Goal: Information Seeking & Learning: Learn about a topic

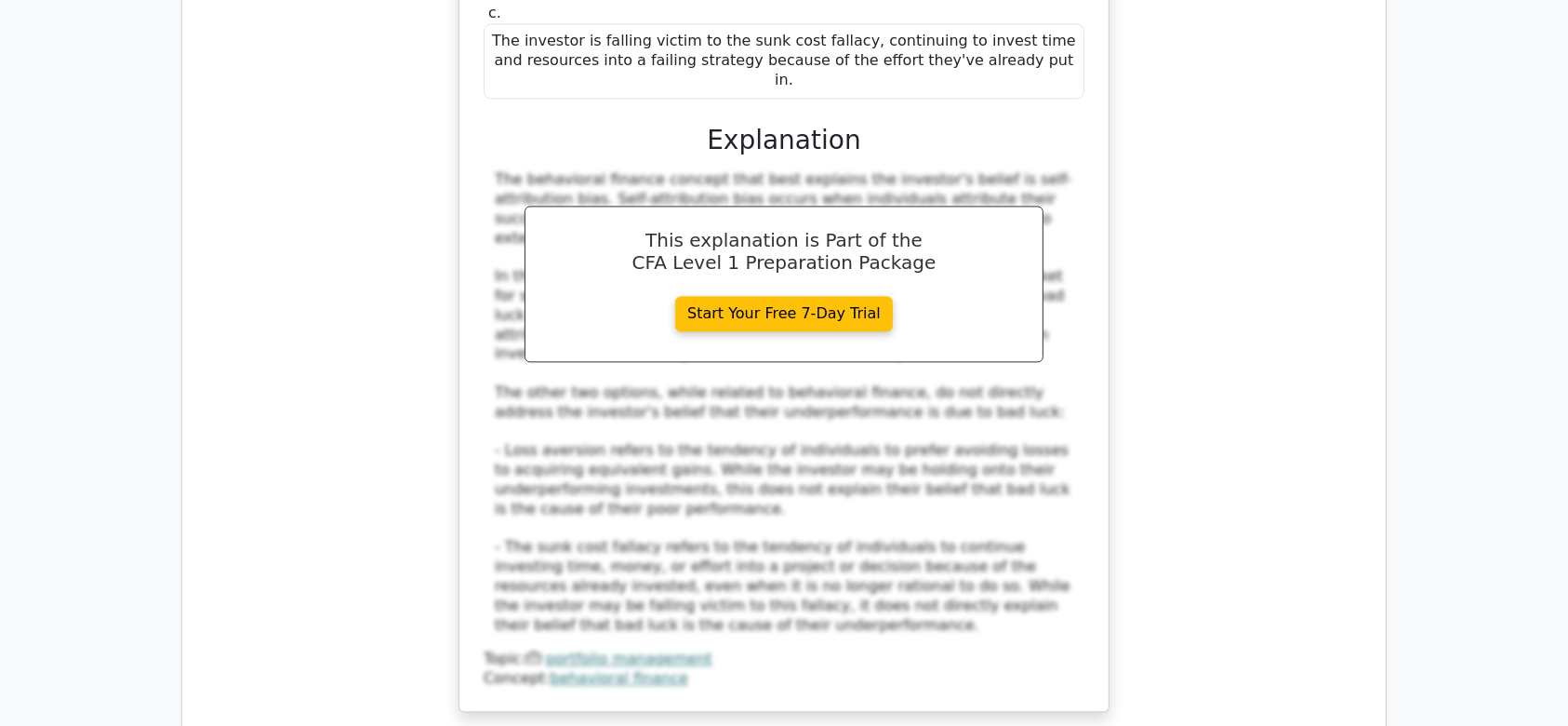
scroll to position [11365, 0]
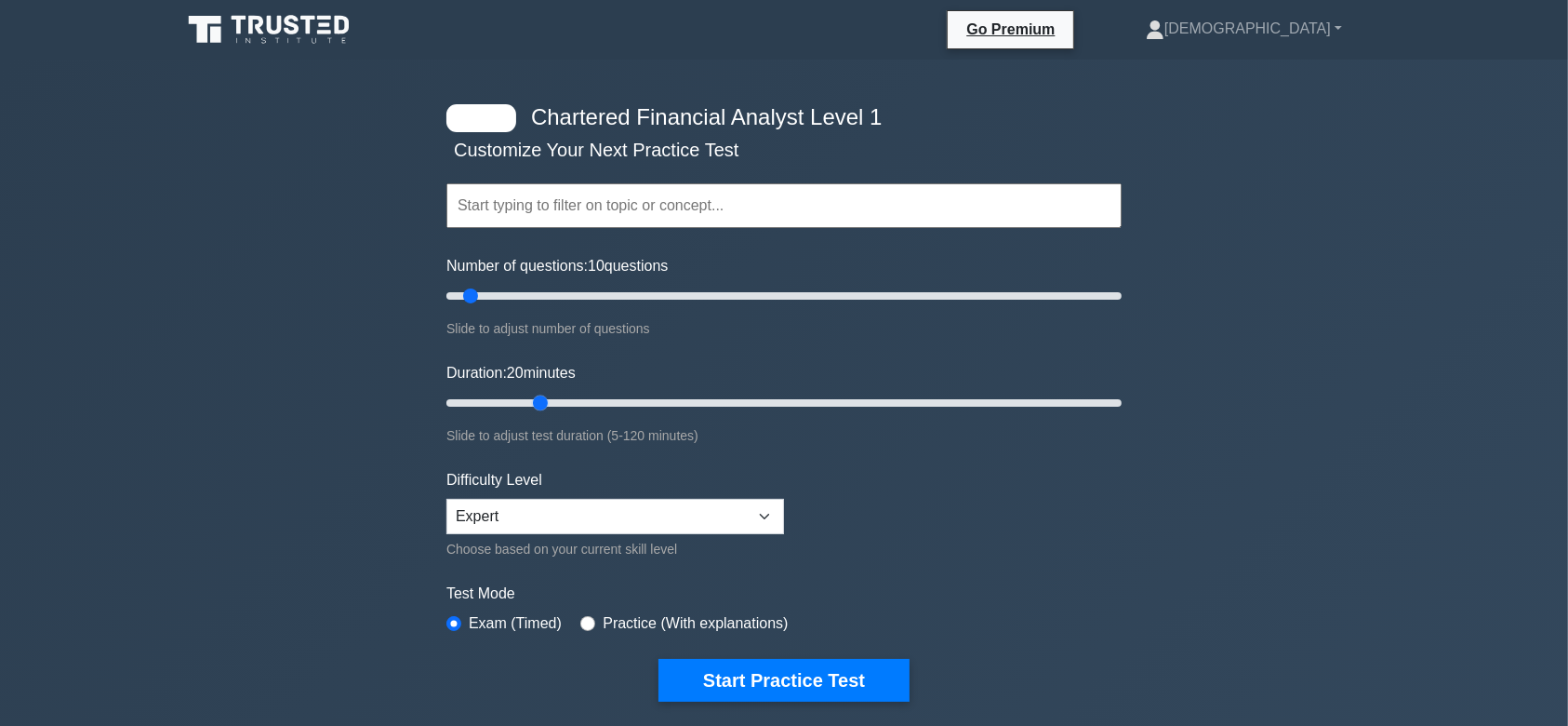
drag, startPoint x: 481, startPoint y: 399, endPoint x: 531, endPoint y: 404, distance: 50.2
type input "20"
click at [531, 404] on input "Duration: 20 minutes" at bounding box center [784, 402] width 675 height 22
click at [759, 682] on button "Start Practice Test" at bounding box center [784, 680] width 251 height 43
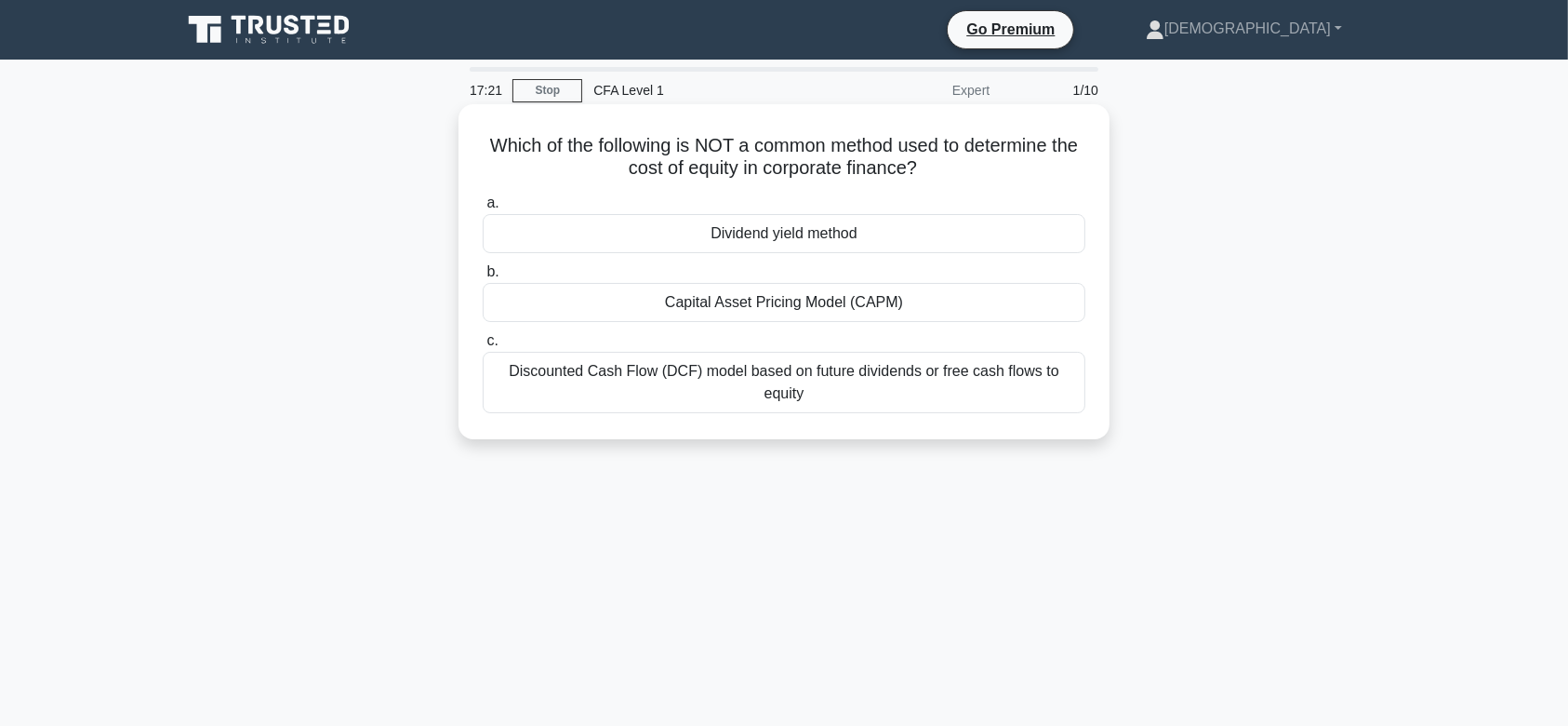
click at [764, 308] on div "Capital Asset Pricing Model (CAPM)" at bounding box center [784, 302] width 603 height 39
click at [483, 279] on input "b. Capital Asset Pricing Model (CAPM)" at bounding box center [483, 272] width 0 height 12
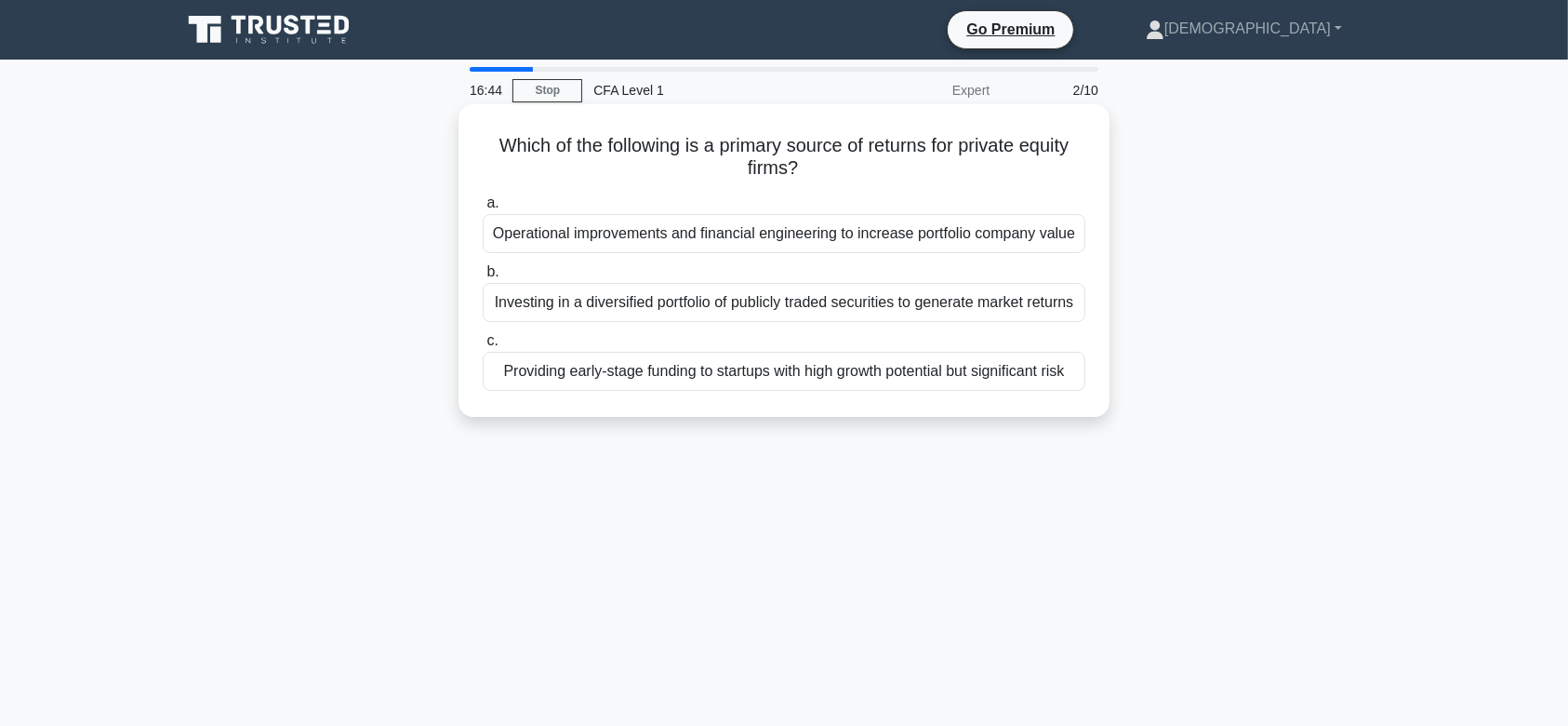
click at [676, 238] on div "Operational improvements and financial engineering to increase portfolio compan…" at bounding box center [784, 233] width 603 height 39
click at [483, 209] on input "a. Operational improvements and financial engineering to increase portfolio com…" at bounding box center [483, 203] width 0 height 12
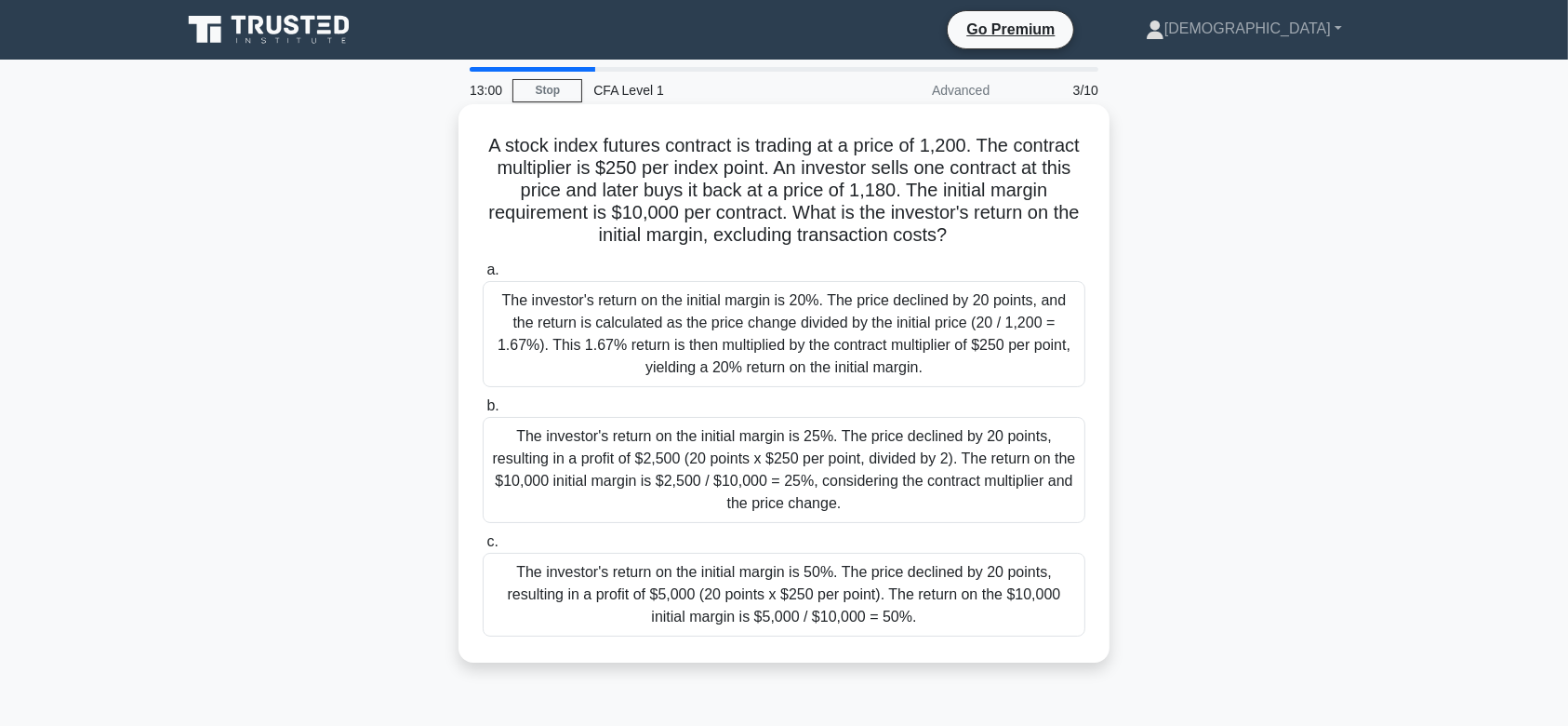
click at [633, 339] on div "The investor's return on the initial margin is 20%. The price declined by 20 po…" at bounding box center [784, 334] width 603 height 107
click at [483, 277] on input "a. The investor's return on the initial margin is 20%. The price declined by 20…" at bounding box center [483, 270] width 0 height 12
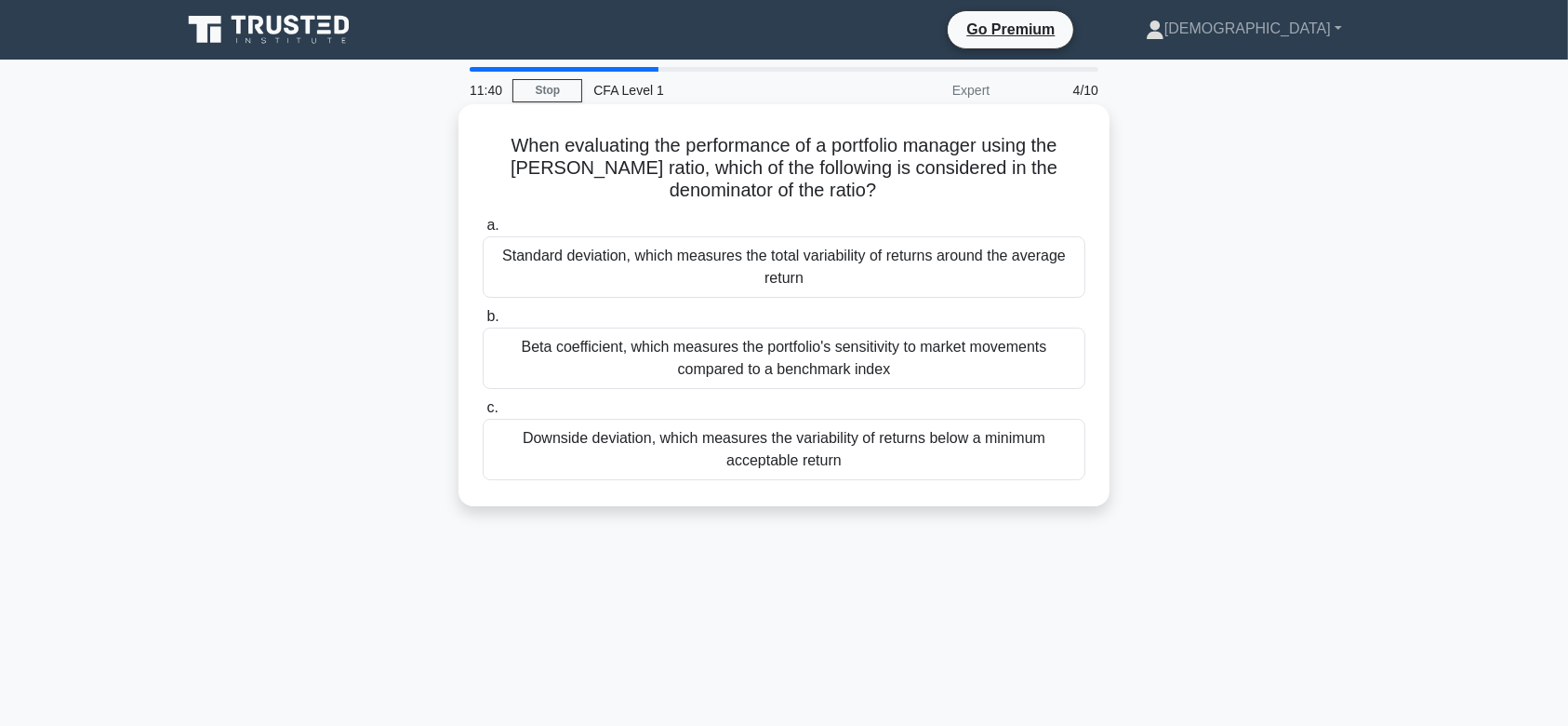
click at [765, 257] on div "Standard deviation, which measures the total variability of returns around the …" at bounding box center [784, 266] width 603 height 62
click at [483, 232] on input "a. Standard deviation, which measures the total variability of returns around t…" at bounding box center [483, 226] width 0 height 12
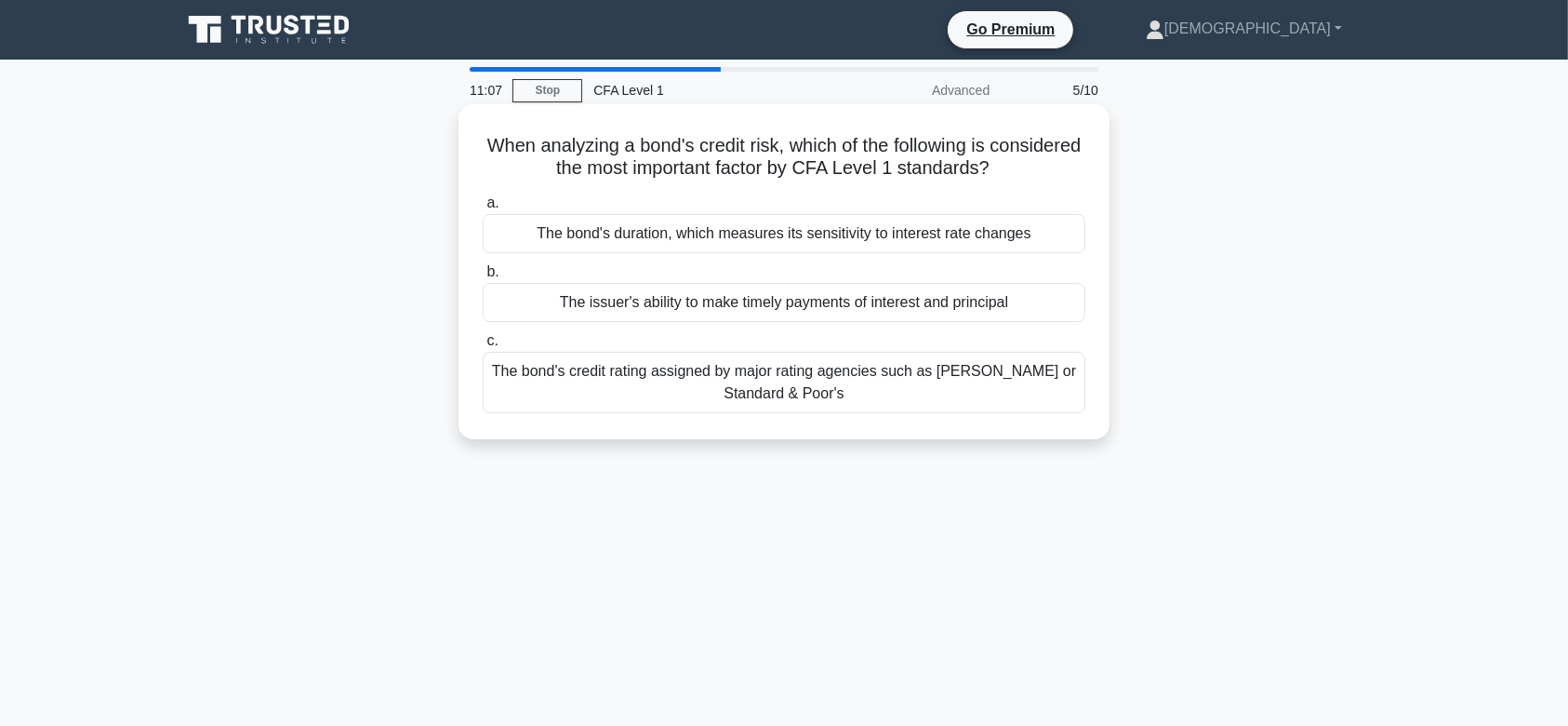
click at [697, 378] on div "The bond's credit rating assigned by major rating agencies such as [PERSON_NAME…" at bounding box center [784, 383] width 603 height 62
click at [483, 347] on input "c. The bond's credit rating assigned by major rating agencies such as Moody's o…" at bounding box center [483, 341] width 0 height 12
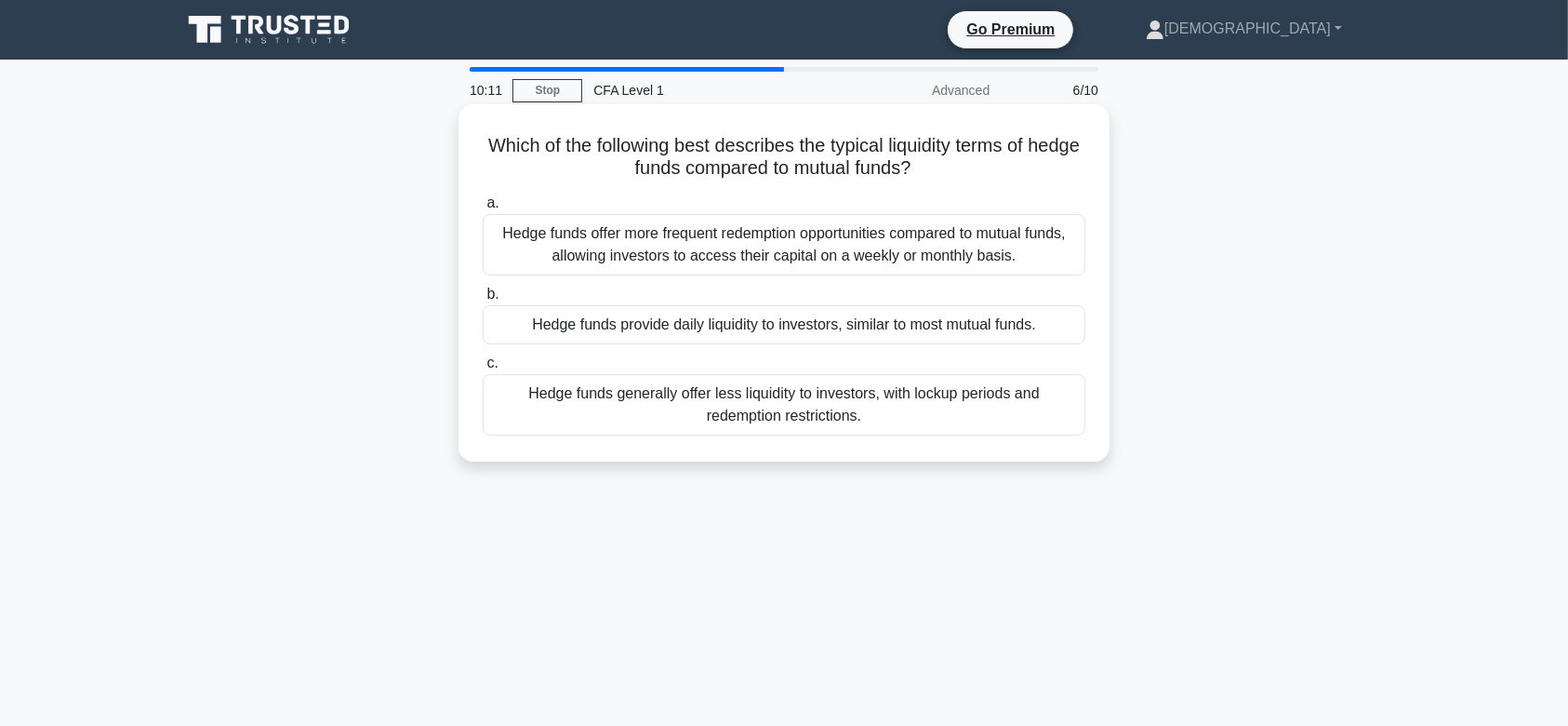
click at [662, 402] on div "Hedge funds generally offer less liquidity to investors, with lockup periods an…" at bounding box center [784, 404] width 603 height 62
click at [483, 369] on input "c. Hedge funds generally offer less liquidity to investors, with lockup periods…" at bounding box center [483, 363] width 0 height 12
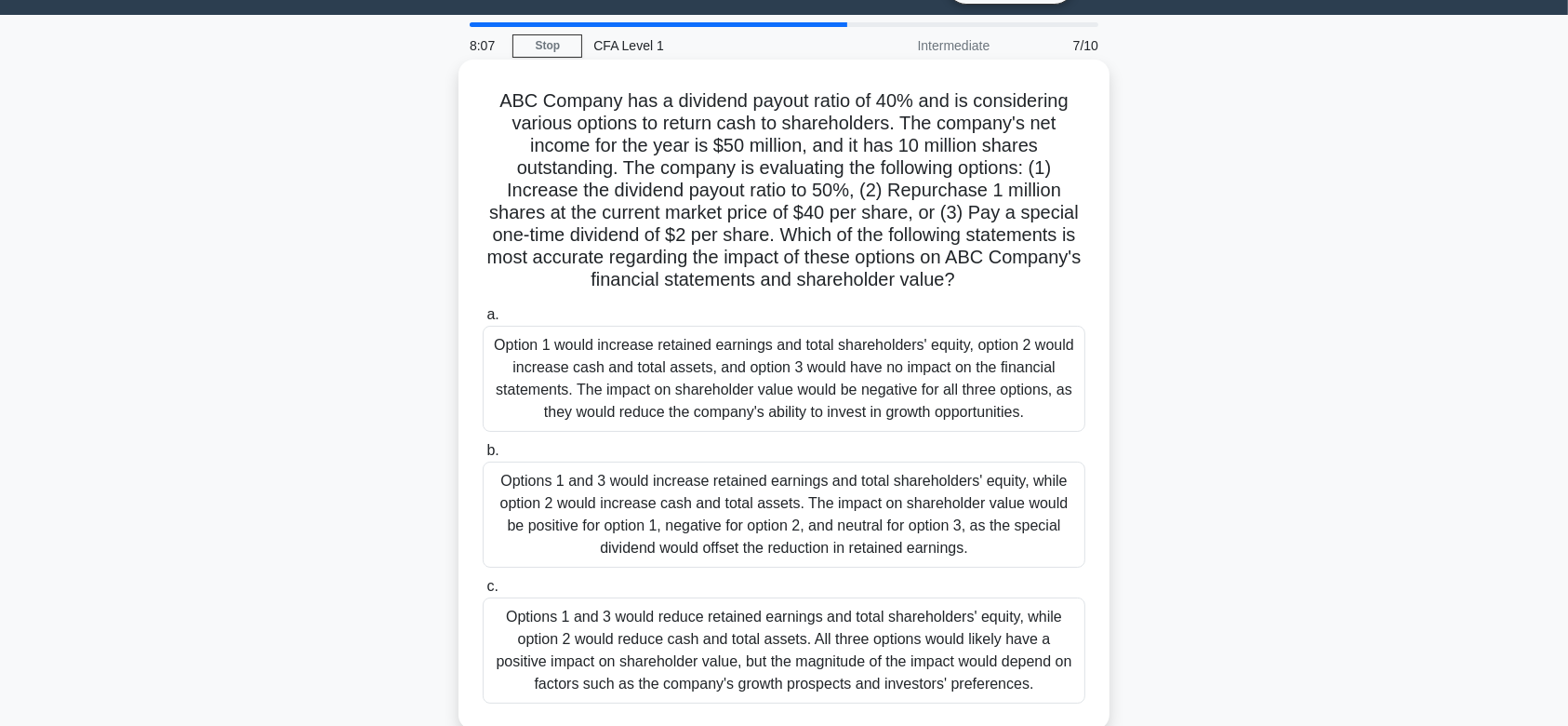
scroll to position [49, 0]
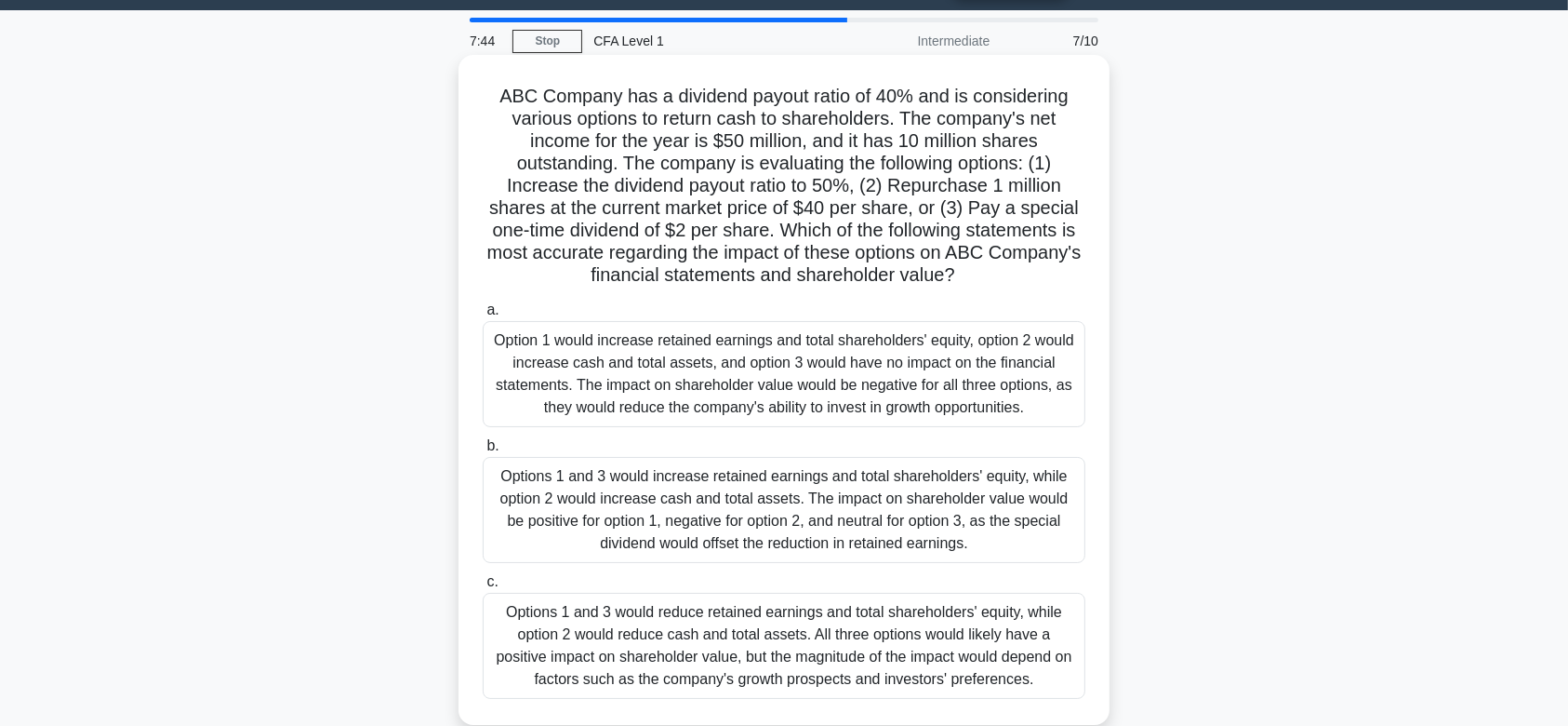
click at [705, 652] on div "Options 1 and 3 would reduce retained earnings and total shareholders' equity, …" at bounding box center [784, 646] width 603 height 107
click at [483, 588] on input "c. Options 1 and 3 would reduce retained earnings and total shareholders' equit…" at bounding box center [483, 582] width 0 height 12
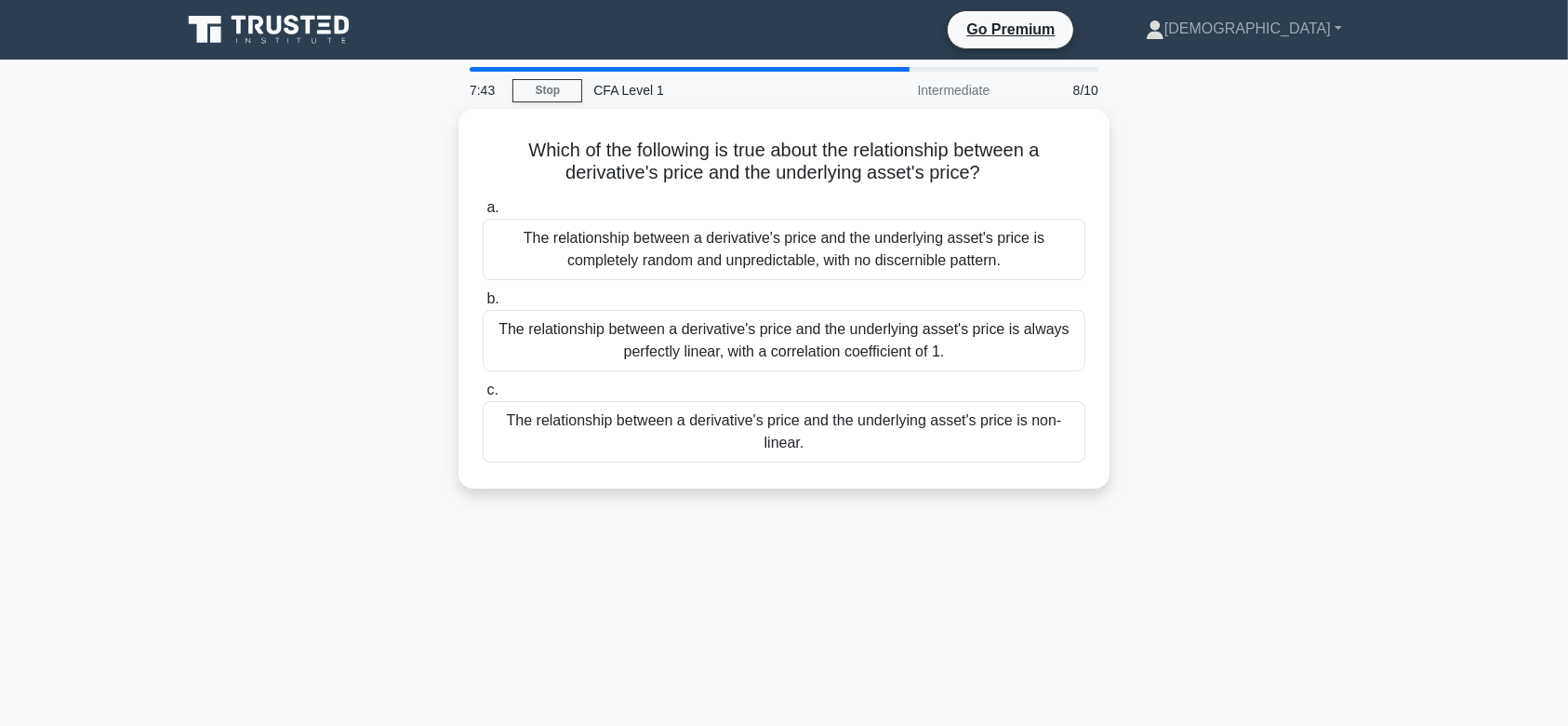
scroll to position [0, 0]
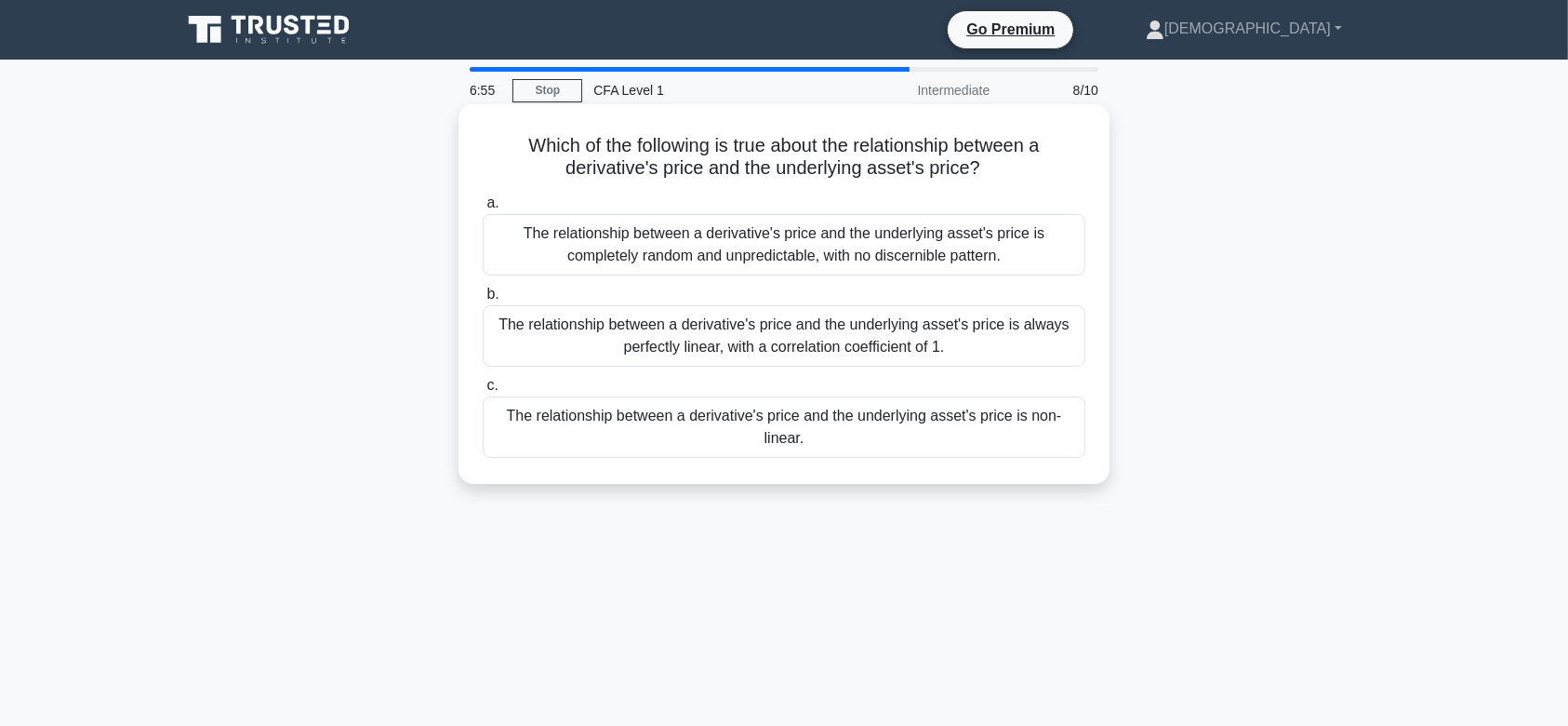
click at [757, 333] on div "The relationship between a derivative's price and the underlying asset's price …" at bounding box center [784, 336] width 603 height 62
click at [483, 301] on input "b. The relationship between a derivative's price and the underlying asset's pri…" at bounding box center [483, 294] width 0 height 12
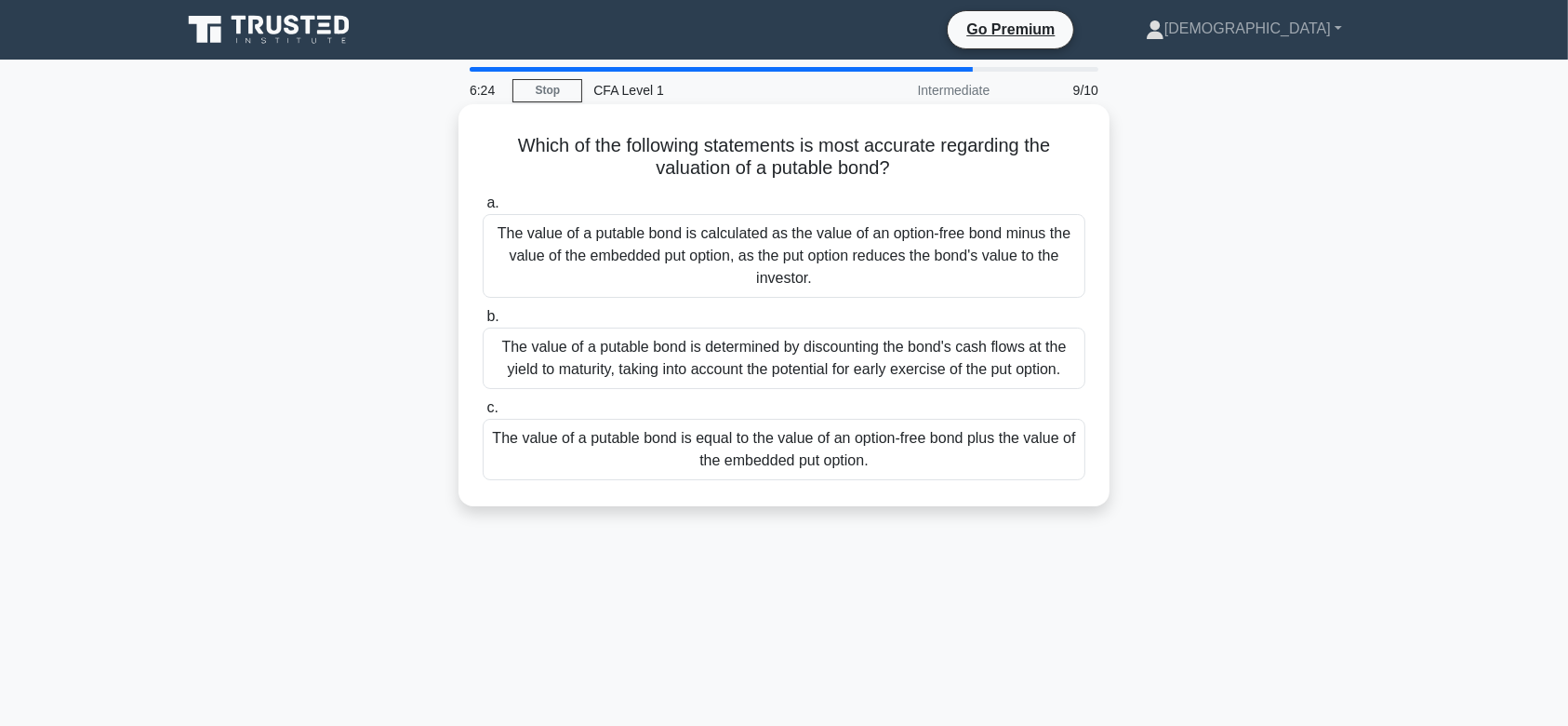
click at [719, 346] on div "The value of a putable bond is determined by discounting the bond's cash flows …" at bounding box center [784, 358] width 603 height 62
click at [483, 323] on input "b. The value of a putable bond is determined by discounting the bond's cash flo…" at bounding box center [483, 317] width 0 height 12
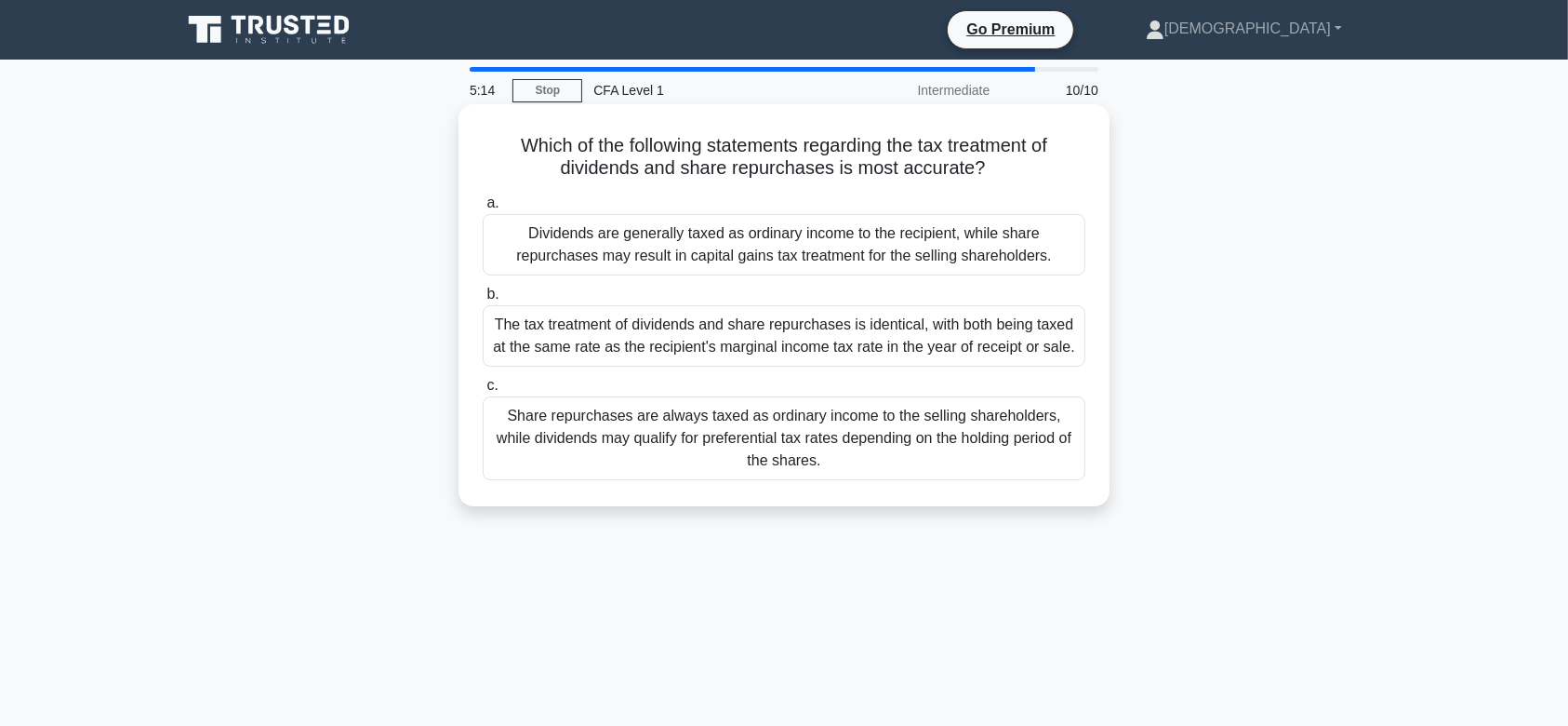
click at [735, 244] on div "Dividends are generally taxed as ordinary income to the recipient, while share …" at bounding box center [784, 245] width 603 height 62
click at [483, 209] on input "a. Dividends are generally taxed as ordinary income to the recipient, while sha…" at bounding box center [483, 203] width 0 height 12
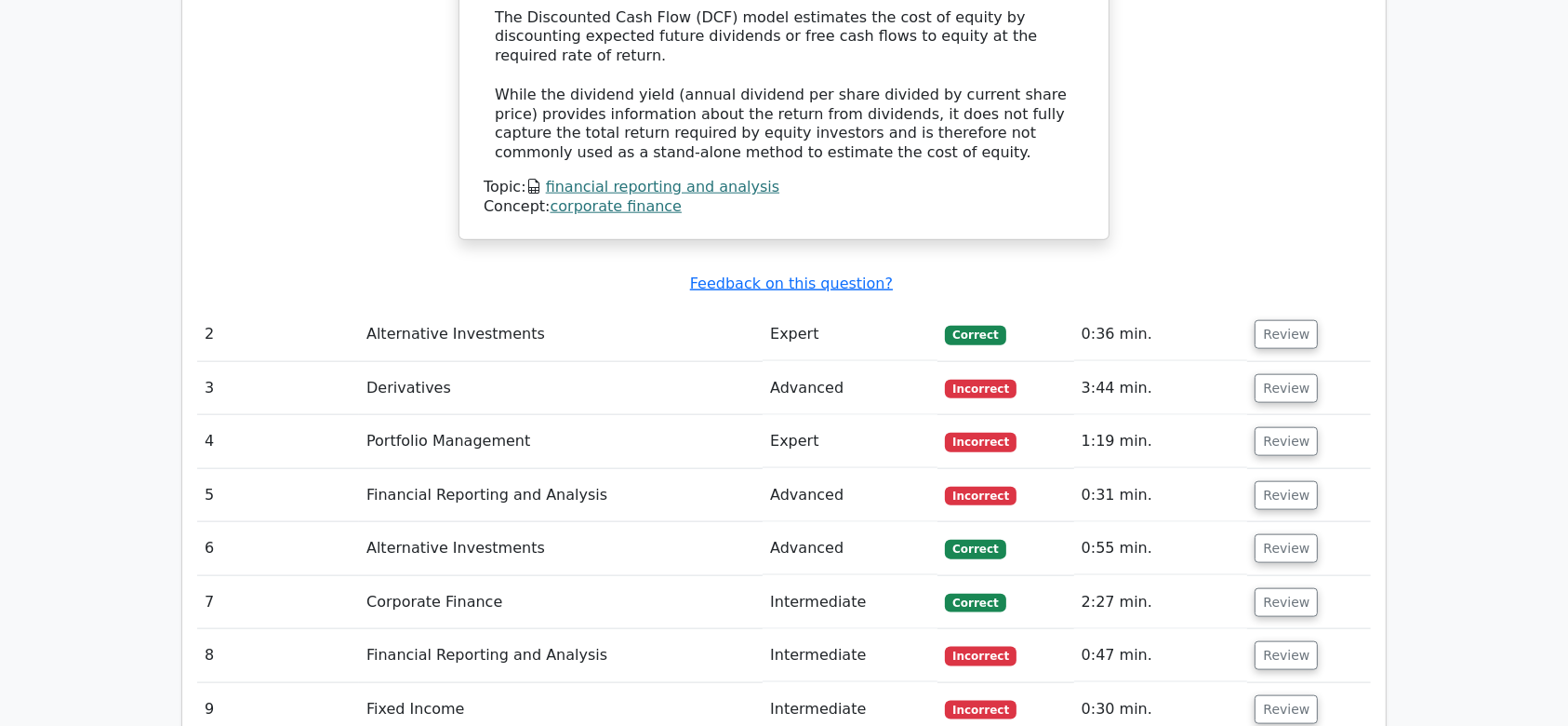
scroll to position [2059, 0]
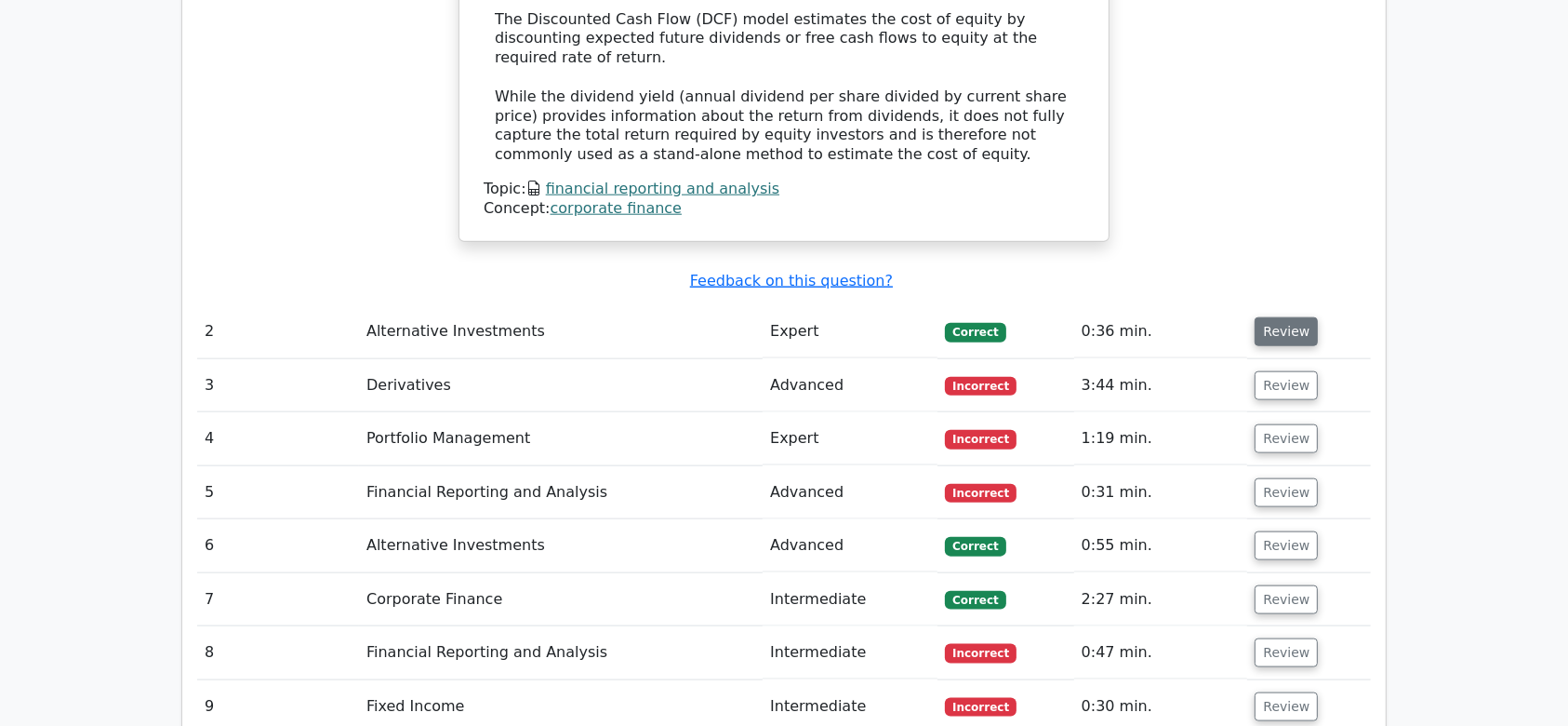
click at [1287, 318] on button "Review" at bounding box center [1287, 332] width 64 height 29
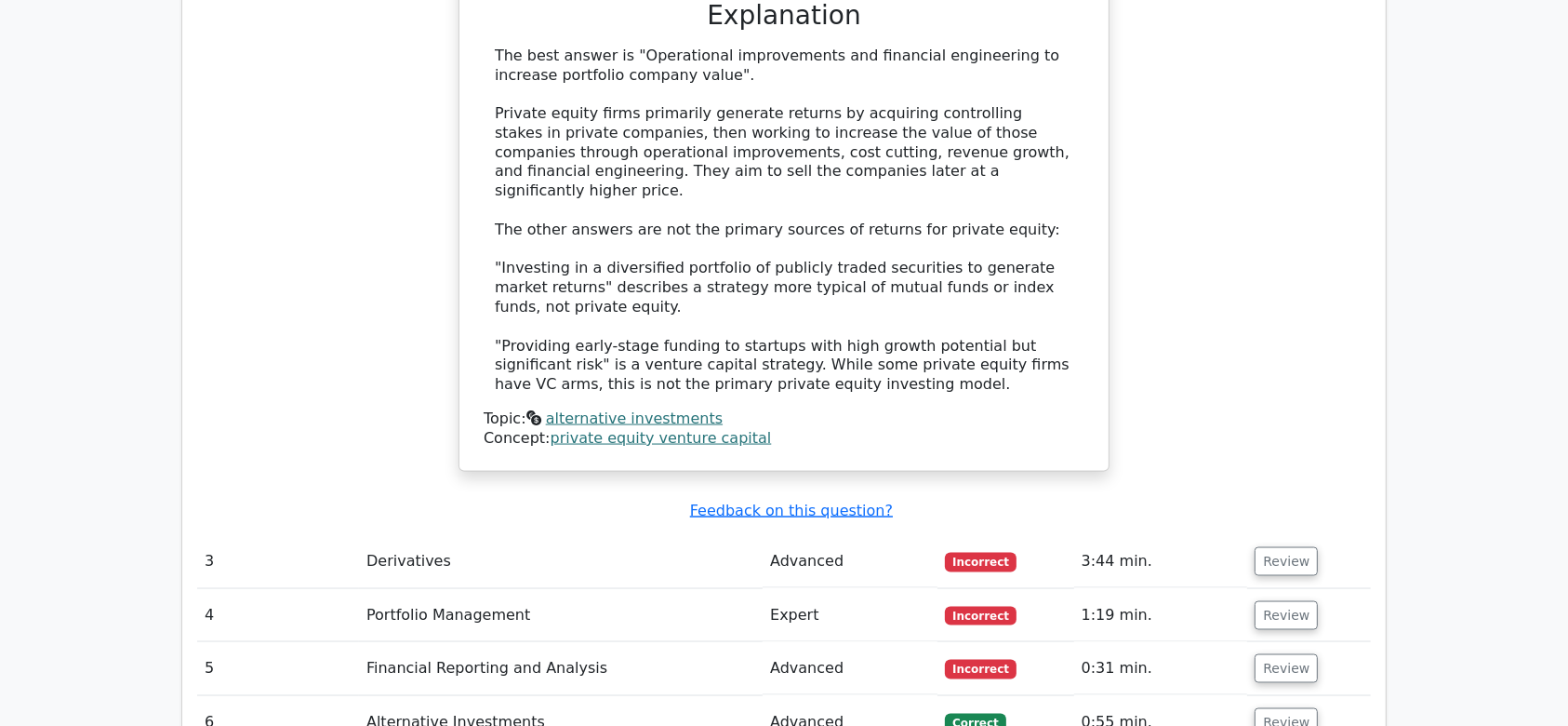
scroll to position [2771, 0]
click at [1292, 546] on button "Review" at bounding box center [1287, 560] width 64 height 29
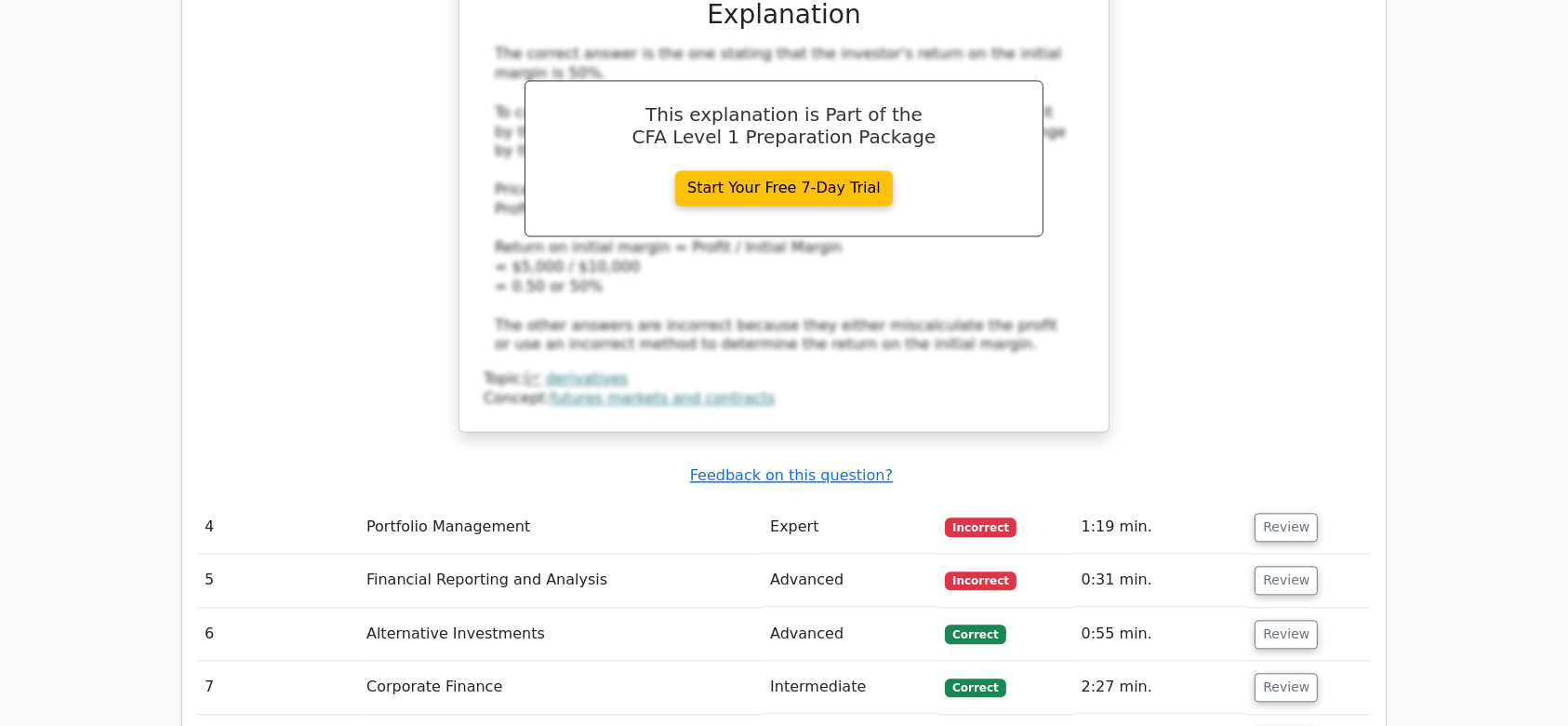
scroll to position [3918, 0]
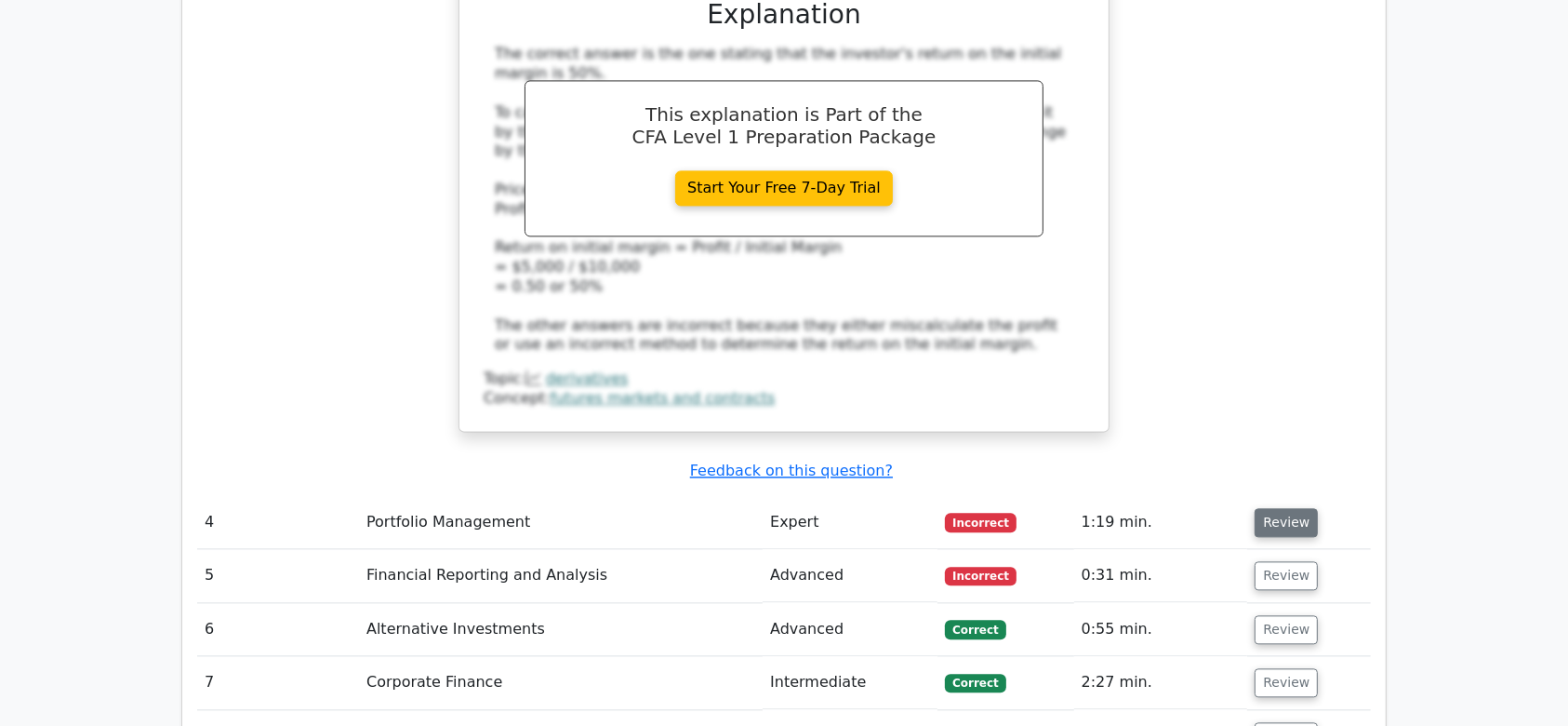
click at [1282, 508] on button "Review" at bounding box center [1287, 522] width 64 height 29
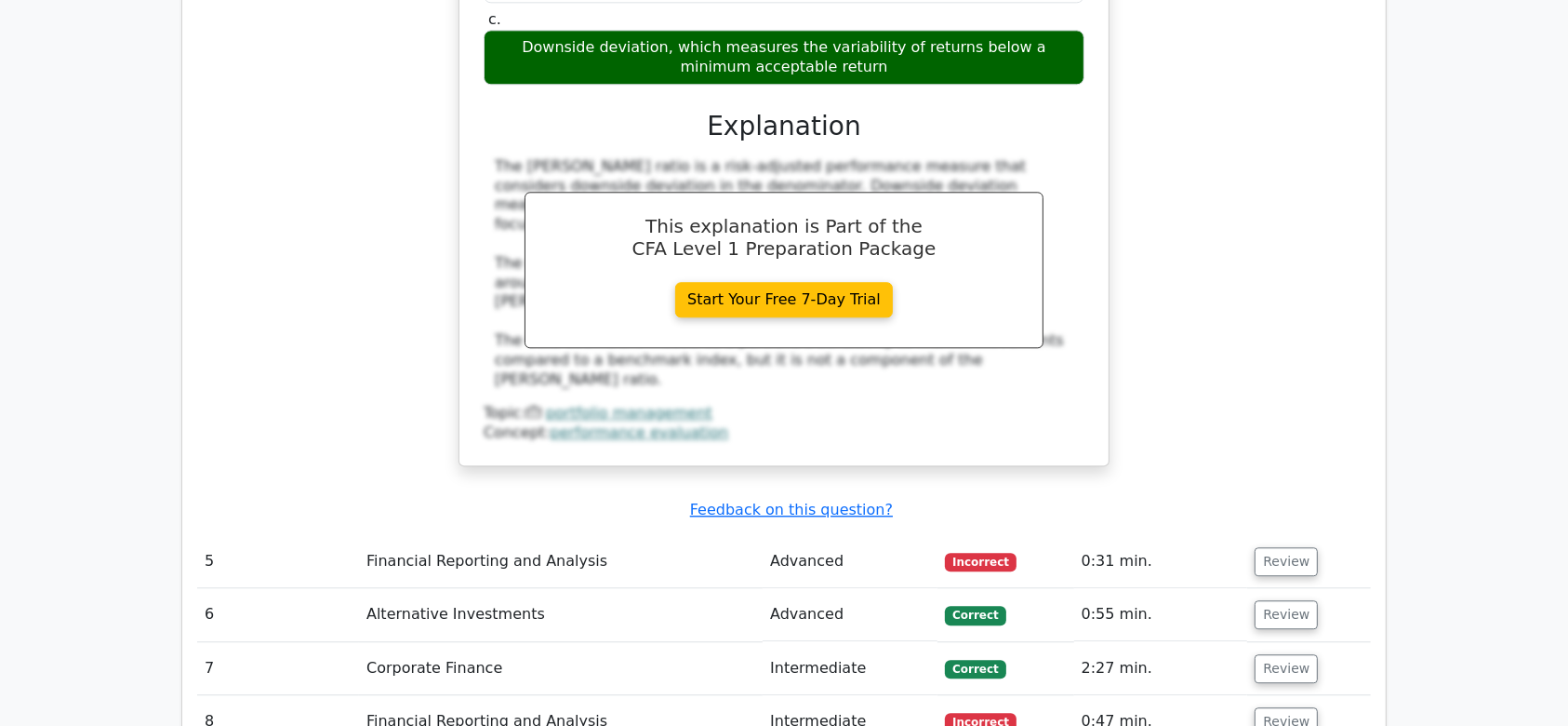
scroll to position [4729, 0]
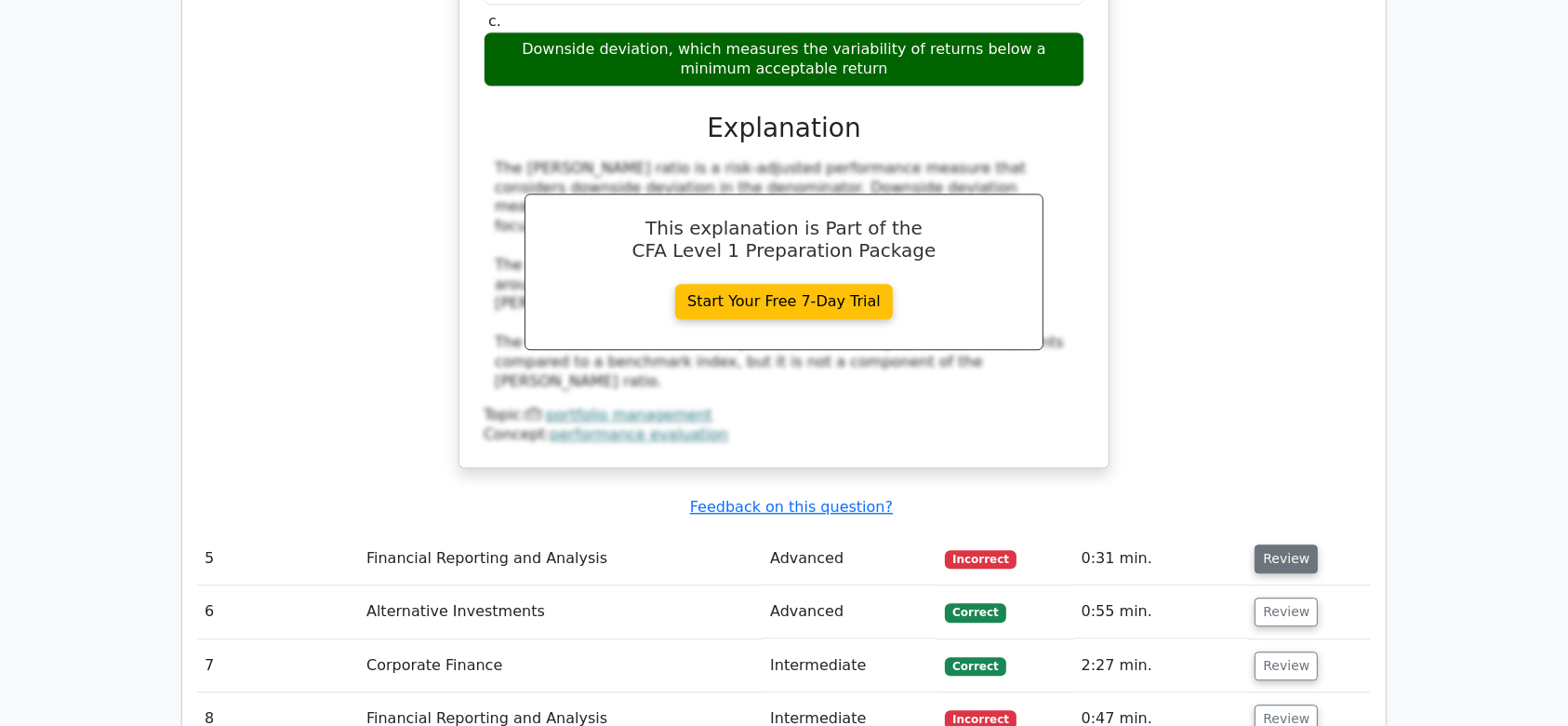
click at [1265, 533] on td "Review" at bounding box center [1309, 559] width 124 height 53
click at [1279, 544] on button "Review" at bounding box center [1287, 559] width 64 height 29
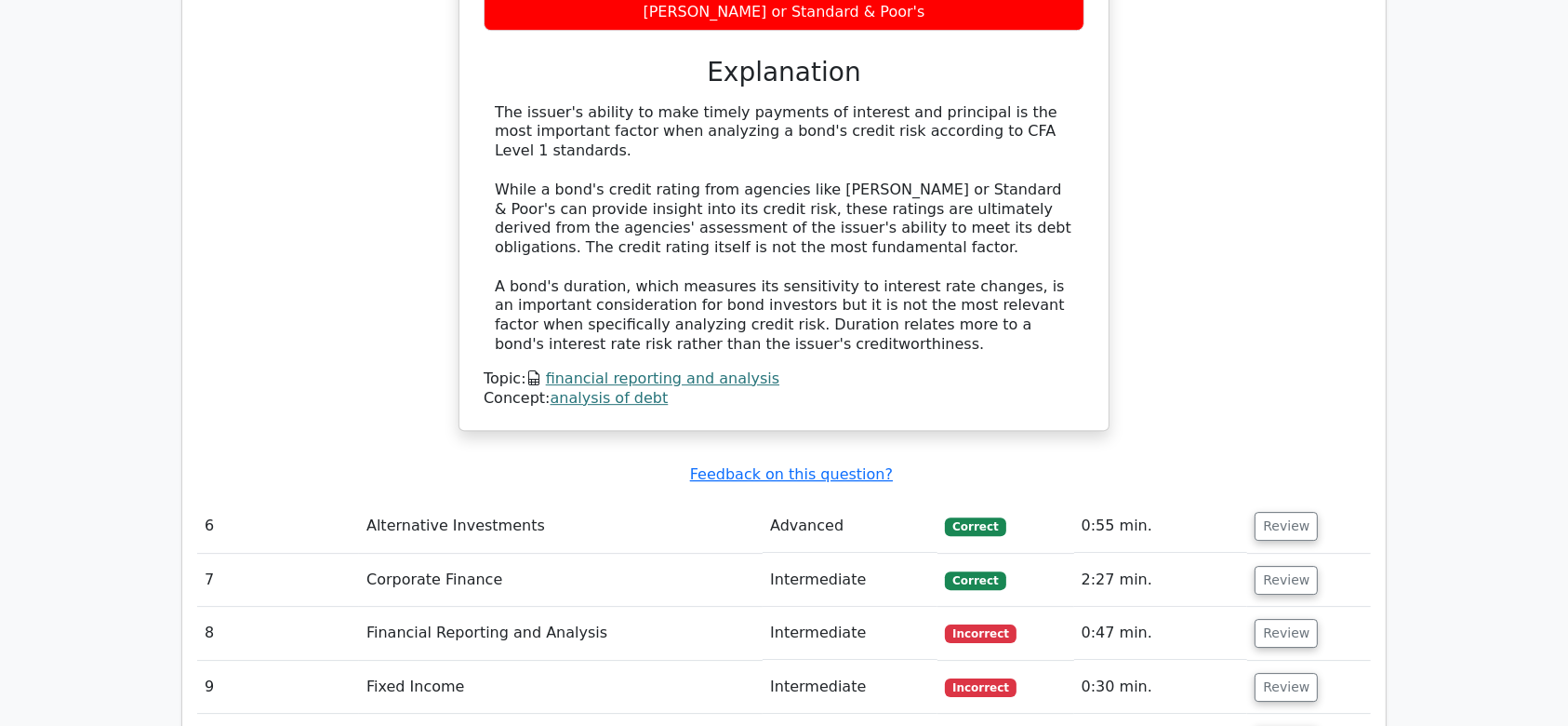
scroll to position [5578, 0]
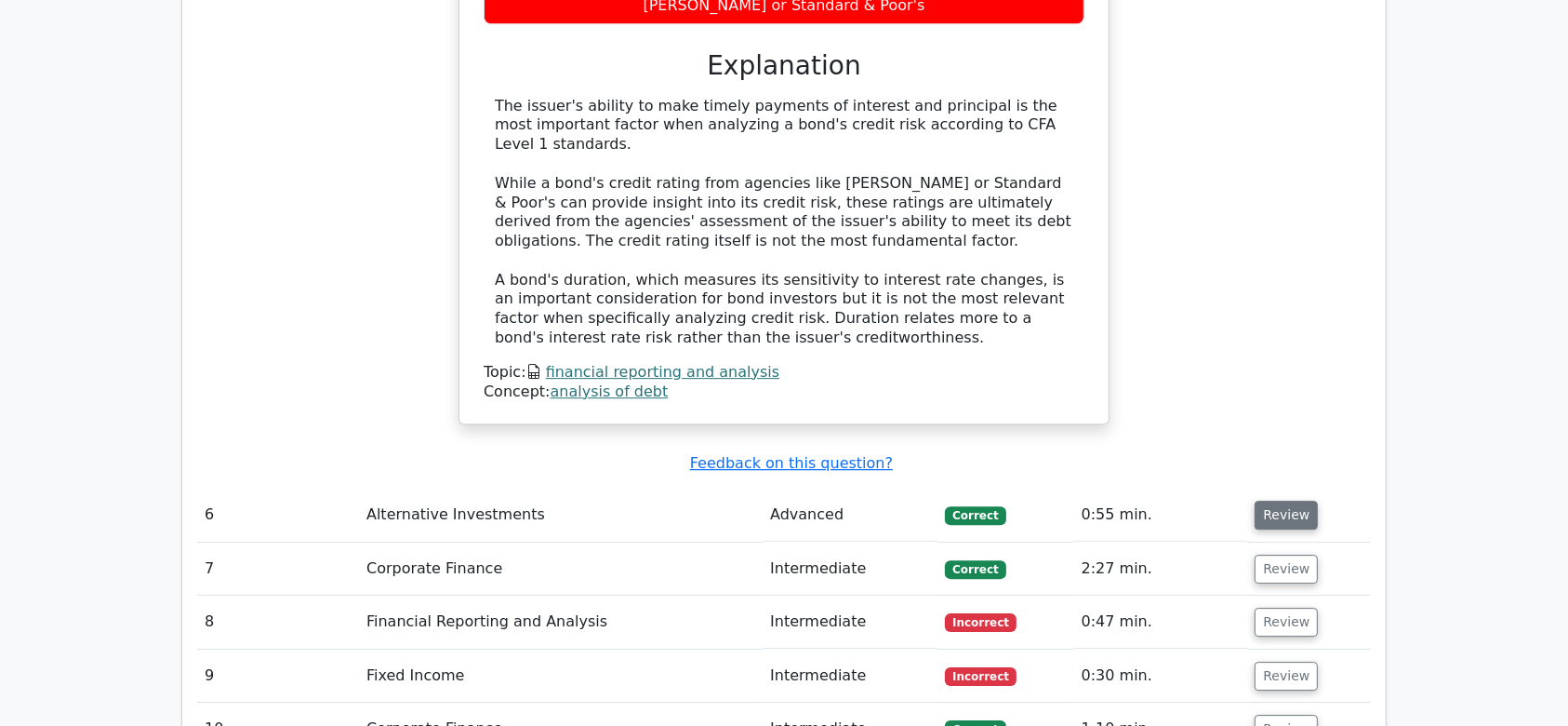
click at [1258, 500] on button "Review" at bounding box center [1287, 515] width 64 height 29
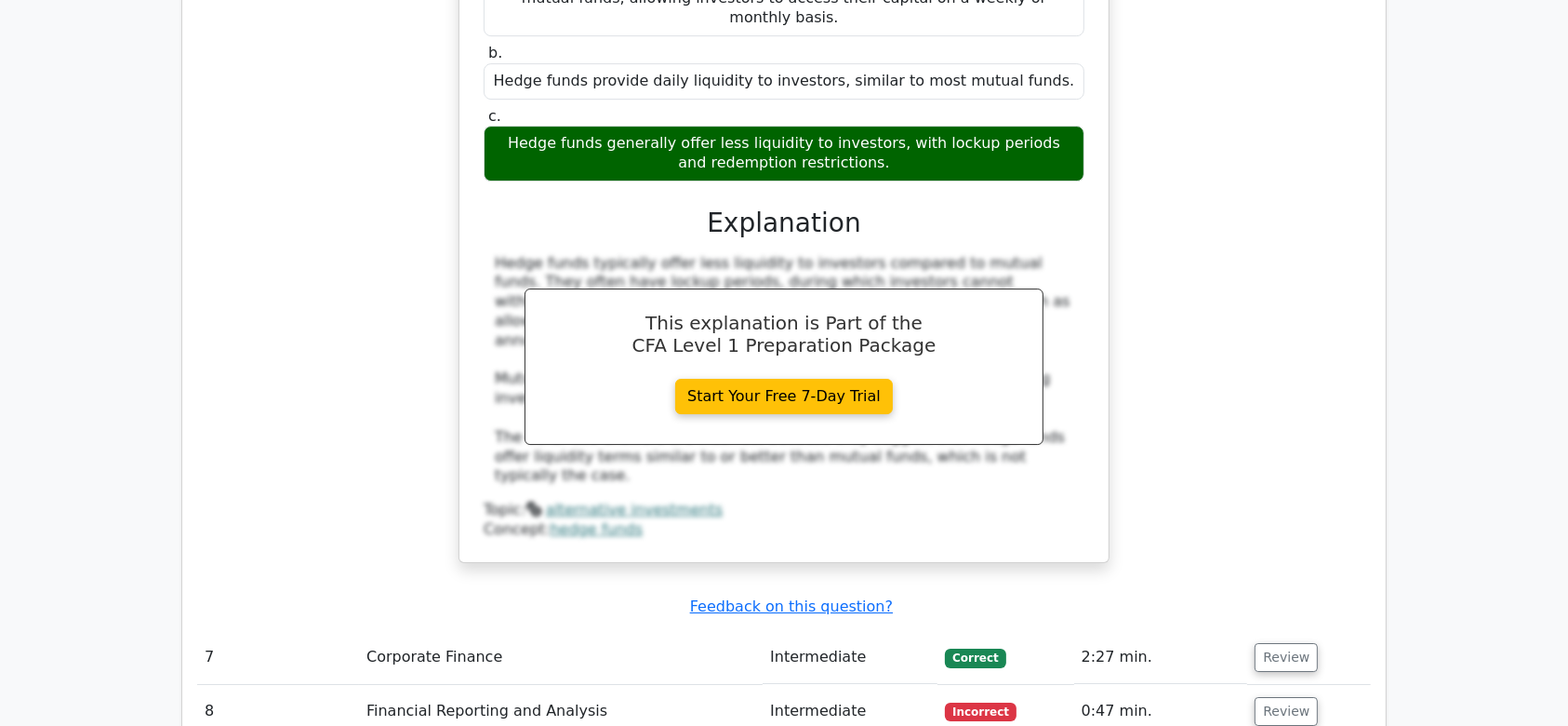
scroll to position [6300, 0]
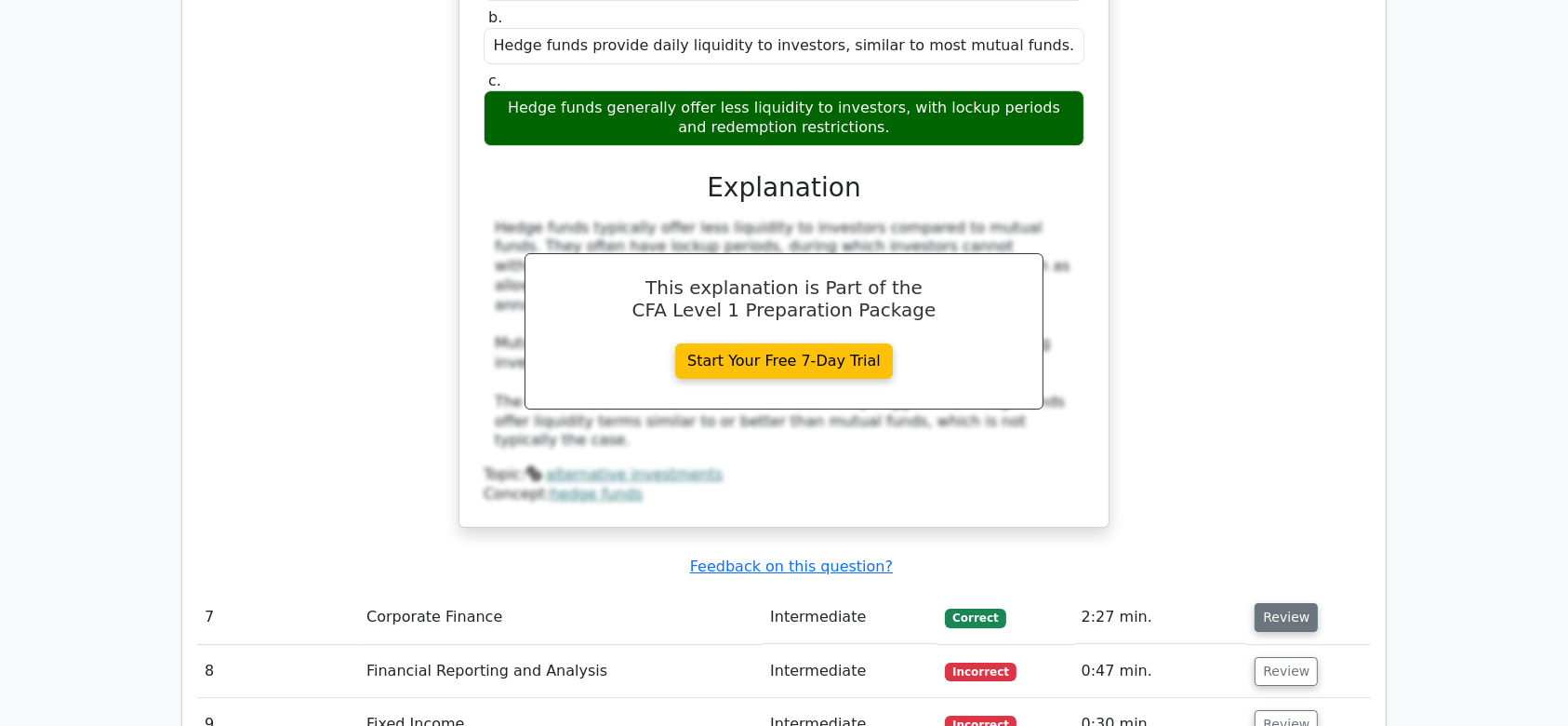
click at [1295, 603] on button "Review" at bounding box center [1287, 618] width 64 height 29
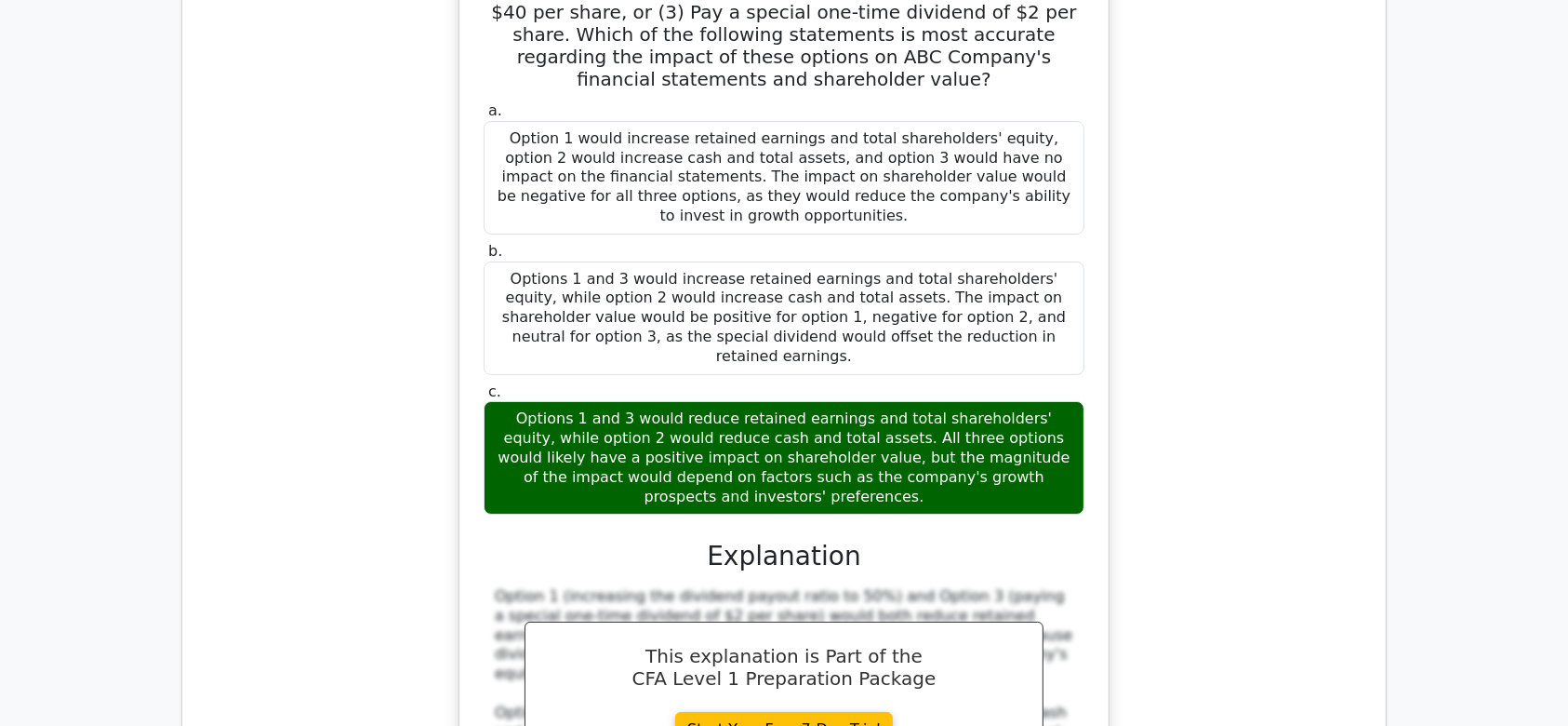
scroll to position [7478, 0]
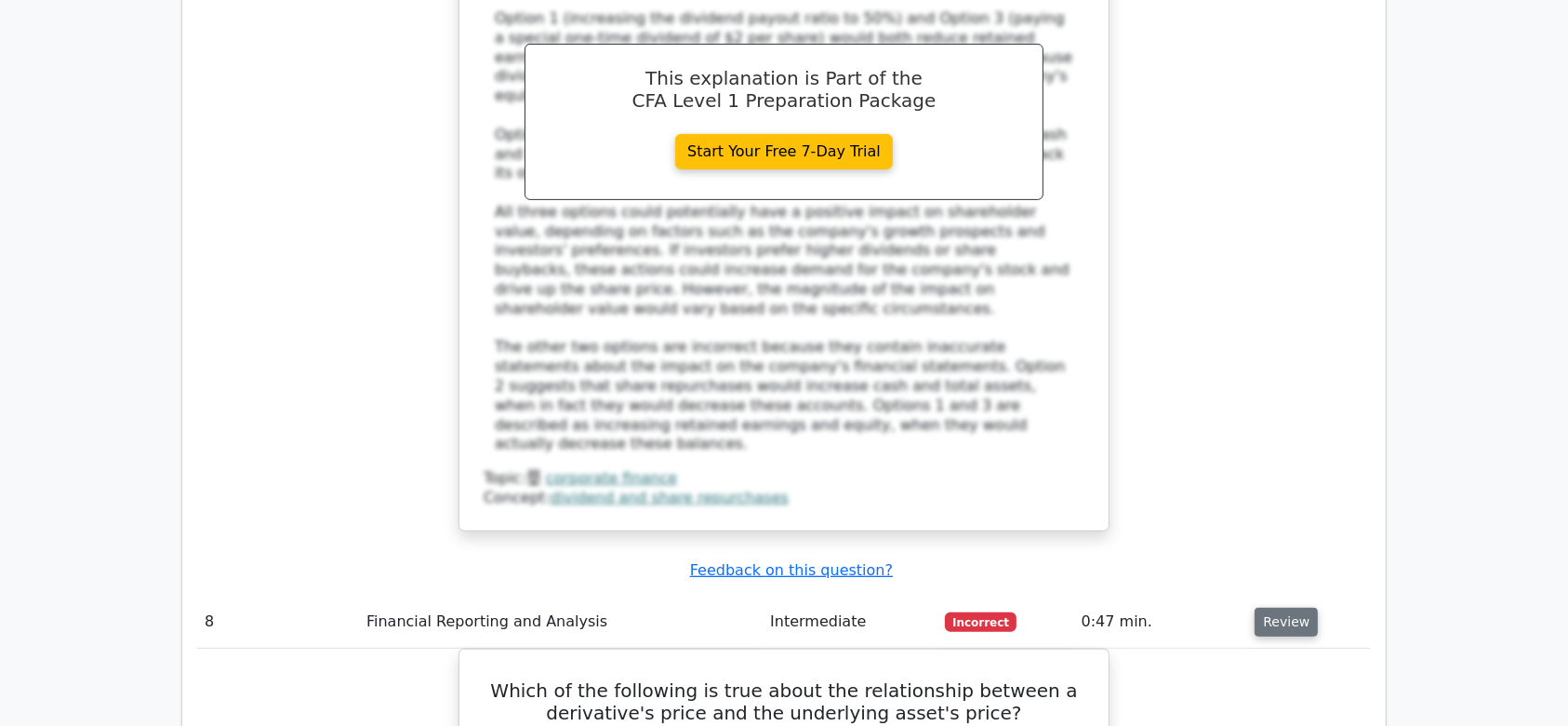
scroll to position [7692, 0]
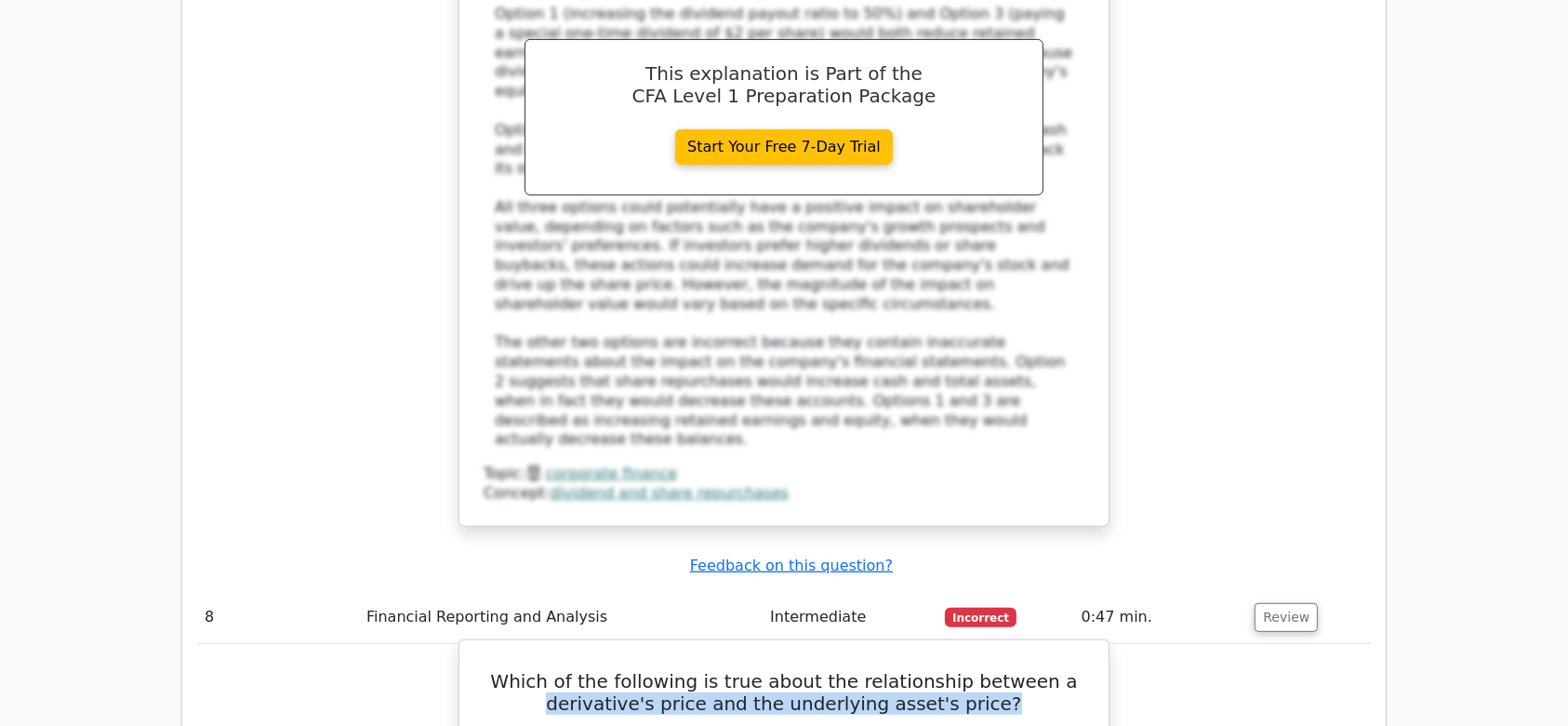
drag, startPoint x: 576, startPoint y: 258, endPoint x: 992, endPoint y: 253, distance: 416.0
click at [992, 670] on h5 "Which of the following is true about the relationship between a derivative's pr…" at bounding box center [784, 692] width 605 height 45
copy h5 "derivative's price and the underlying asset's price?"
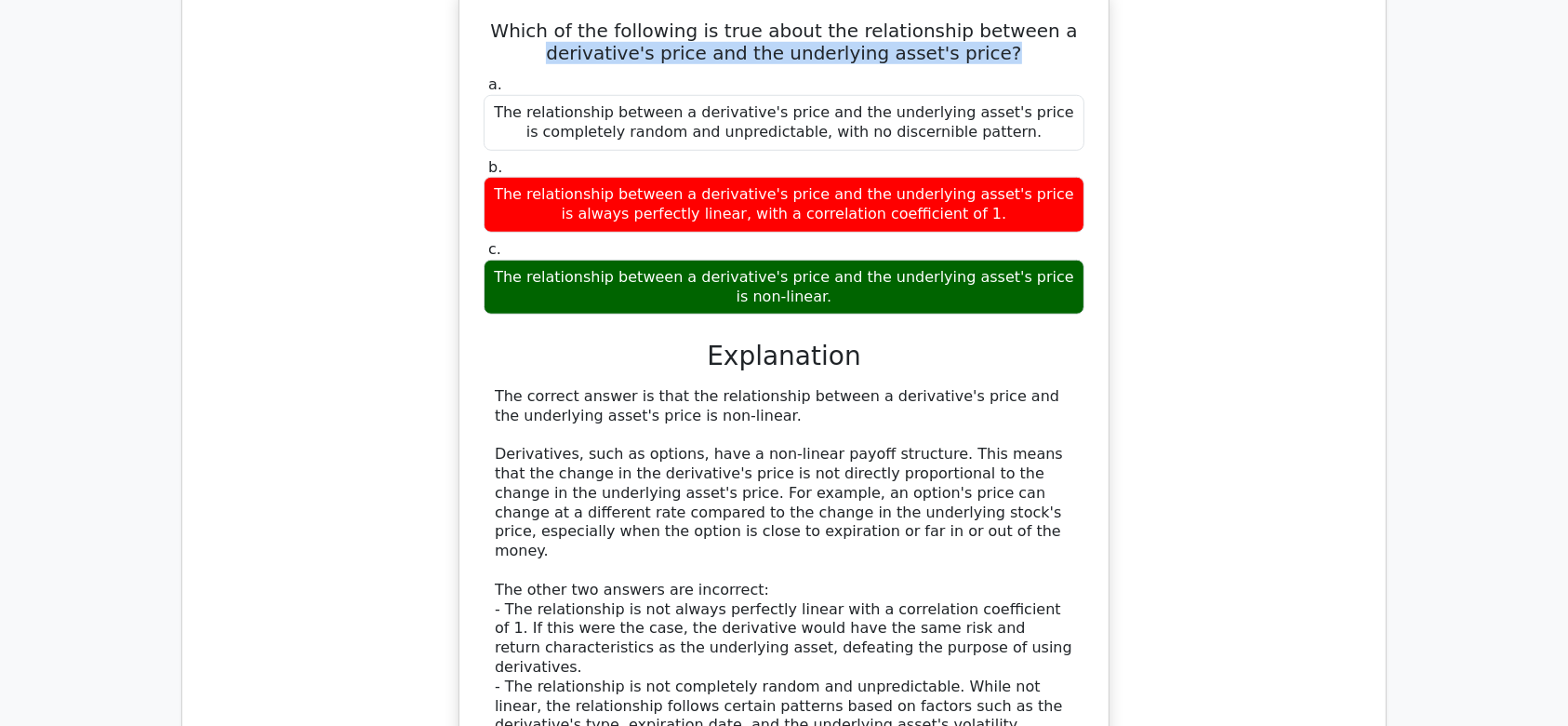
scroll to position [8349, 0]
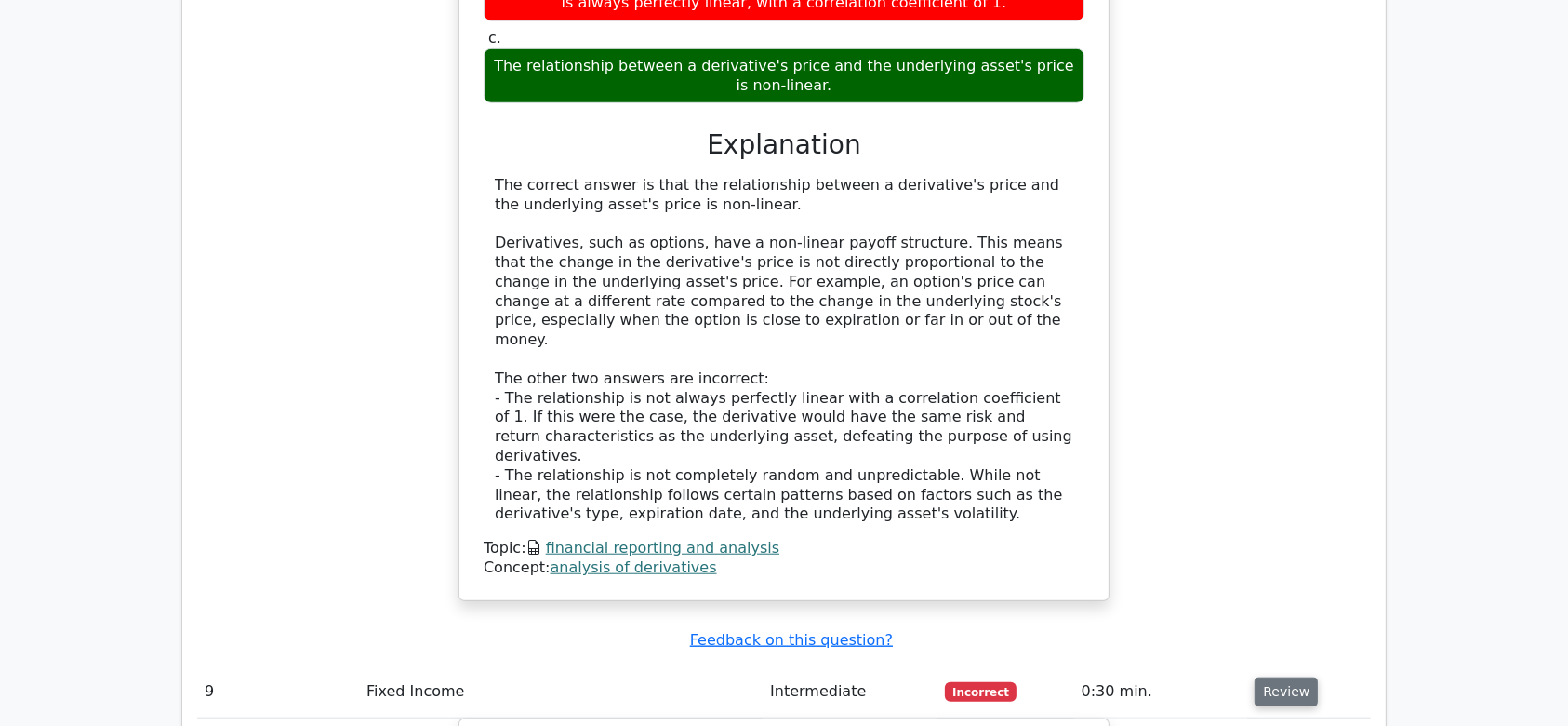
scroll to position [8561, 0]
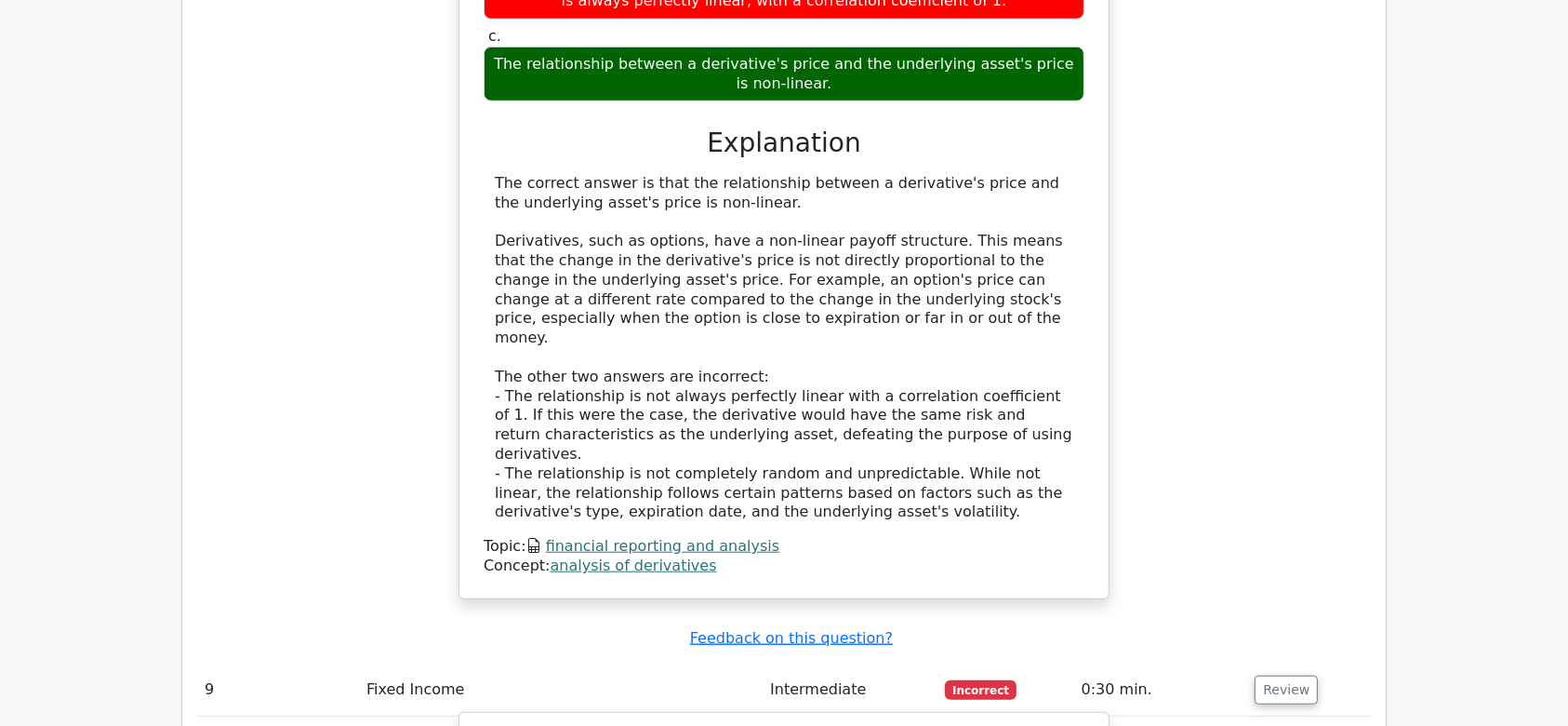
drag, startPoint x: 509, startPoint y: 272, endPoint x: 961, endPoint y: 566, distance: 539.2
copy div "Which of the following statements is most accurate regarding the valuation of a…"
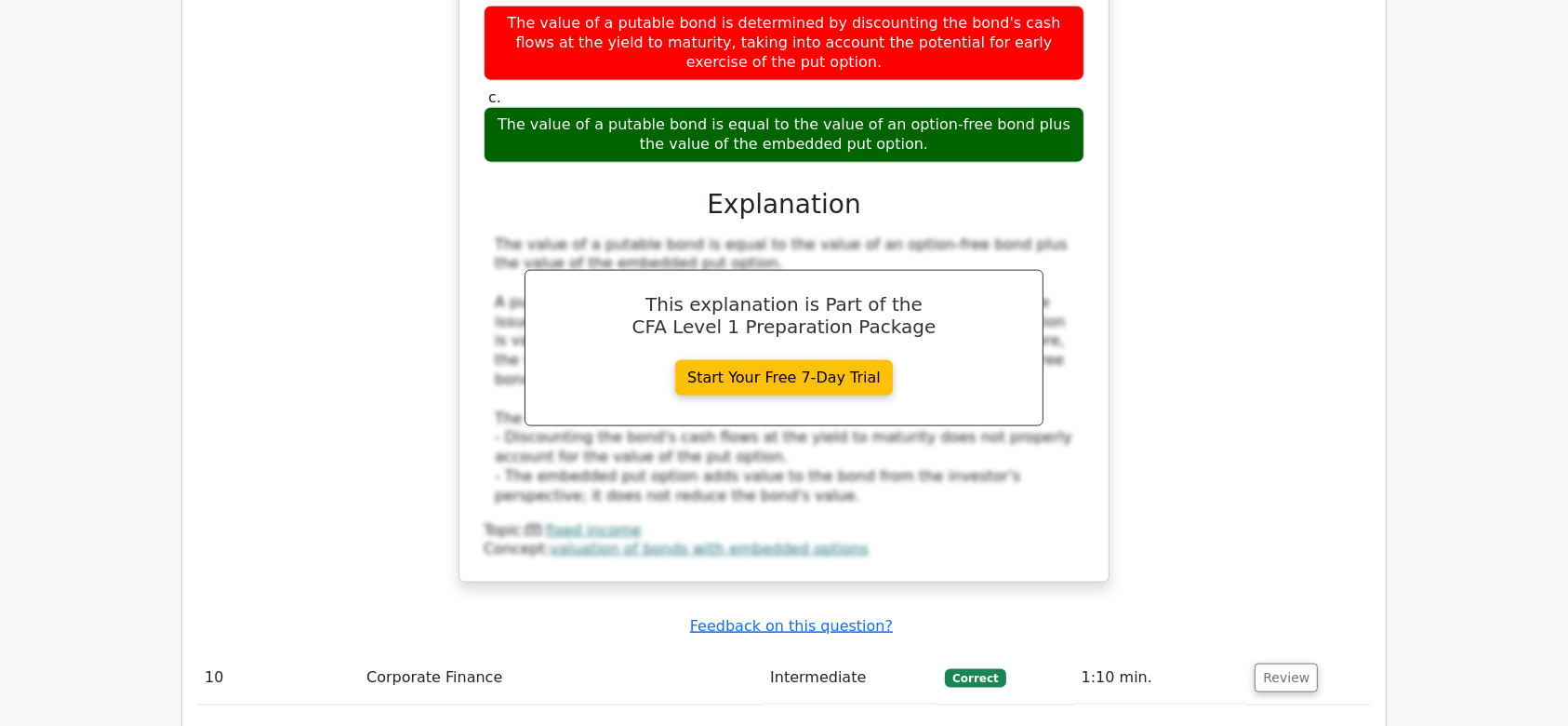
scroll to position [9482, 0]
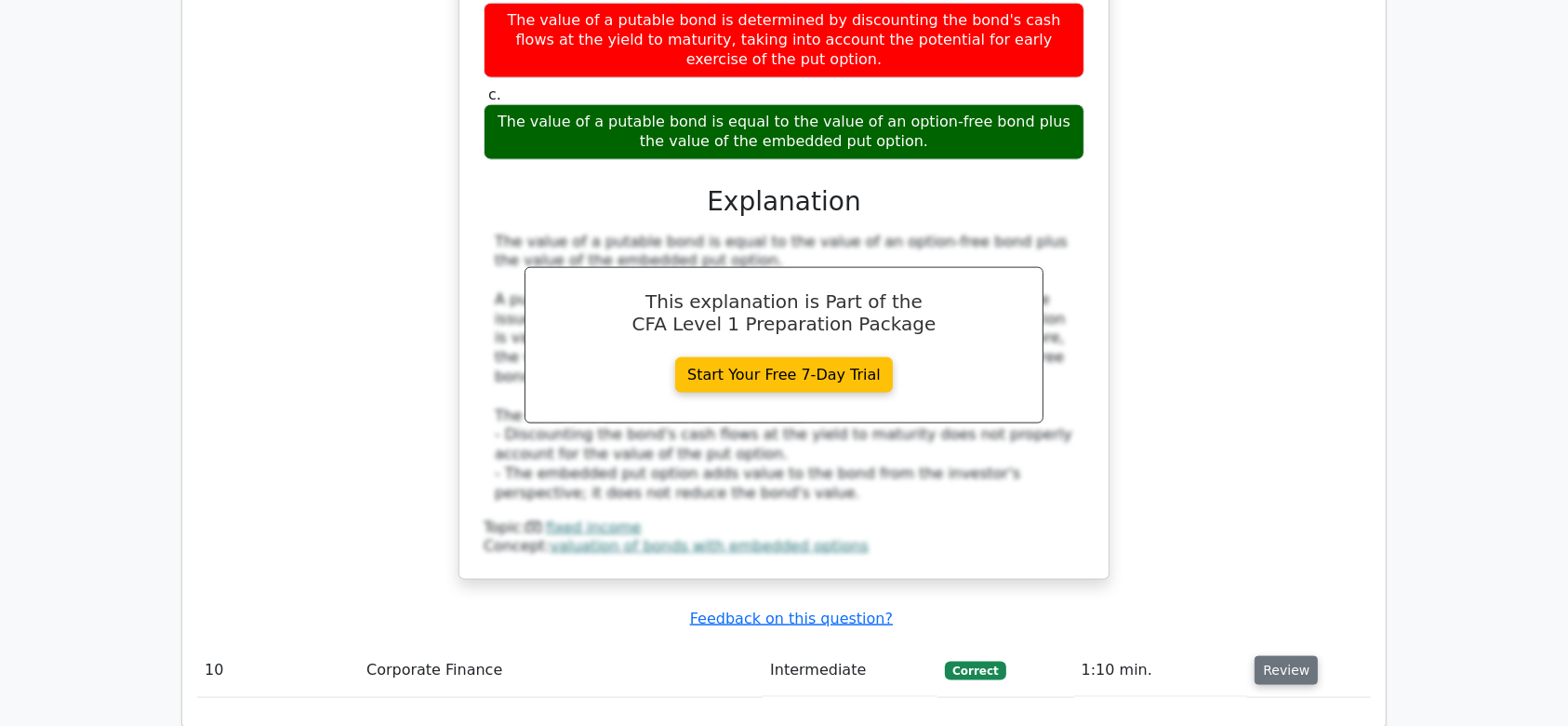
click at [1262, 657] on button "Review" at bounding box center [1287, 671] width 64 height 29
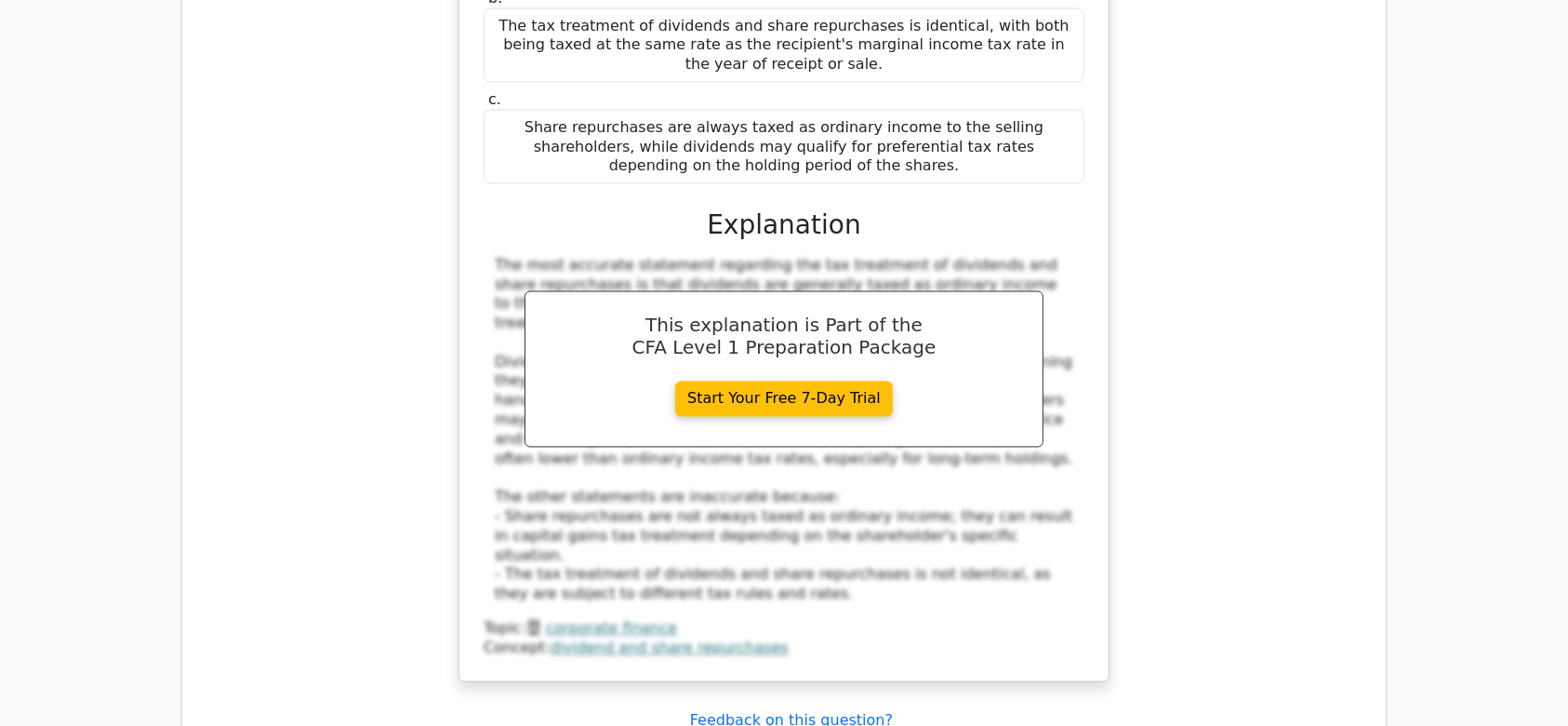
scroll to position [10689, 0]
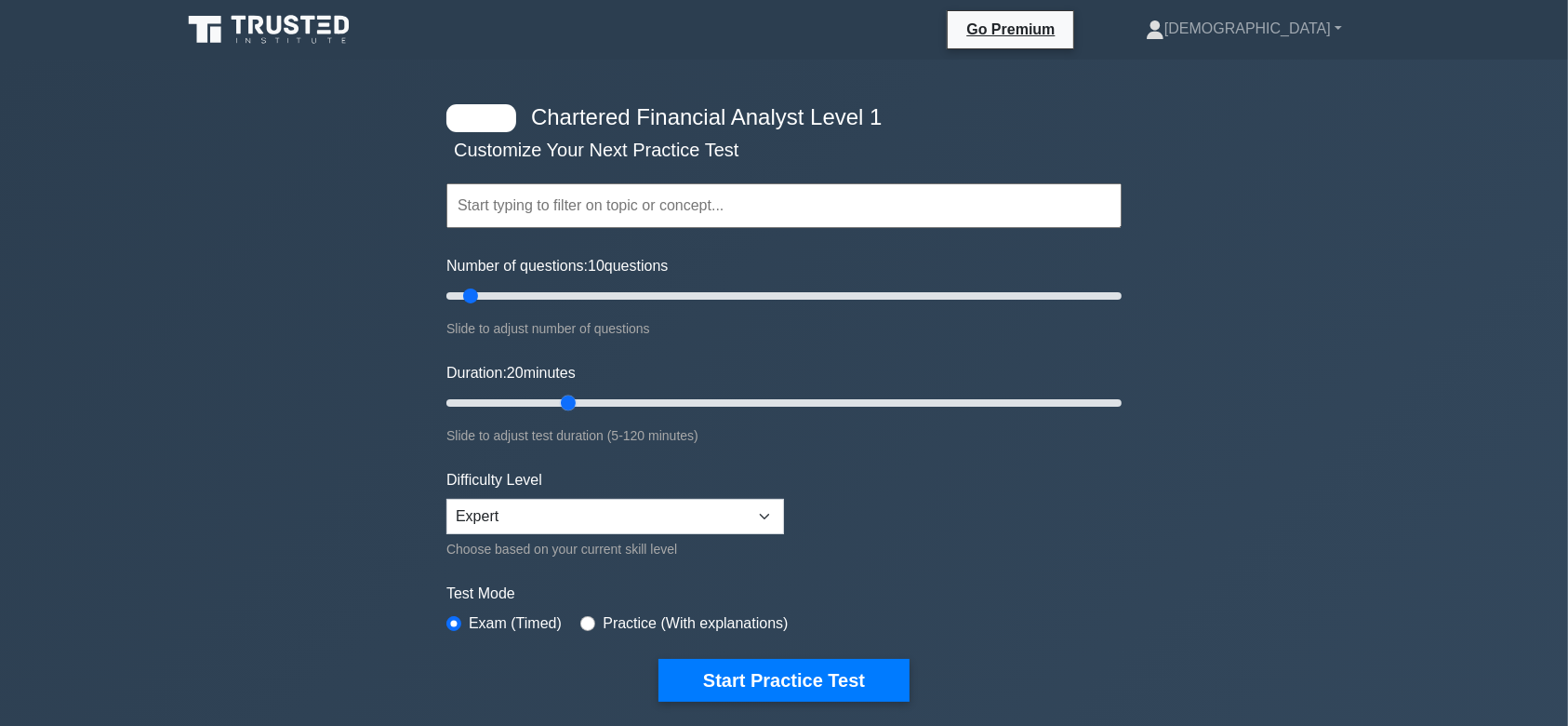
drag, startPoint x: 483, startPoint y: 403, endPoint x: 558, endPoint y: 402, distance: 75.0
type input "25"
click at [558, 402] on input "Duration: 20 minutes" at bounding box center [784, 402] width 675 height 22
click at [751, 666] on button "Start Practice Test" at bounding box center [784, 680] width 251 height 43
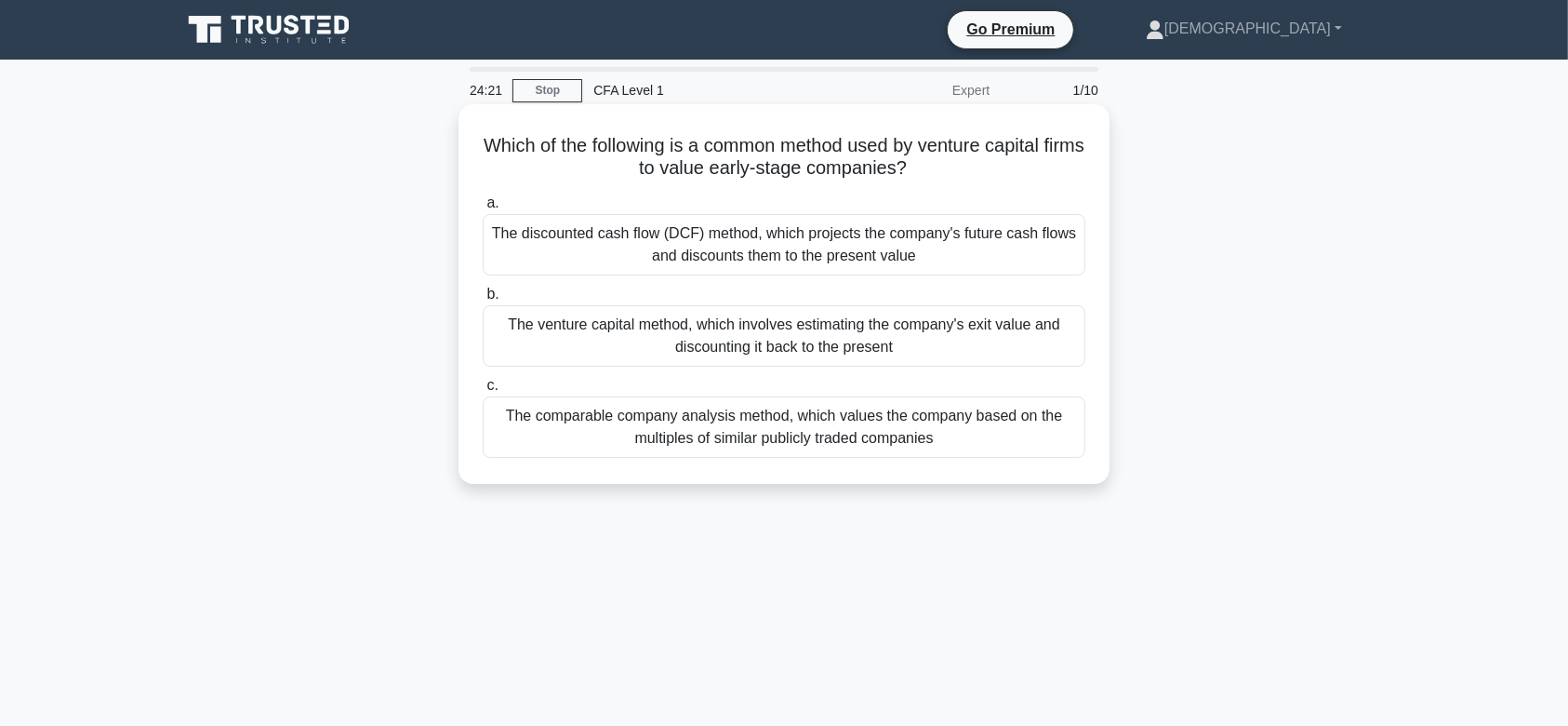
click at [916, 247] on div "The discounted cash flow (DCF) method, which projects the company's future cash…" at bounding box center [784, 245] width 603 height 62
click at [483, 209] on input "a. The discounted cash flow (DCF) method, which projects the company's future c…" at bounding box center [483, 203] width 0 height 12
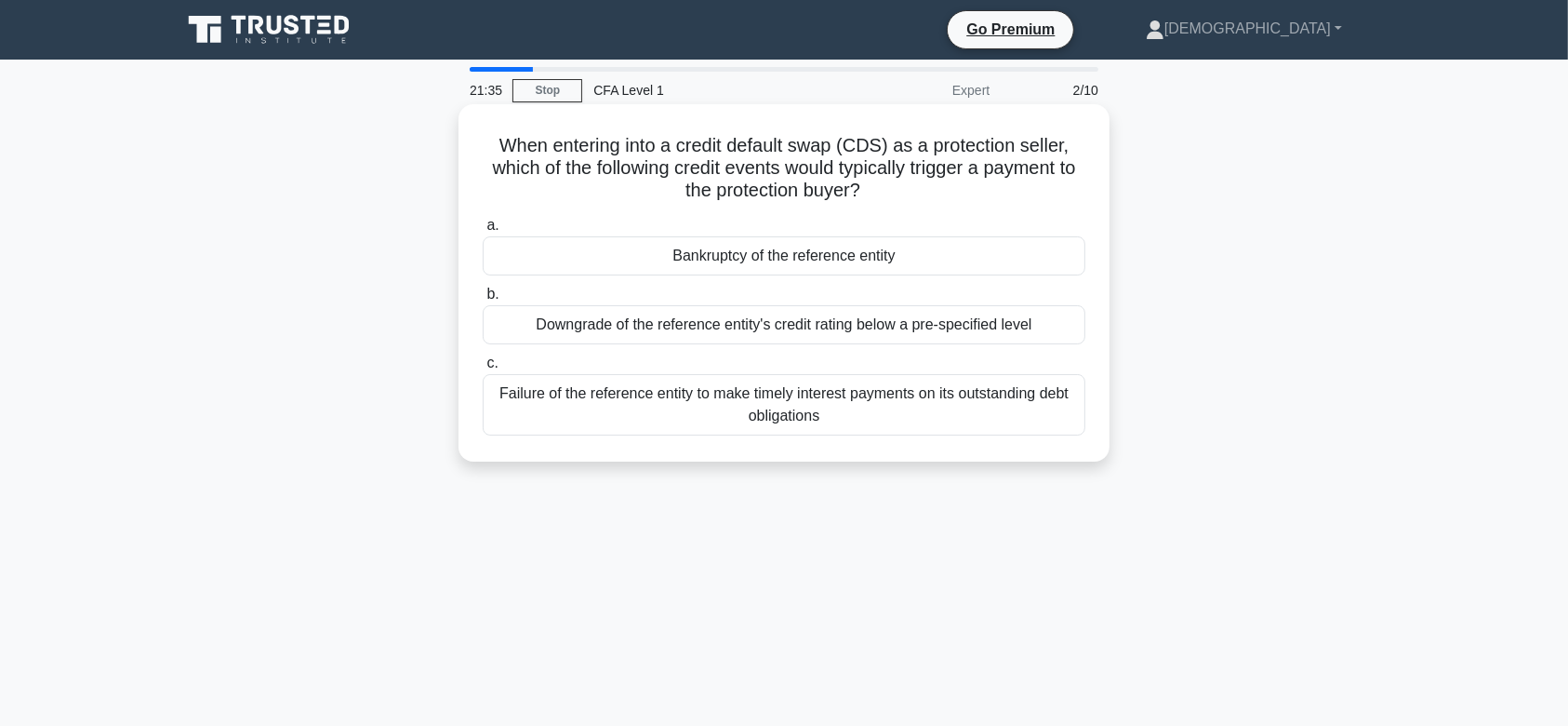
click at [630, 407] on div "Failure of the reference entity to make timely interest payments on its outstan…" at bounding box center [784, 404] width 603 height 62
click at [483, 369] on input "c. Failure of the reference entity to make timely interest payments on its outs…" at bounding box center [483, 363] width 0 height 12
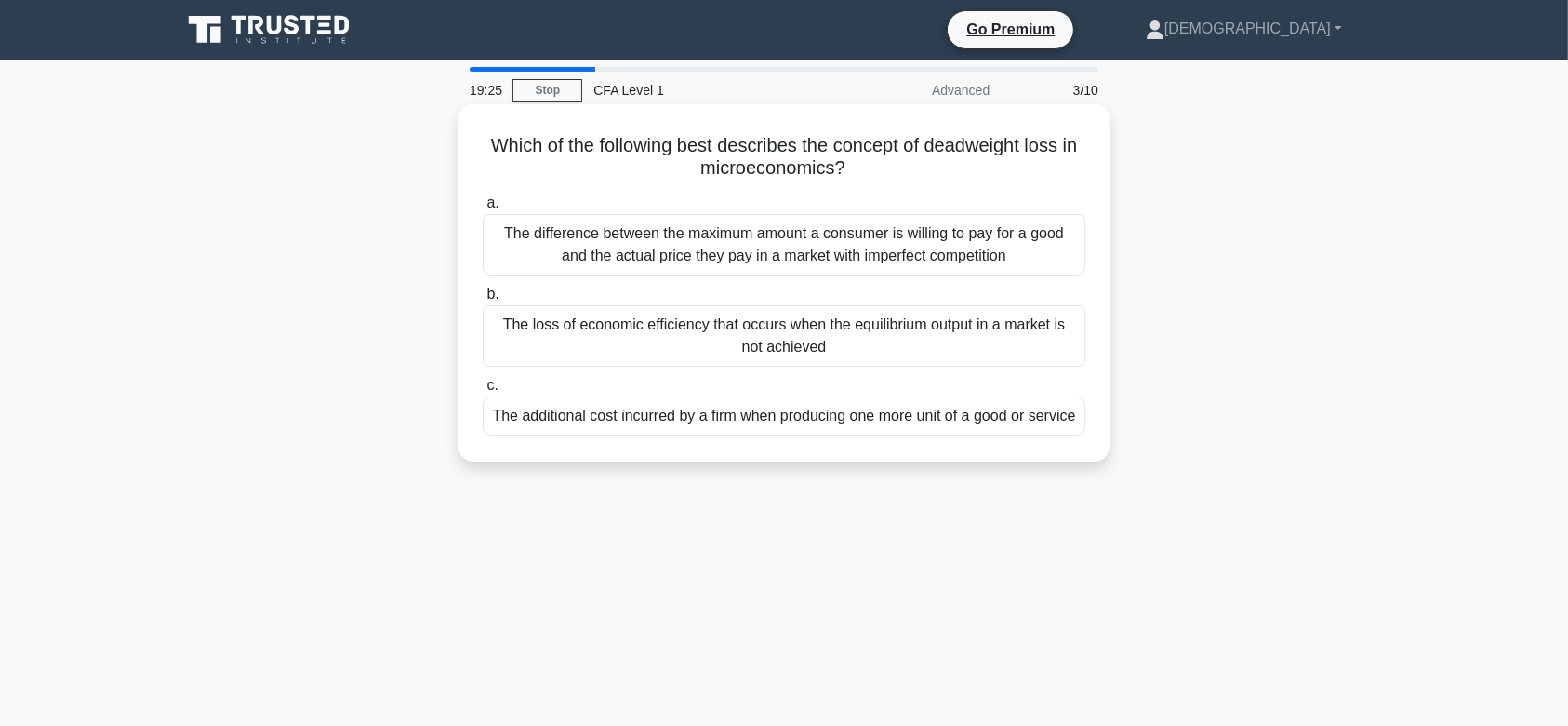
click at [875, 356] on div "The loss of economic efficiency that occurs when the equilibrium output in a ma…" at bounding box center [784, 336] width 603 height 62
click at [483, 301] on input "b. The loss of economic efficiency that occurs when the equilibrium output in a…" at bounding box center [483, 294] width 0 height 12
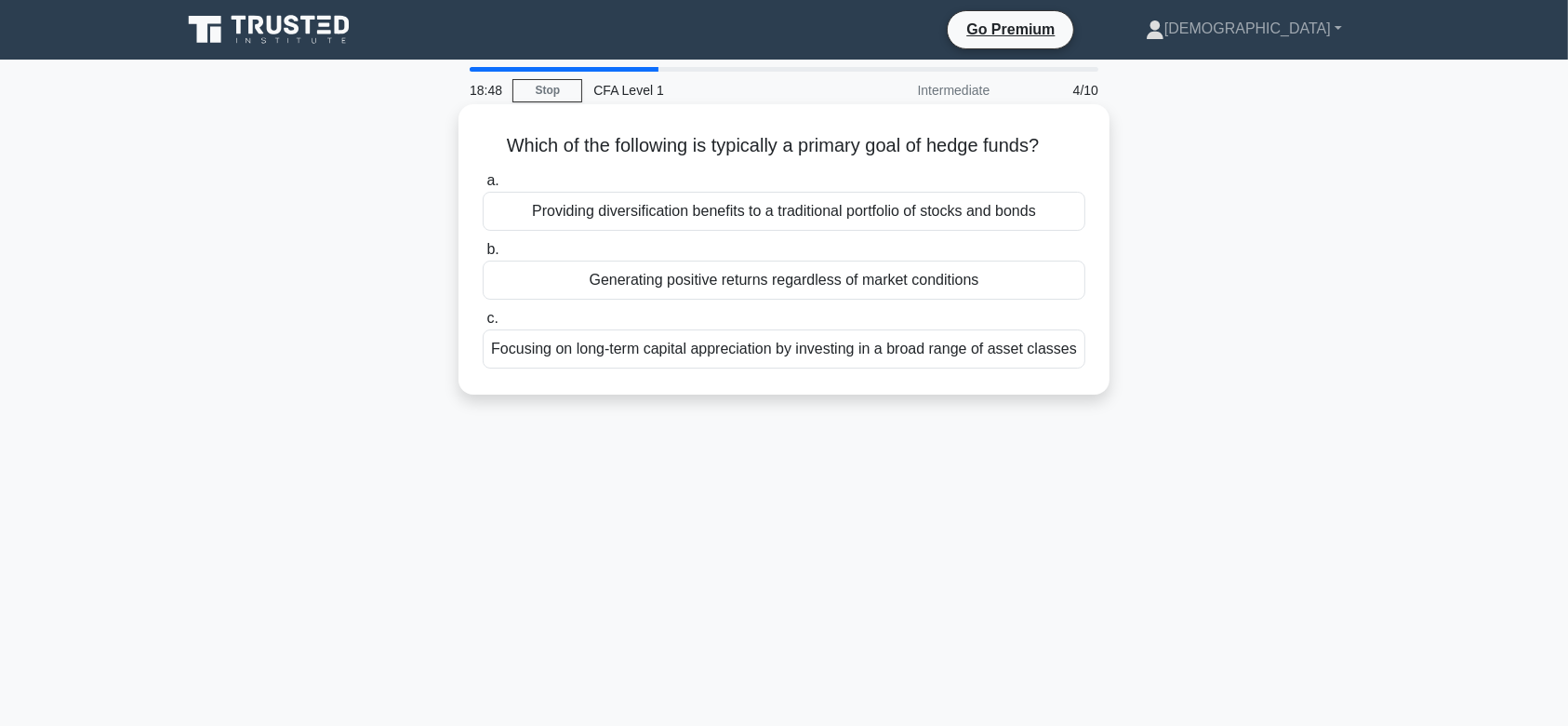
click at [873, 358] on div "Focusing on long-term capital appreciation by investing in a broad range of ass…" at bounding box center [784, 348] width 603 height 39
click at [483, 324] on input "c. Focusing on long-term capital appreciation by investing in a broad range of …" at bounding box center [483, 319] width 0 height 12
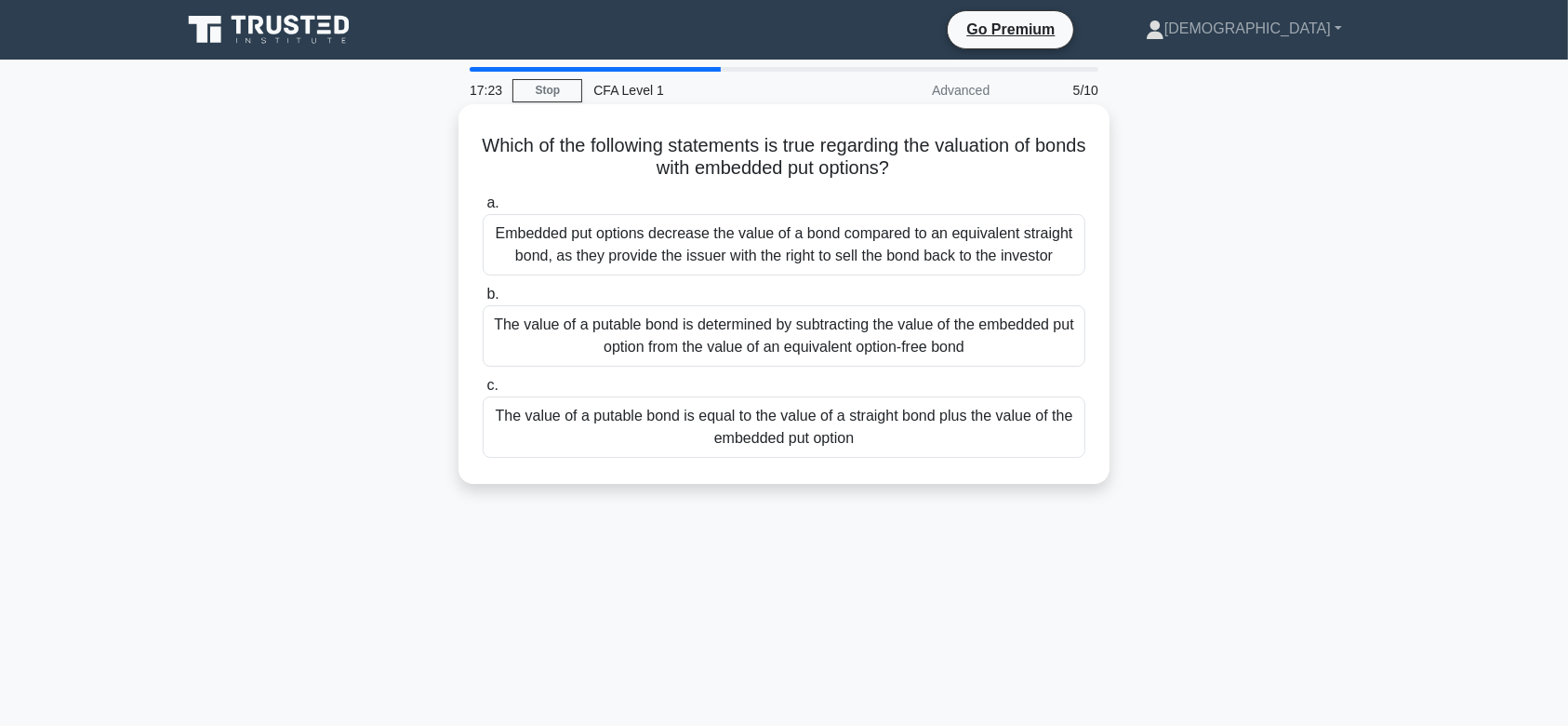
click at [700, 342] on div "The value of a putable bond is determined by subtracting the value of the embed…" at bounding box center [784, 336] width 603 height 62
click at [483, 301] on input "b. The value of a putable bond is determined by subtracting the value of the em…" at bounding box center [483, 294] width 0 height 12
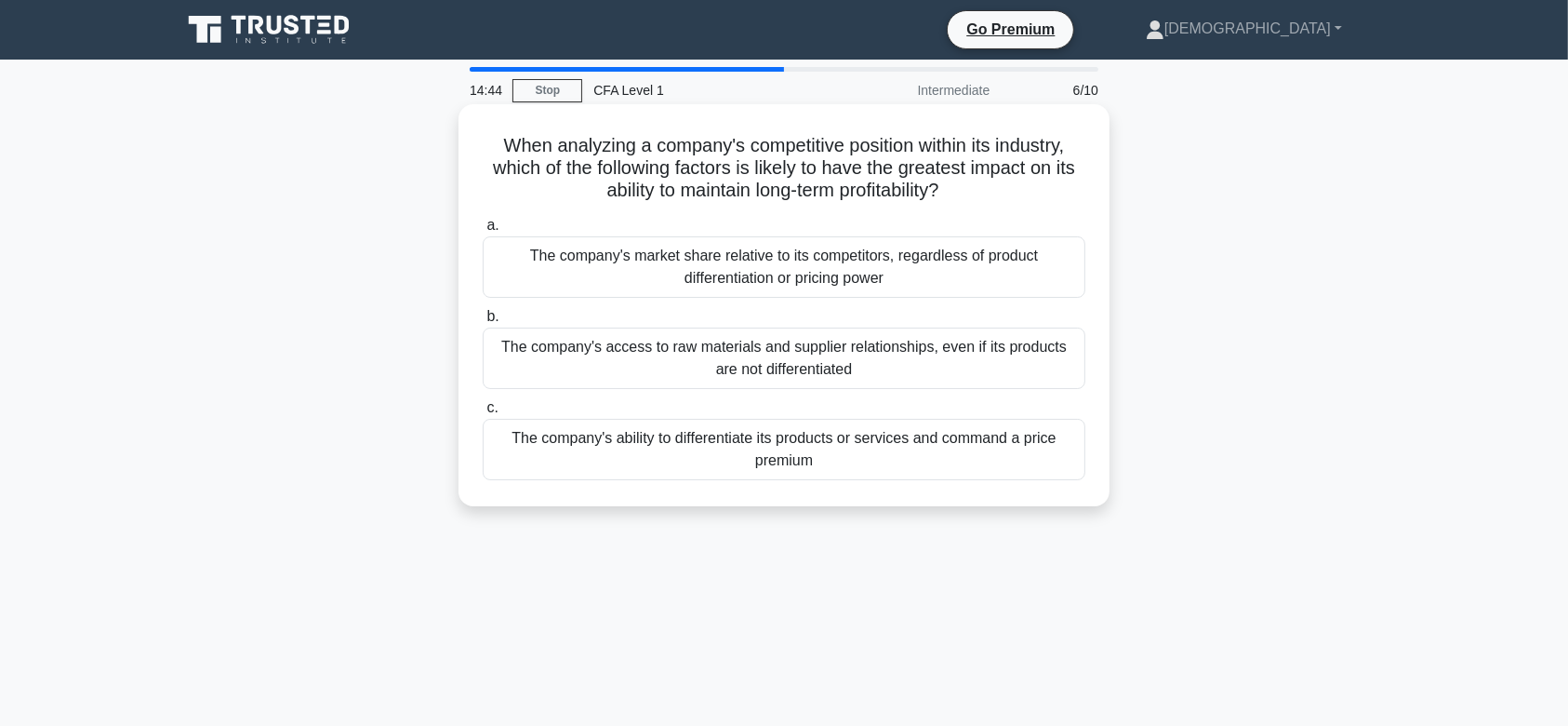
click at [651, 442] on div "The company's ability to differentiate its products or services and command a p…" at bounding box center [784, 449] width 603 height 62
click at [483, 414] on input "c. The company's ability to differentiate its products or services and command …" at bounding box center [483, 408] width 0 height 12
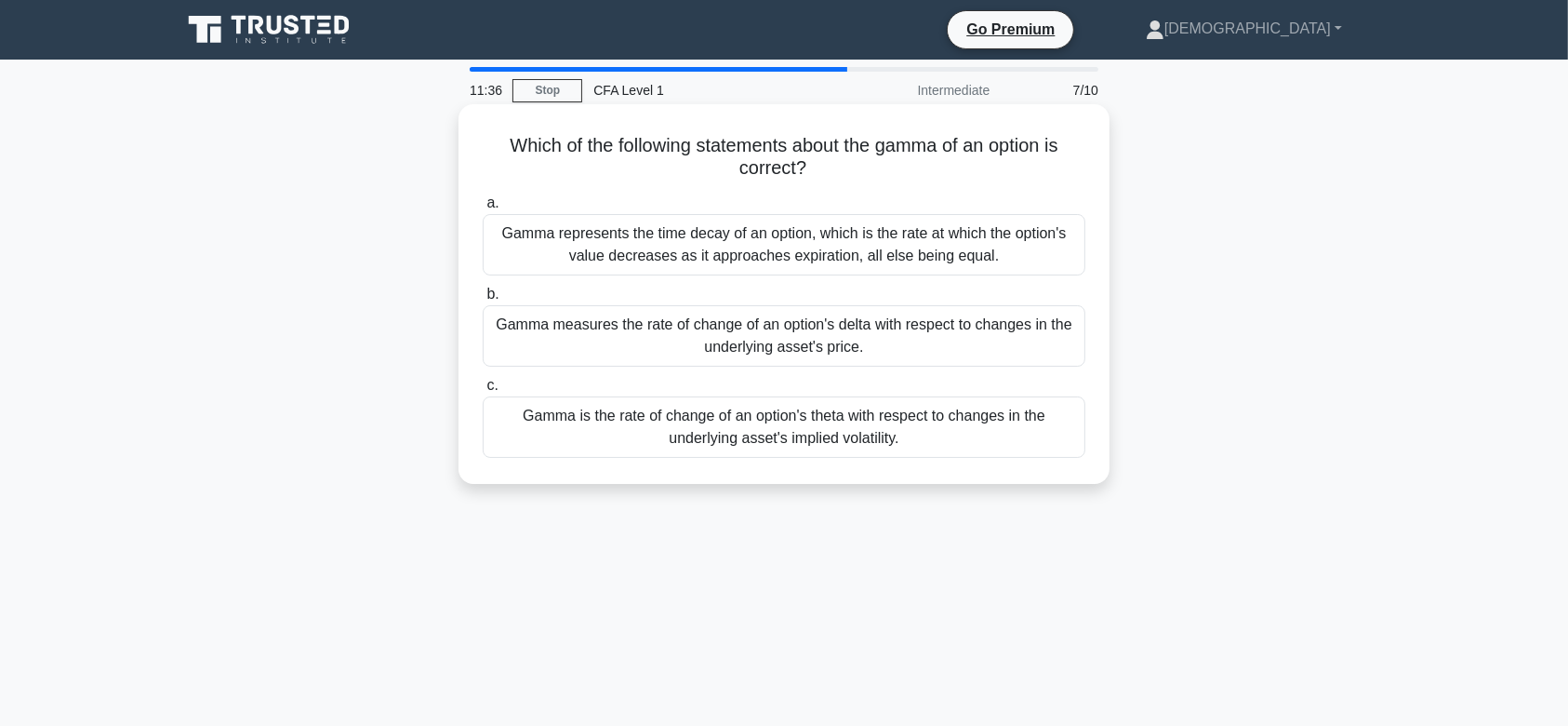
click at [786, 328] on div "Gamma measures the rate of change of an option's delta with respect to changes …" at bounding box center [784, 336] width 603 height 62
click at [483, 301] on input "b. Gamma measures the rate of change of an option's delta with respect to chang…" at bounding box center [483, 294] width 0 height 12
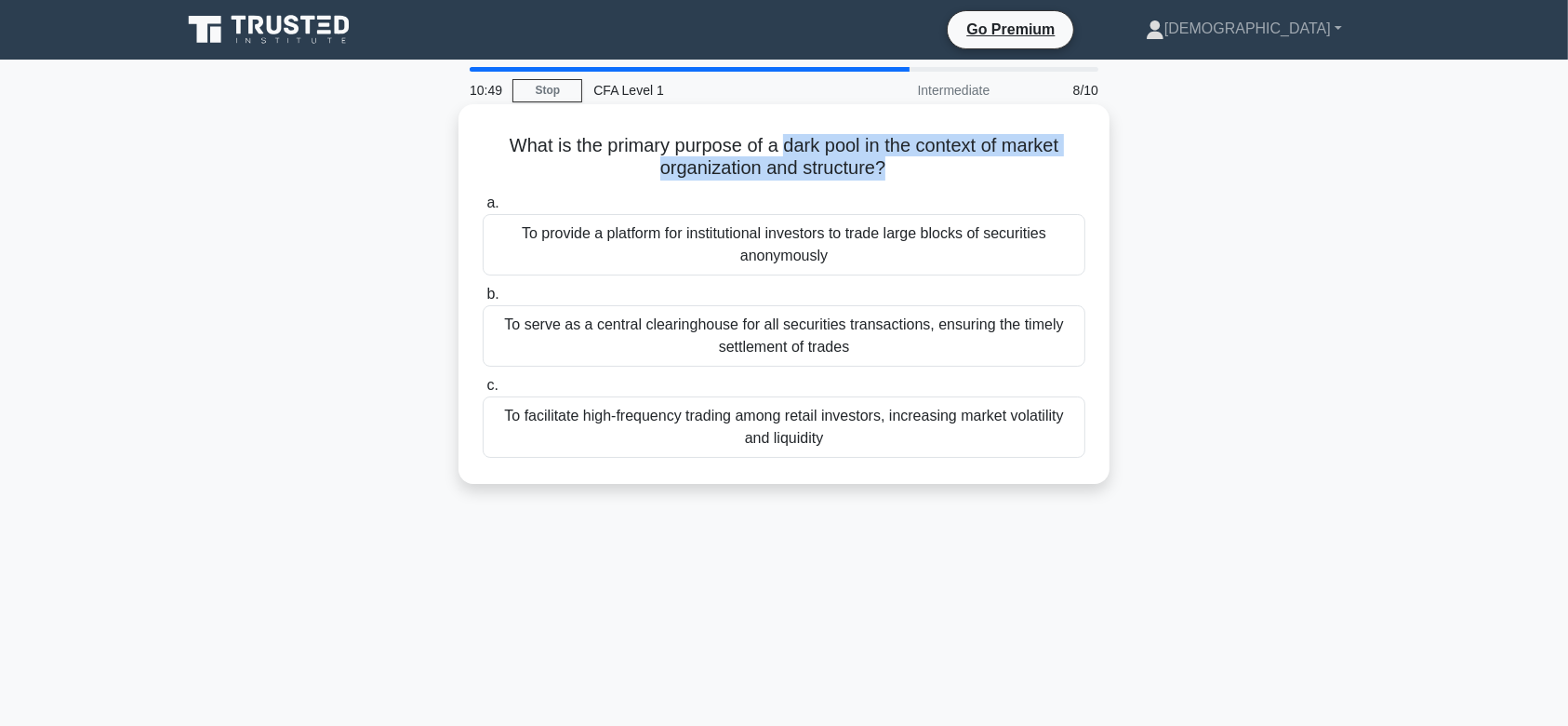
drag, startPoint x: 782, startPoint y: 143, endPoint x: 884, endPoint y: 177, distance: 107.5
click at [884, 177] on h5 "What is the primary purpose of a dark pool in the context of market organizatio…" at bounding box center [784, 157] width 607 height 47
copy h5 "dark pool in the context of market organization and structure?"
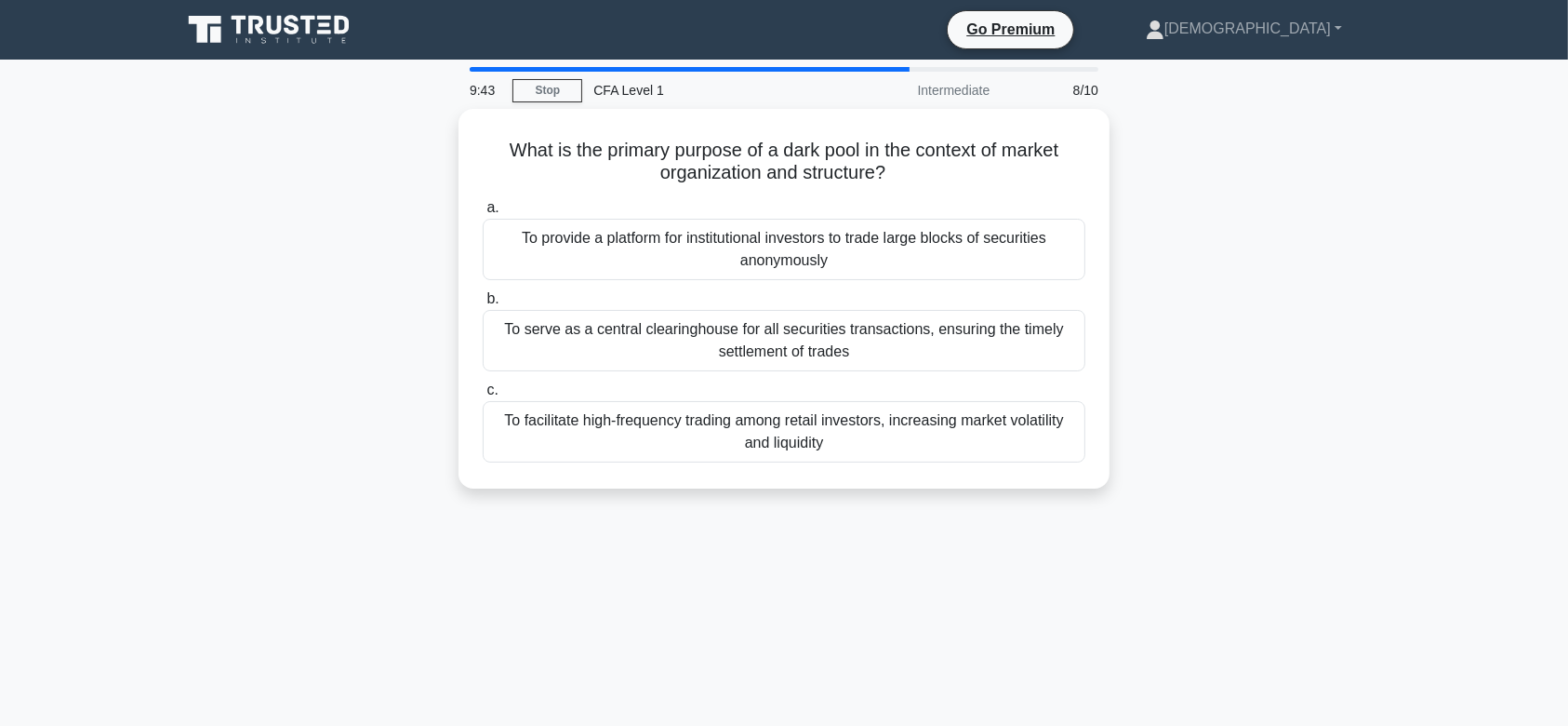
click at [1190, 260] on div "What is the primary purpose of a dark pool in the context of market organizatio…" at bounding box center [784, 309] width 1228 height 402
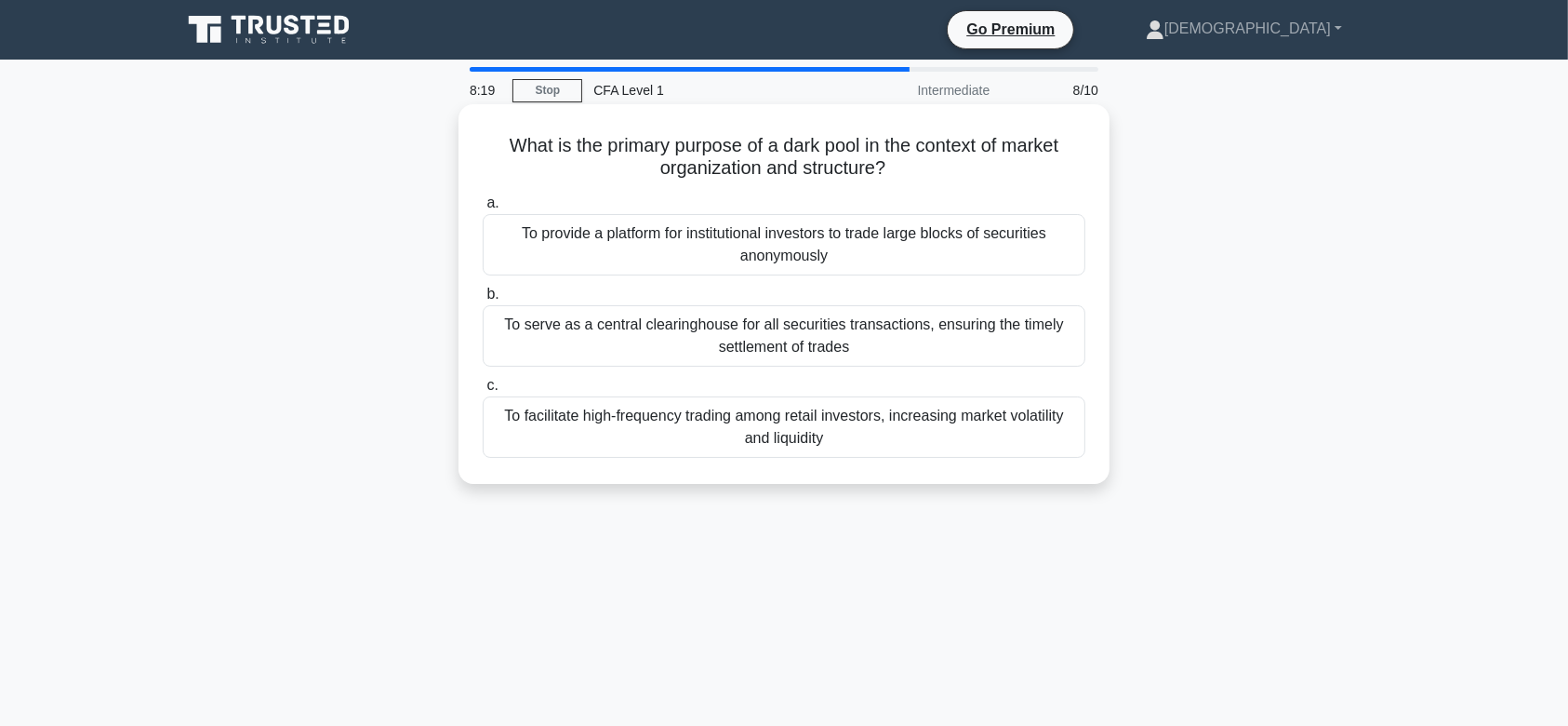
click at [674, 261] on div "To provide a platform for institutional investors to trade large blocks of secu…" at bounding box center [784, 245] width 603 height 62
click at [483, 209] on input "a. To provide a platform for institutional investors to trade large blocks of s…" at bounding box center [483, 203] width 0 height 12
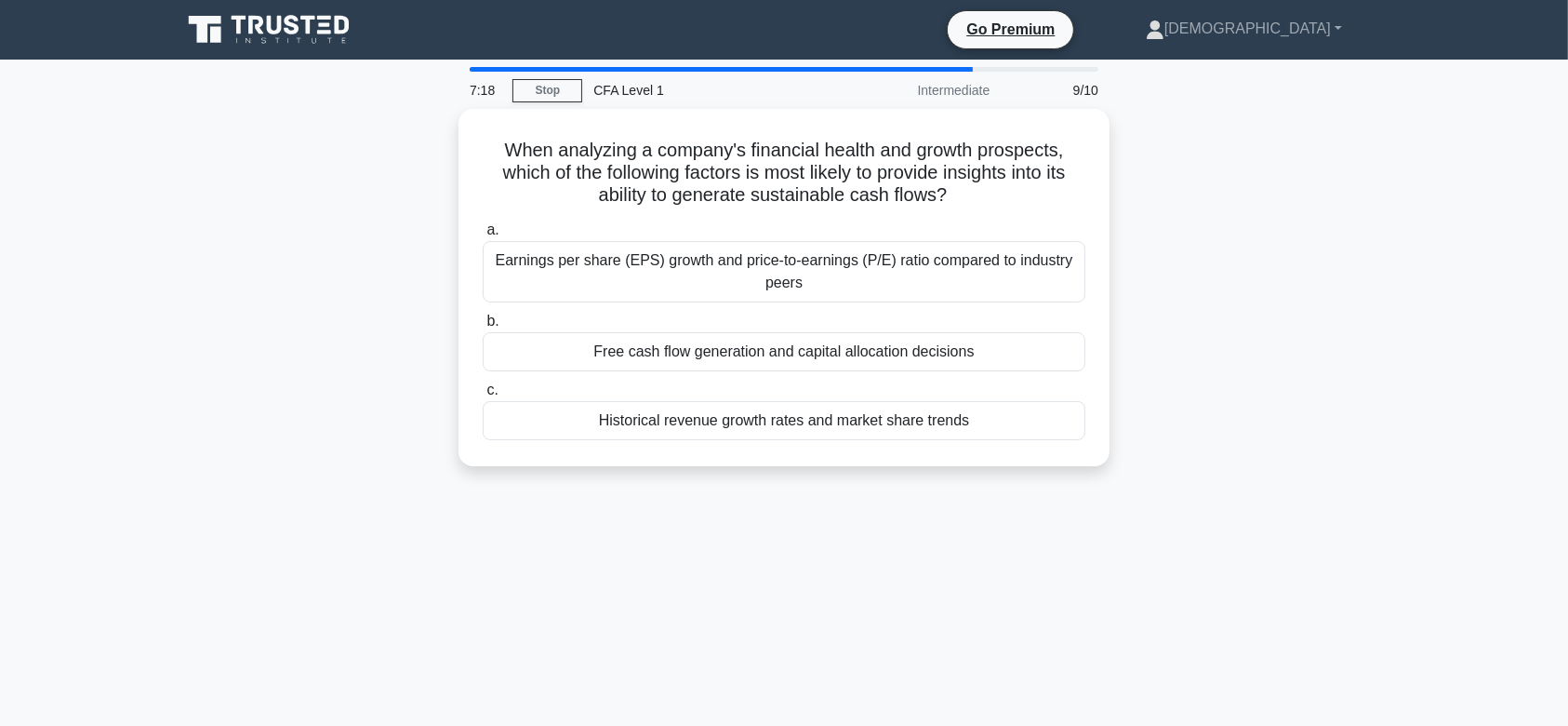
click at [290, 347] on div "When analyzing a company's financial health and growth prospects, which of the …" at bounding box center [784, 298] width 1228 height 380
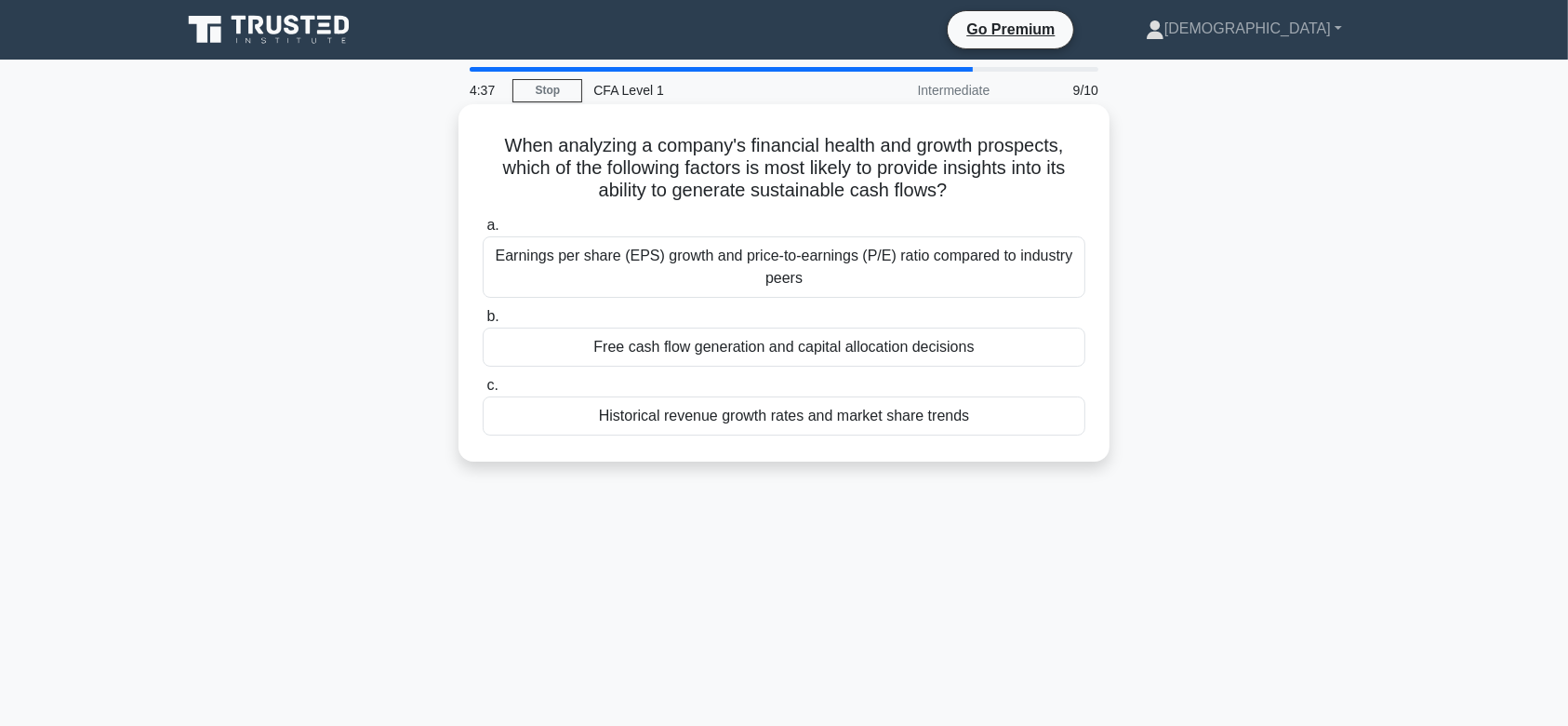
click at [807, 341] on div "Free cash flow generation and capital allocation decisions" at bounding box center [784, 346] width 603 height 39
click at [483, 323] on input "b. Free cash flow generation and capital allocation decisions" at bounding box center [483, 317] width 0 height 12
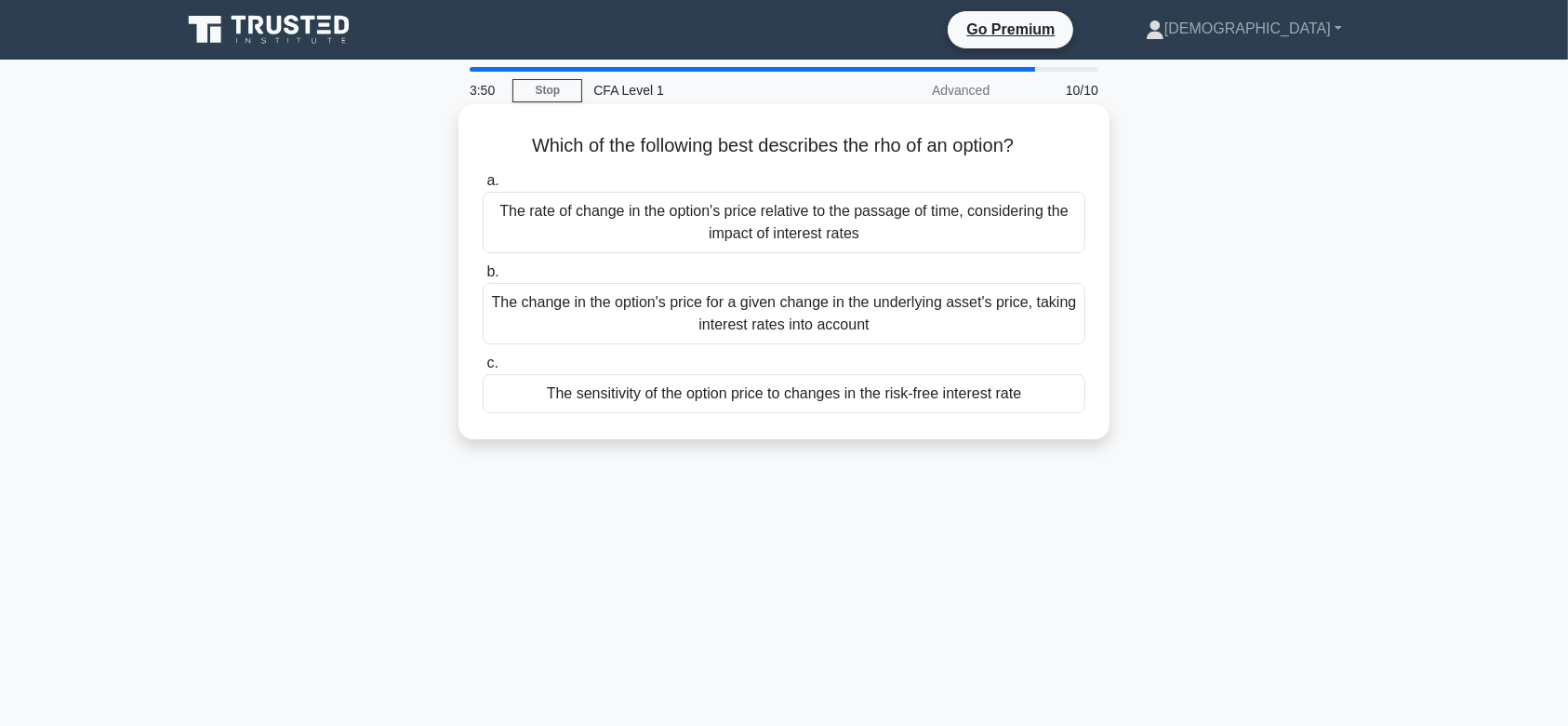
click at [699, 301] on div "The change in the option's price for a given change in the underlying asset's p…" at bounding box center [784, 313] width 603 height 62
click at [483, 279] on input "b. The change in the option's price for a given change in the underlying asset'…" at bounding box center [483, 272] width 0 height 12
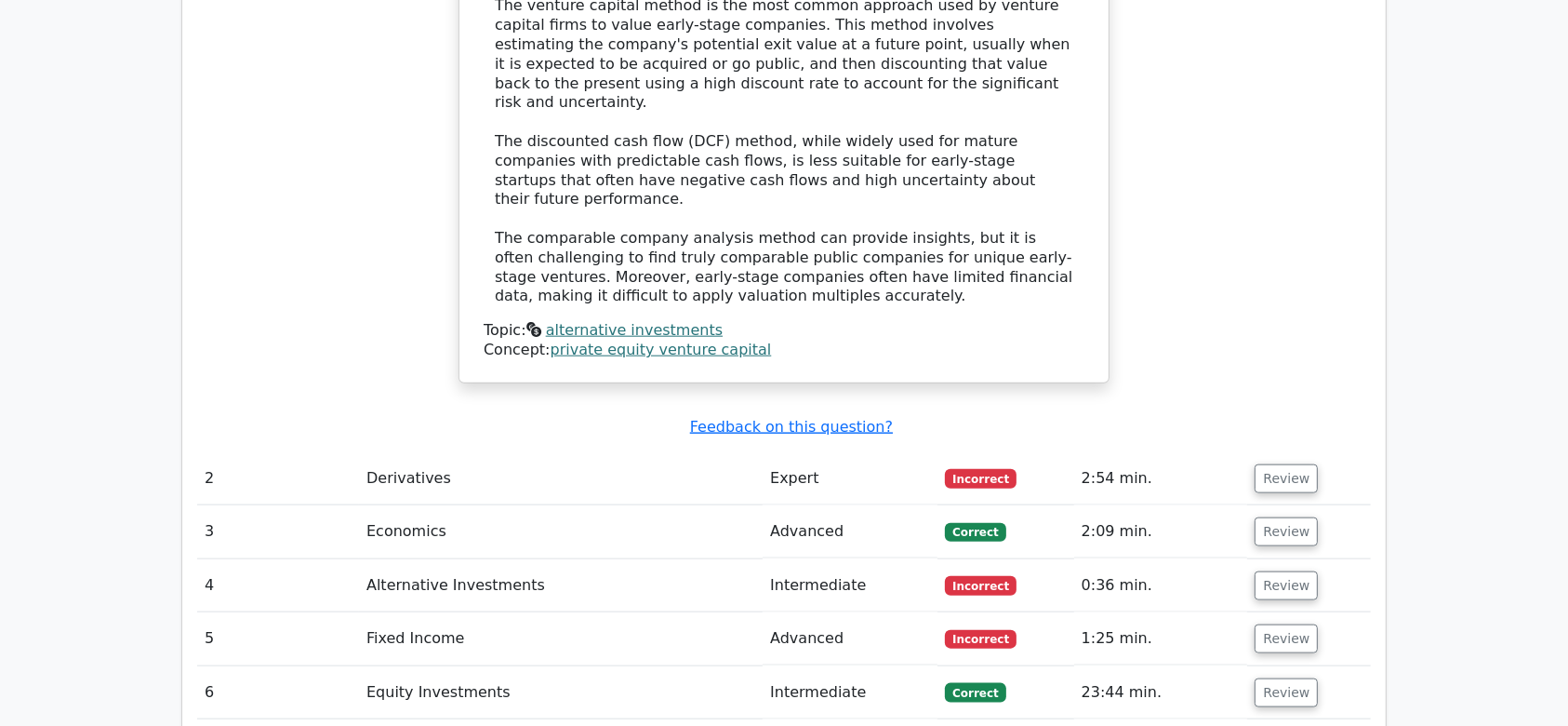
scroll to position [1993, 0]
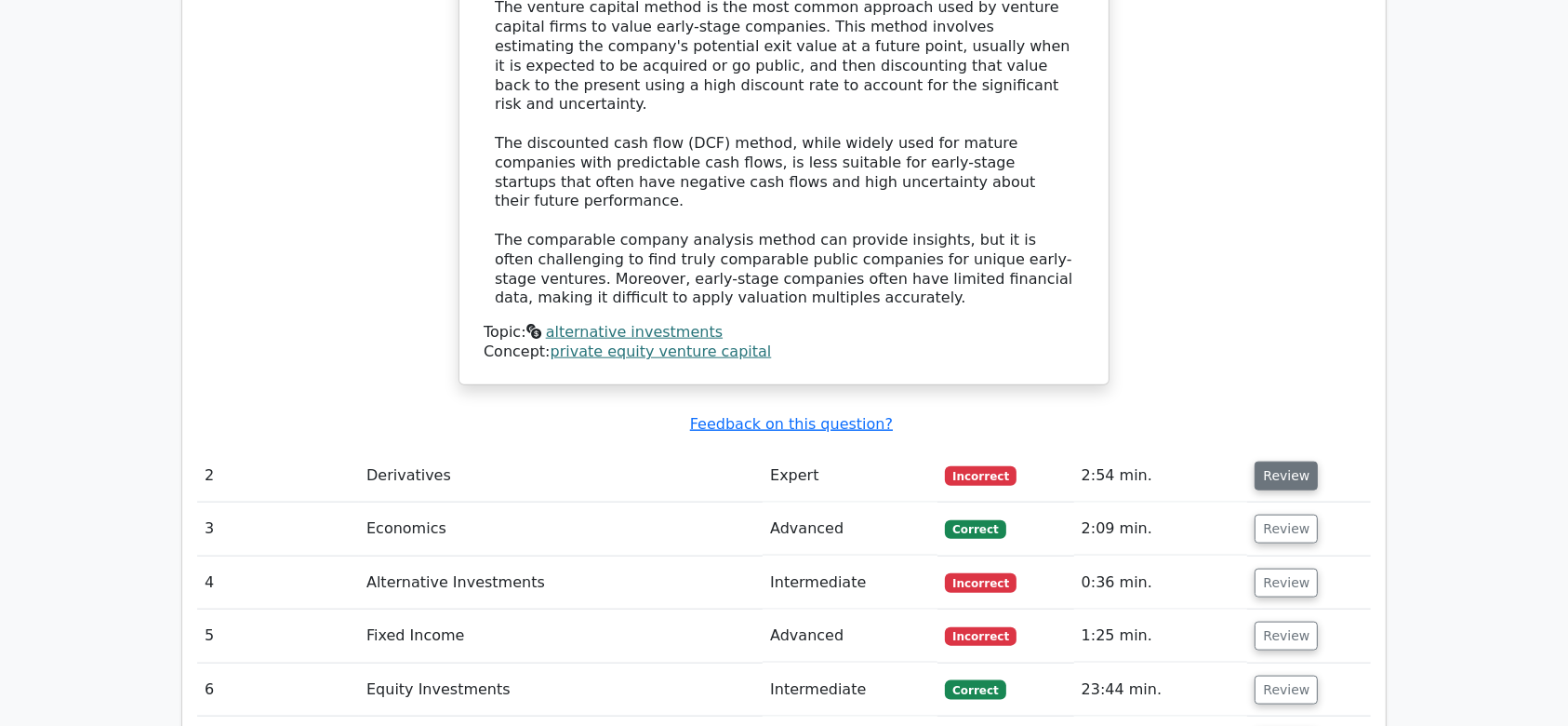
click at [1291, 461] on button "Review" at bounding box center [1287, 476] width 64 height 29
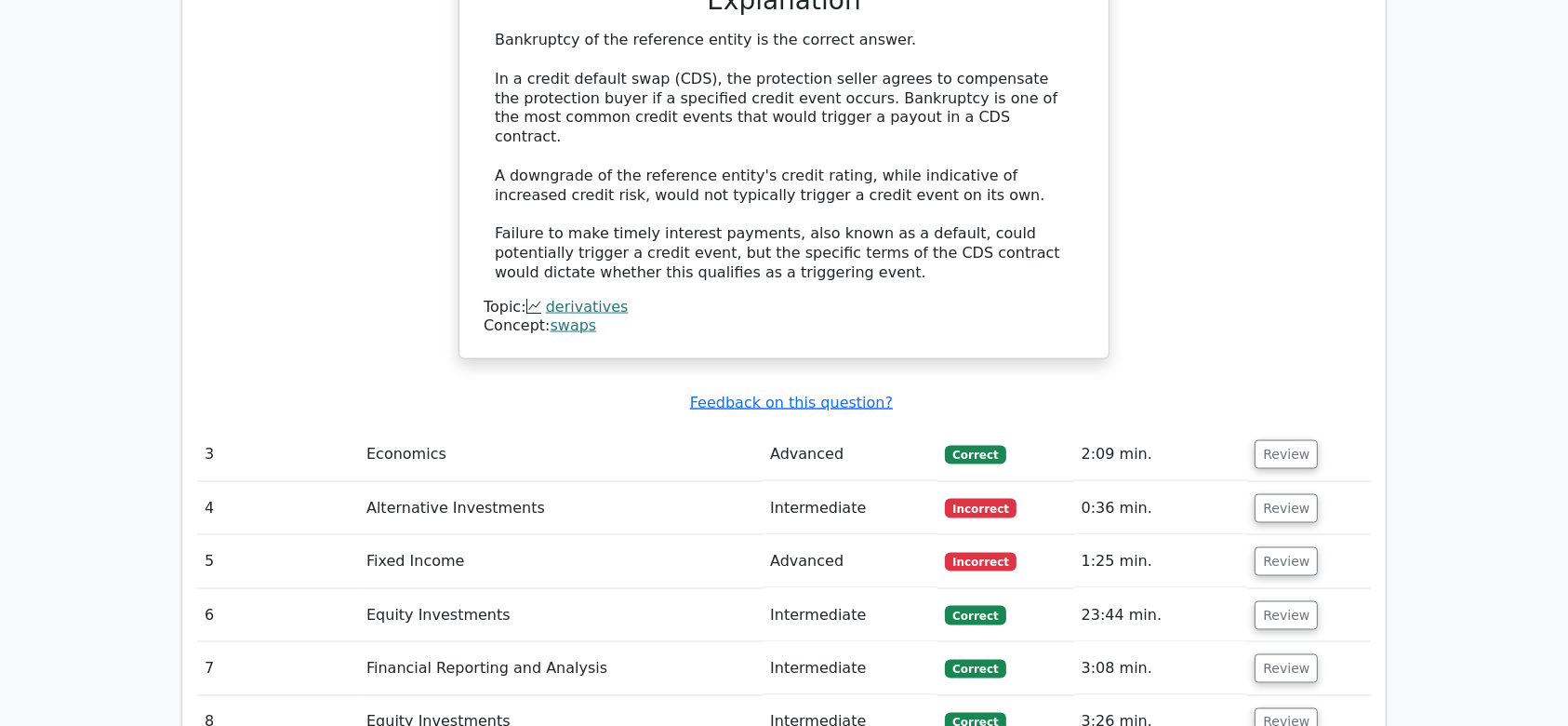
scroll to position [2844, 0]
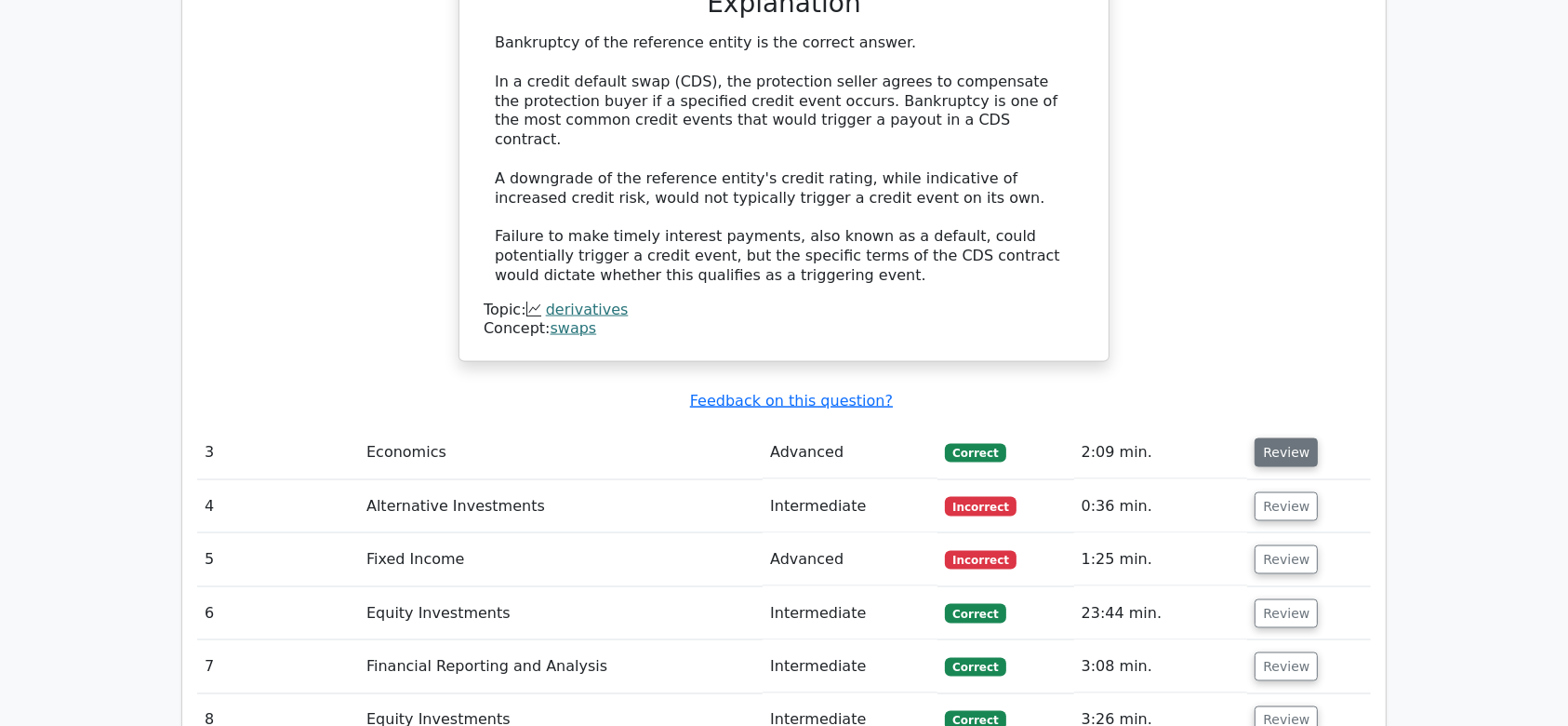
click at [1275, 439] on button "Review" at bounding box center [1287, 453] width 64 height 29
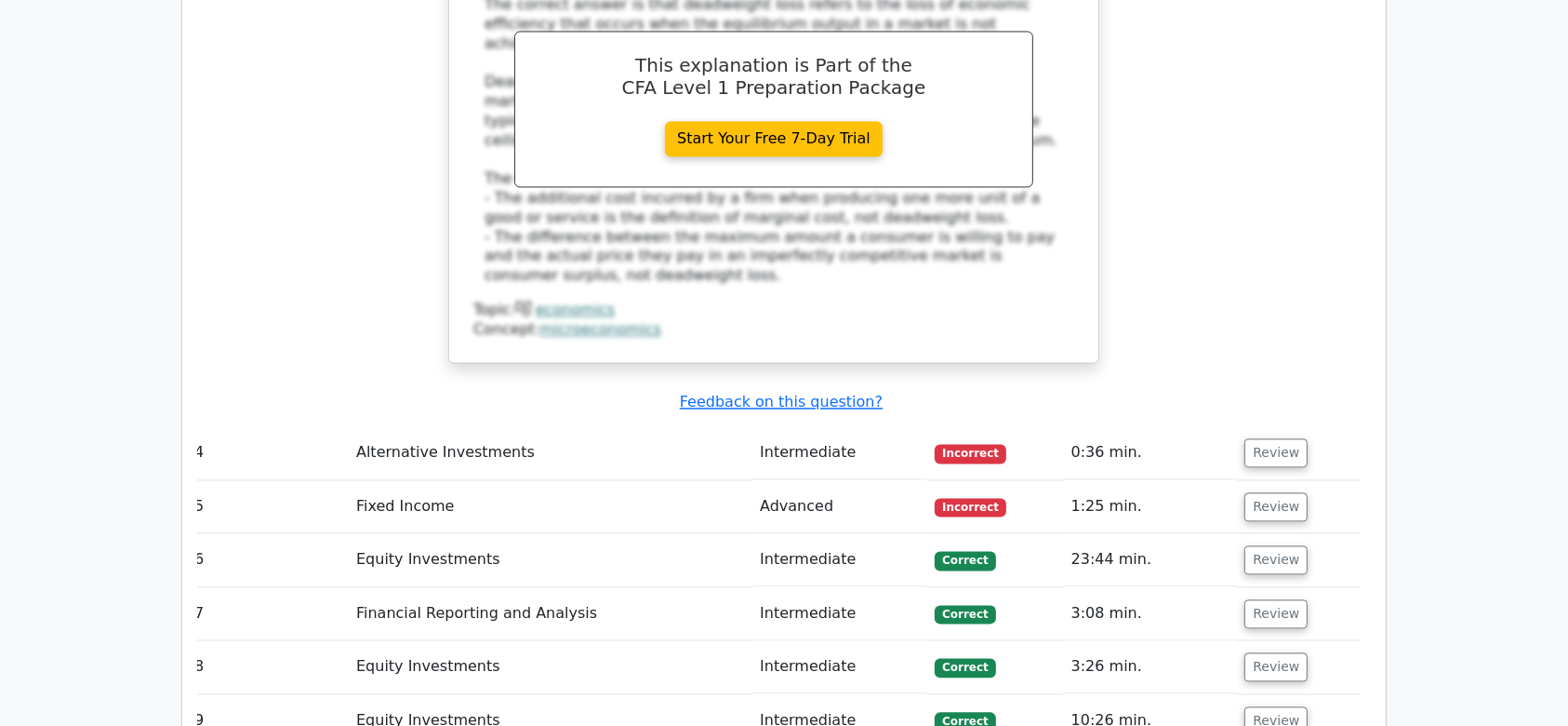
scroll to position [3750, 0]
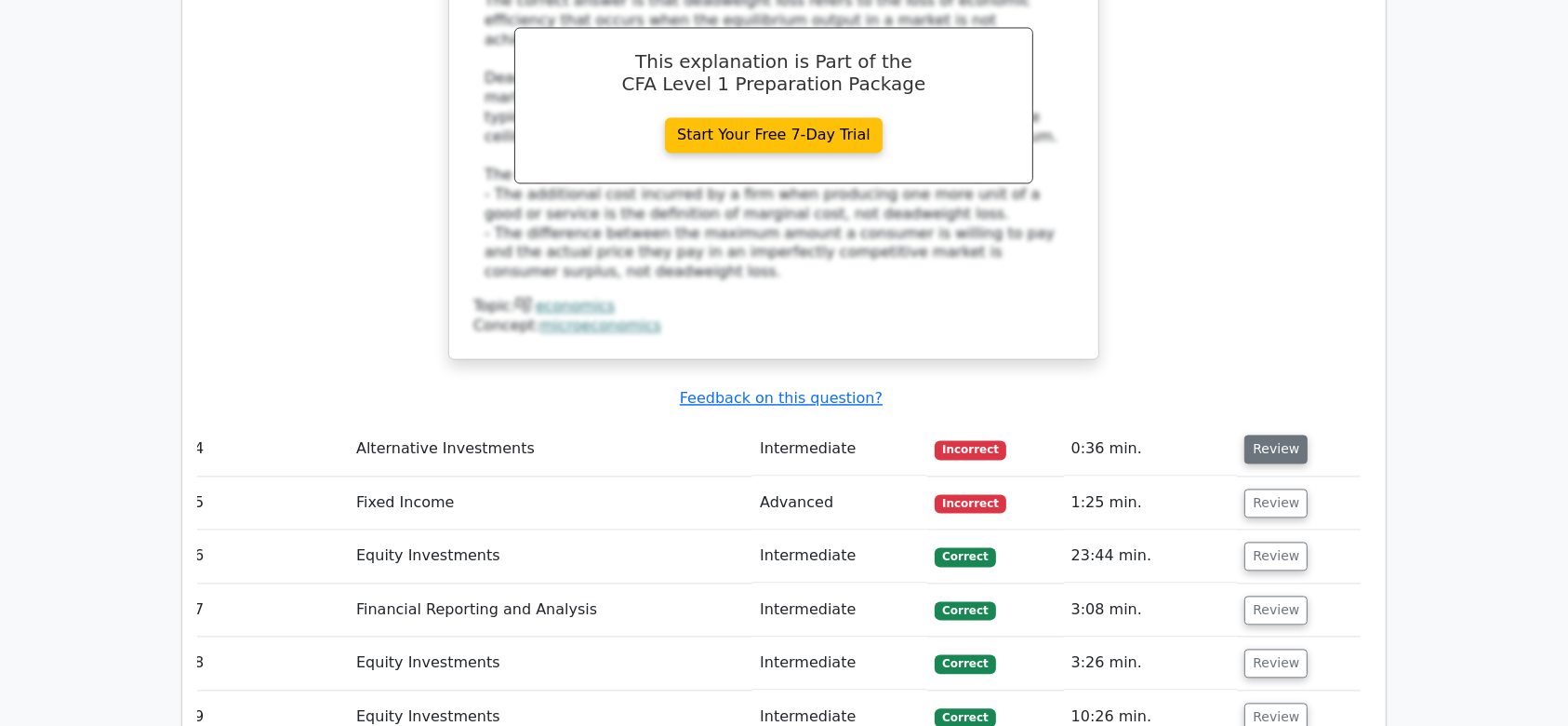
click at [1269, 435] on button "Review" at bounding box center [1276, 449] width 64 height 29
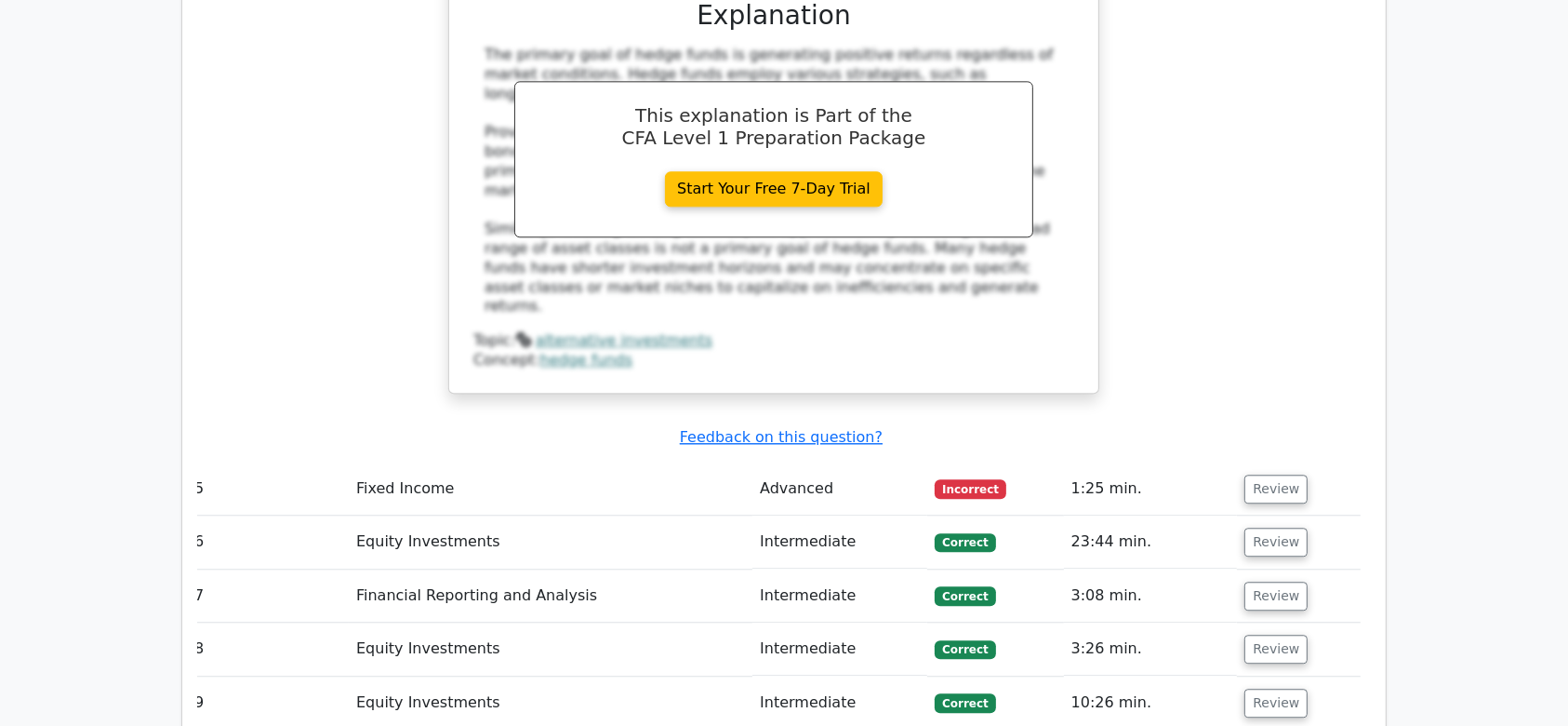
scroll to position [4537, 0]
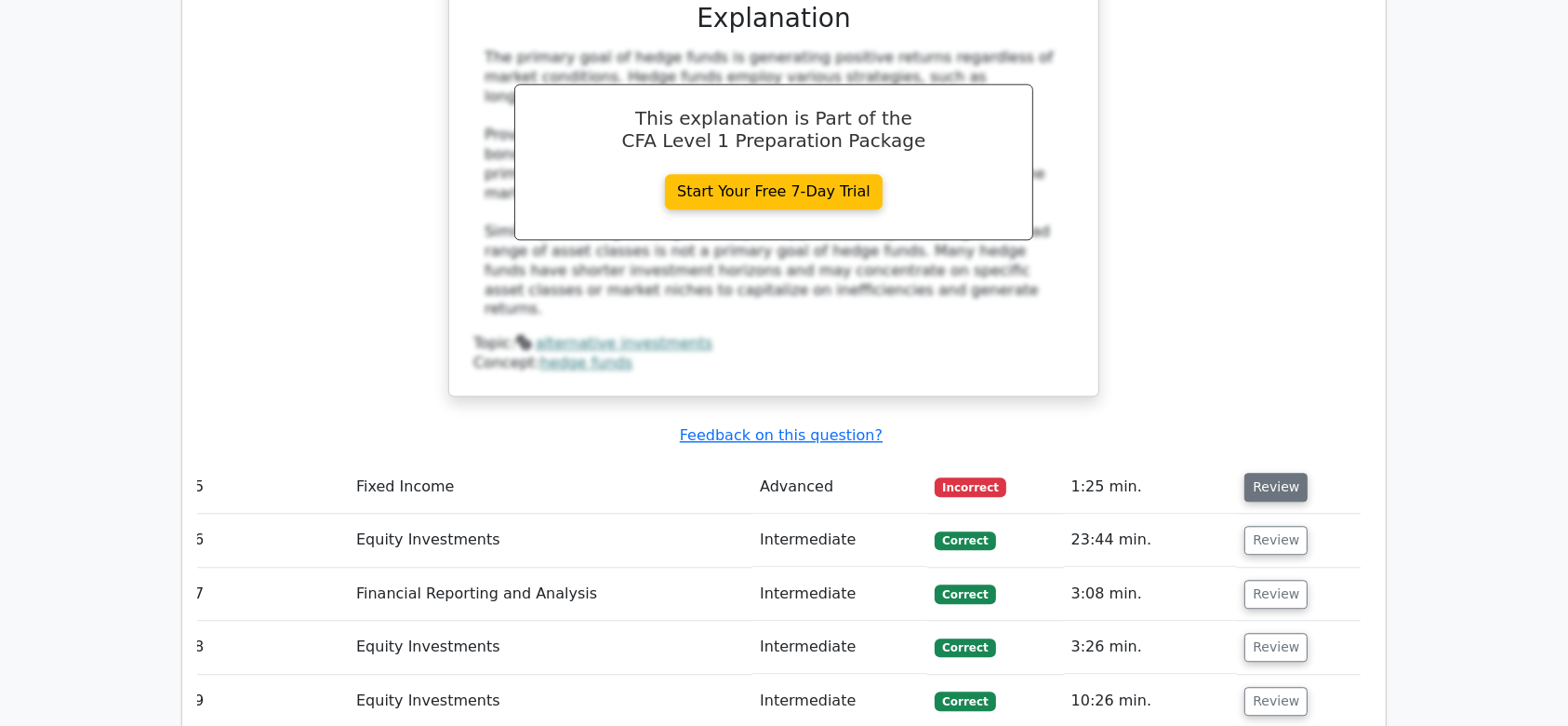
click at [1265, 473] on button "Review" at bounding box center [1276, 487] width 64 height 29
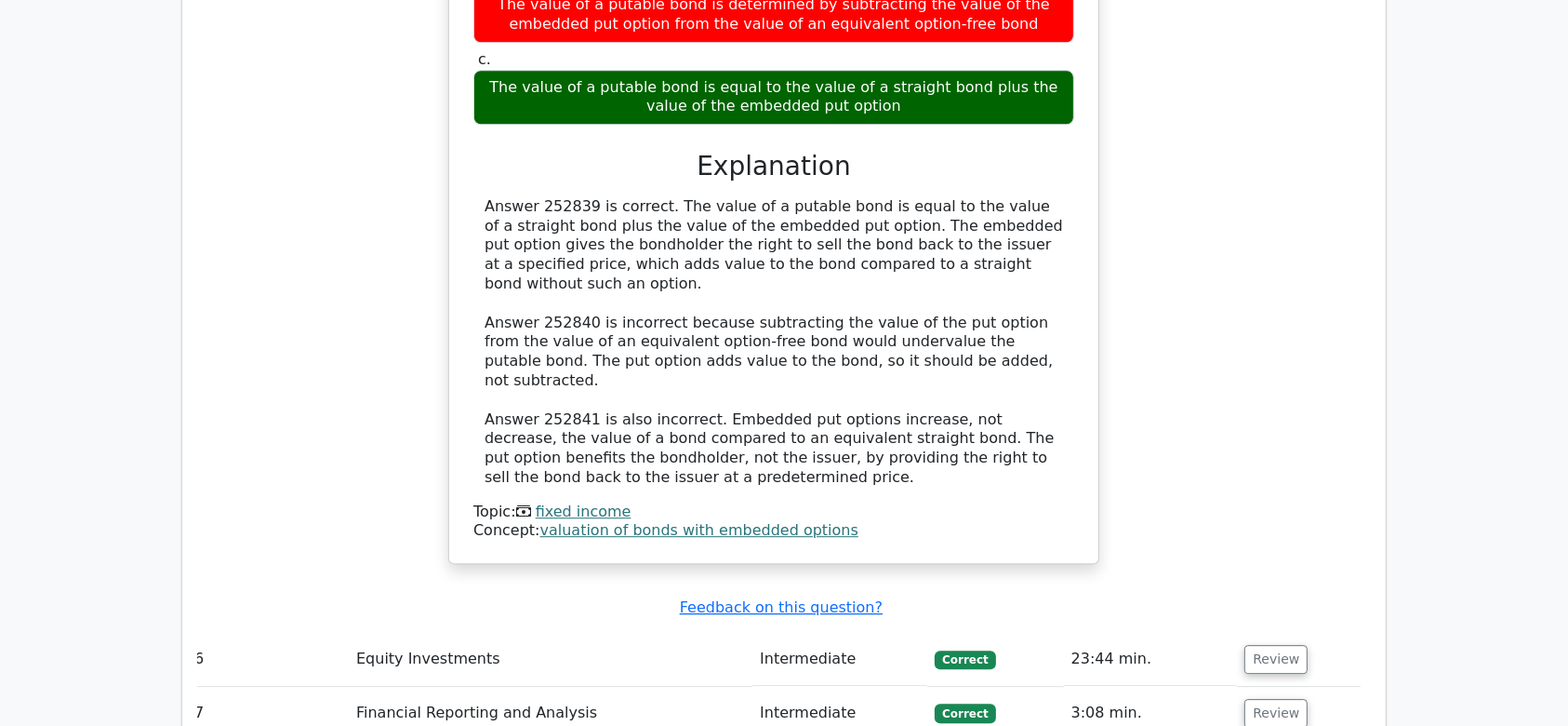
scroll to position [5273, 0]
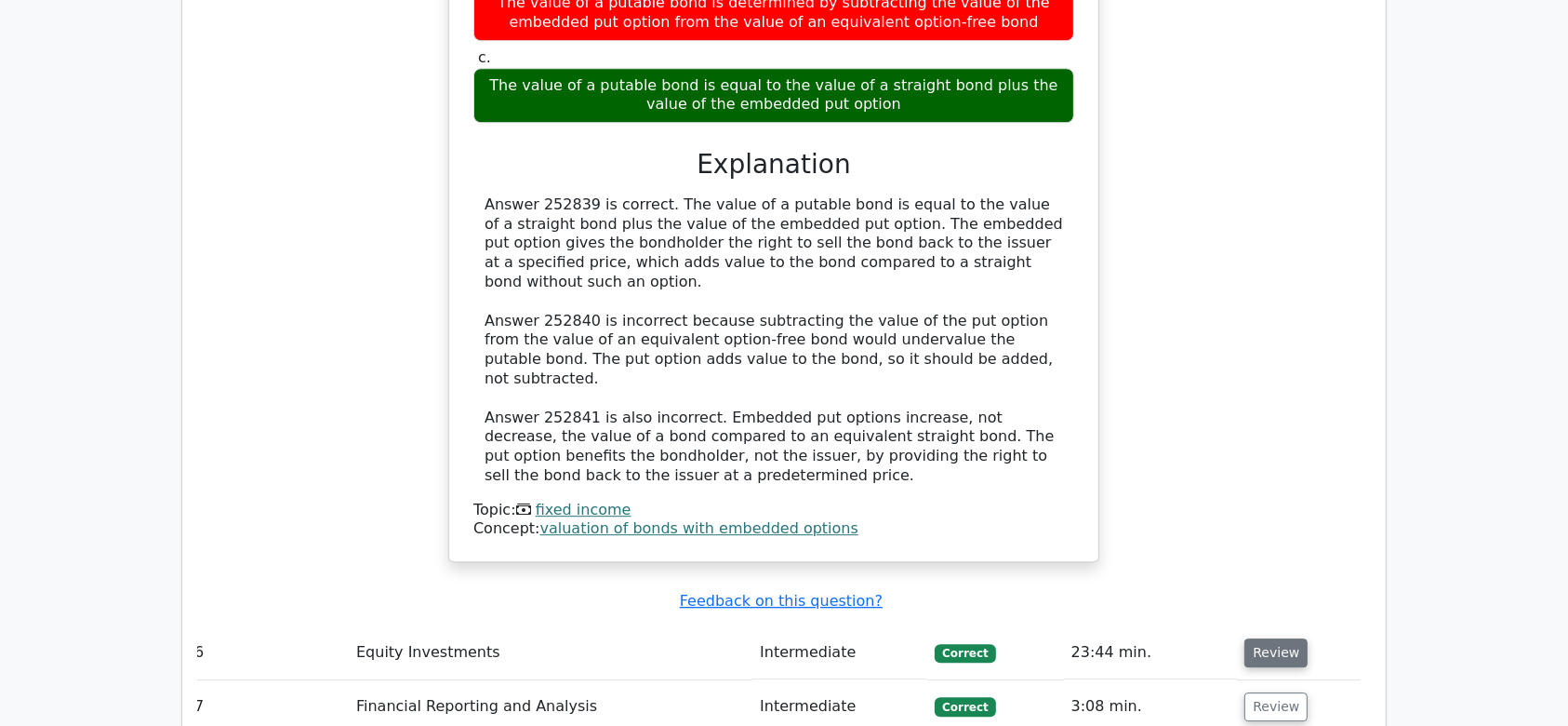
click at [1271, 638] on button "Review" at bounding box center [1276, 653] width 64 height 29
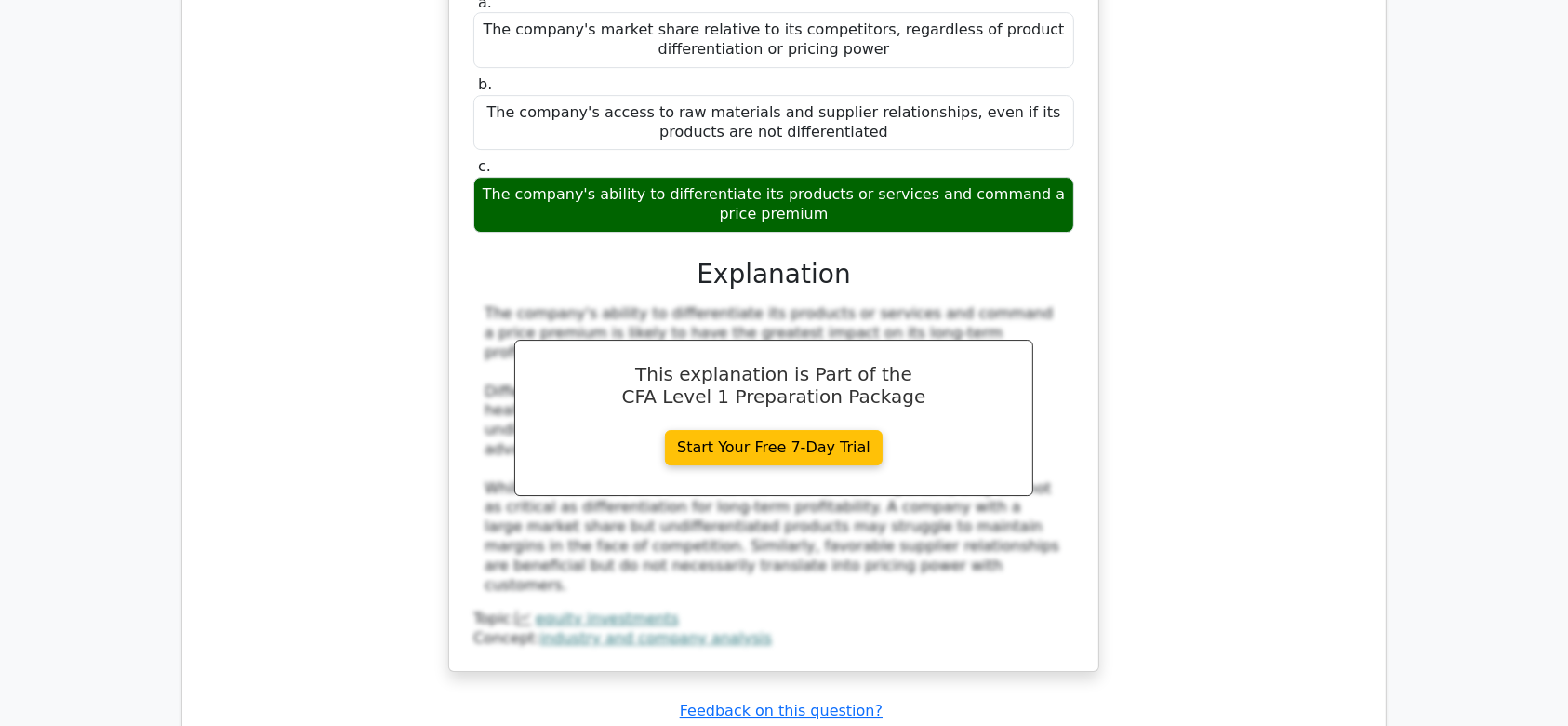
scroll to position [6071, 0]
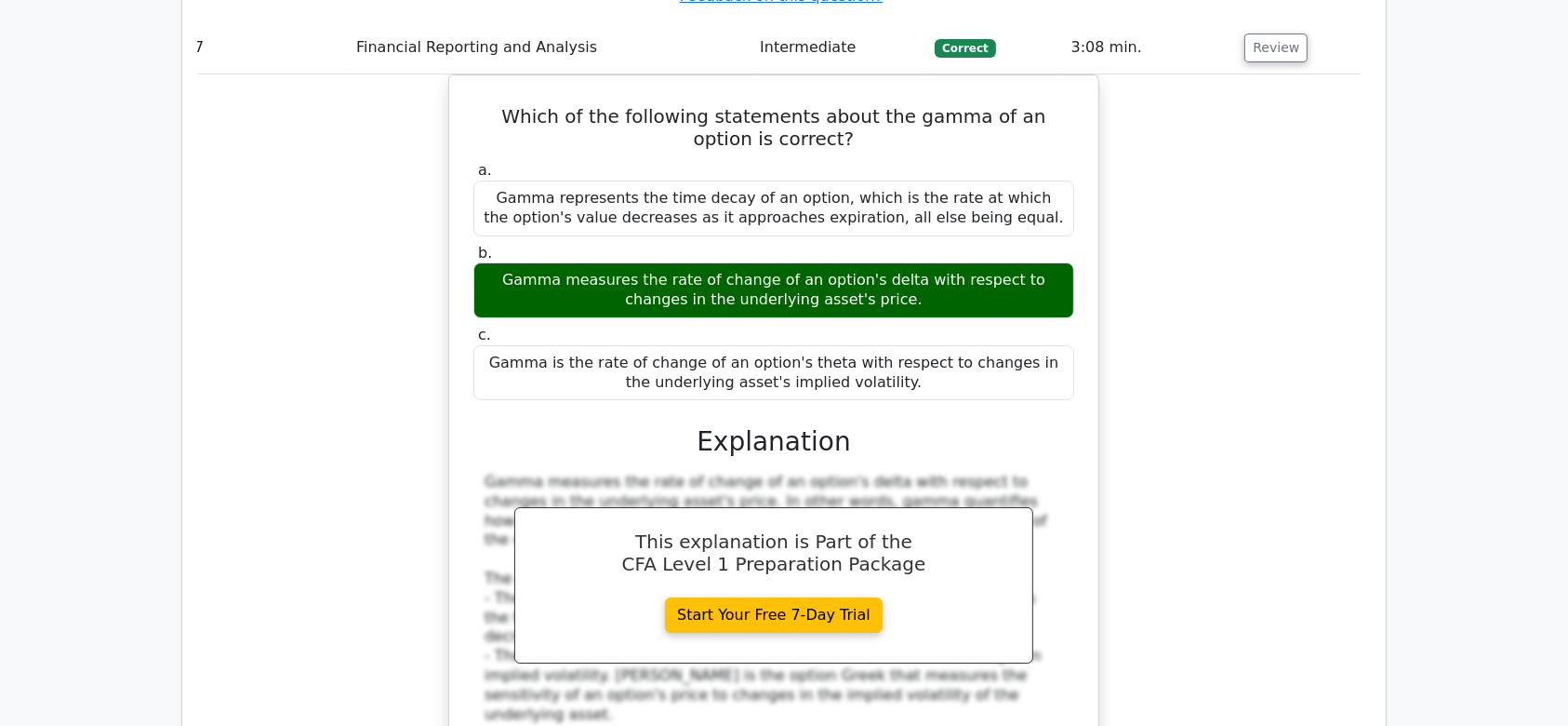
scroll to position [6785, 0]
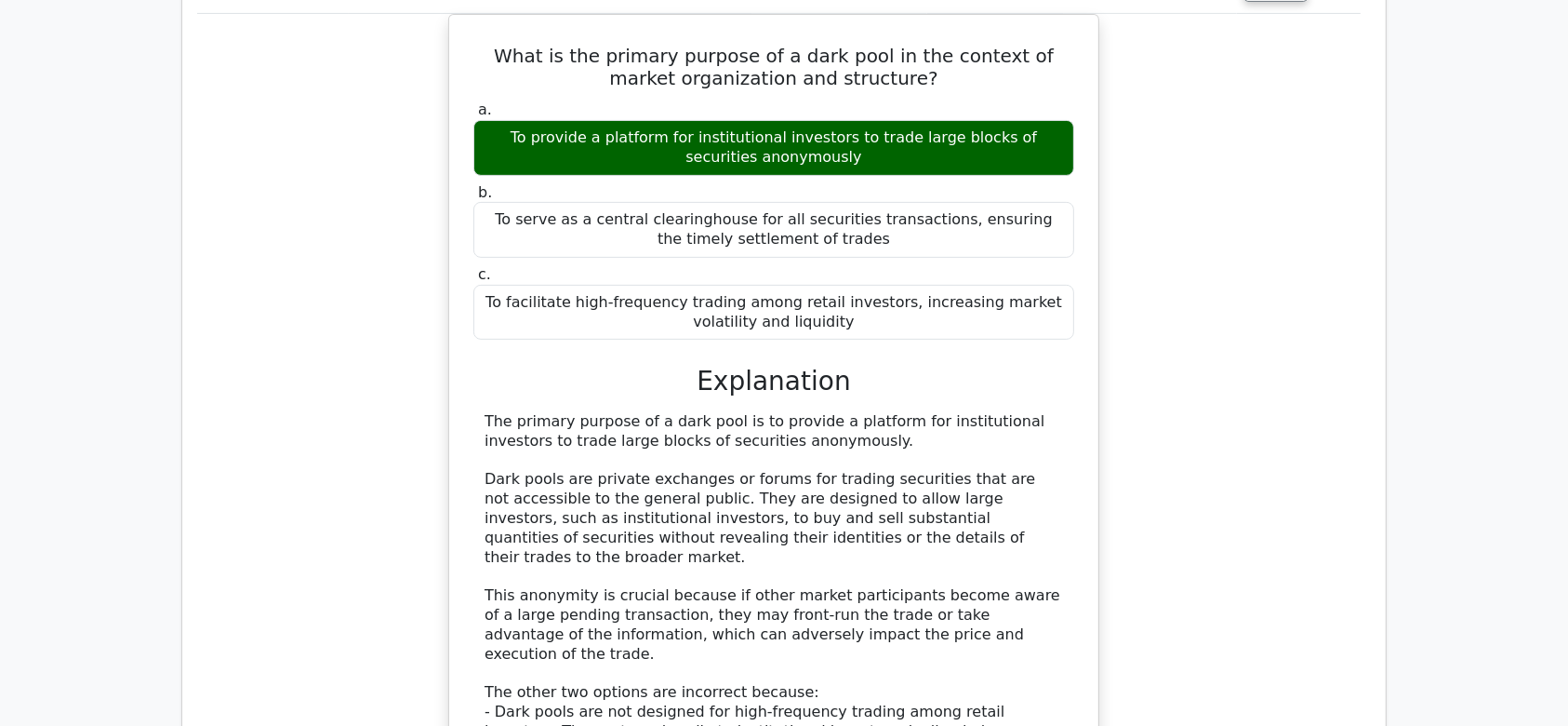
scroll to position [7693, 0]
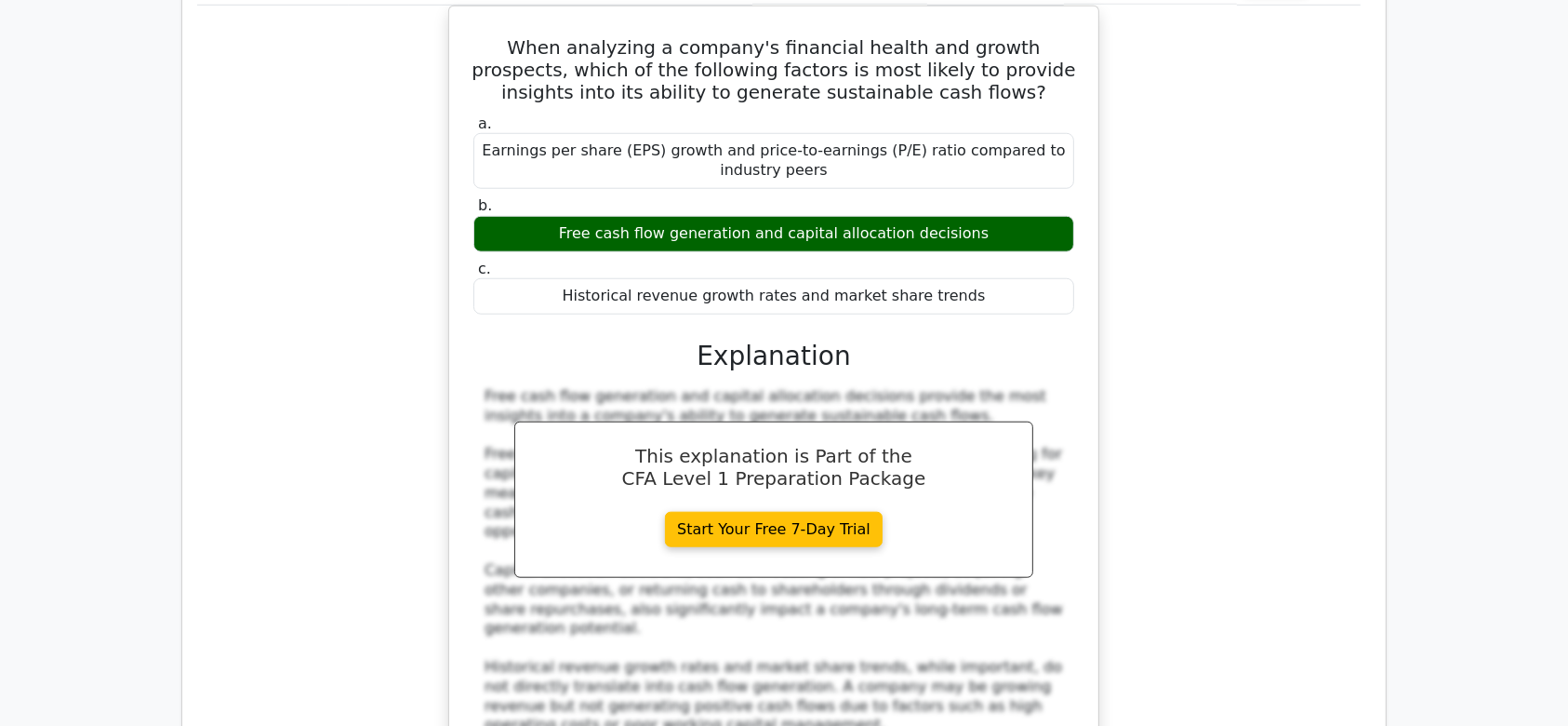
scroll to position [8710, 0]
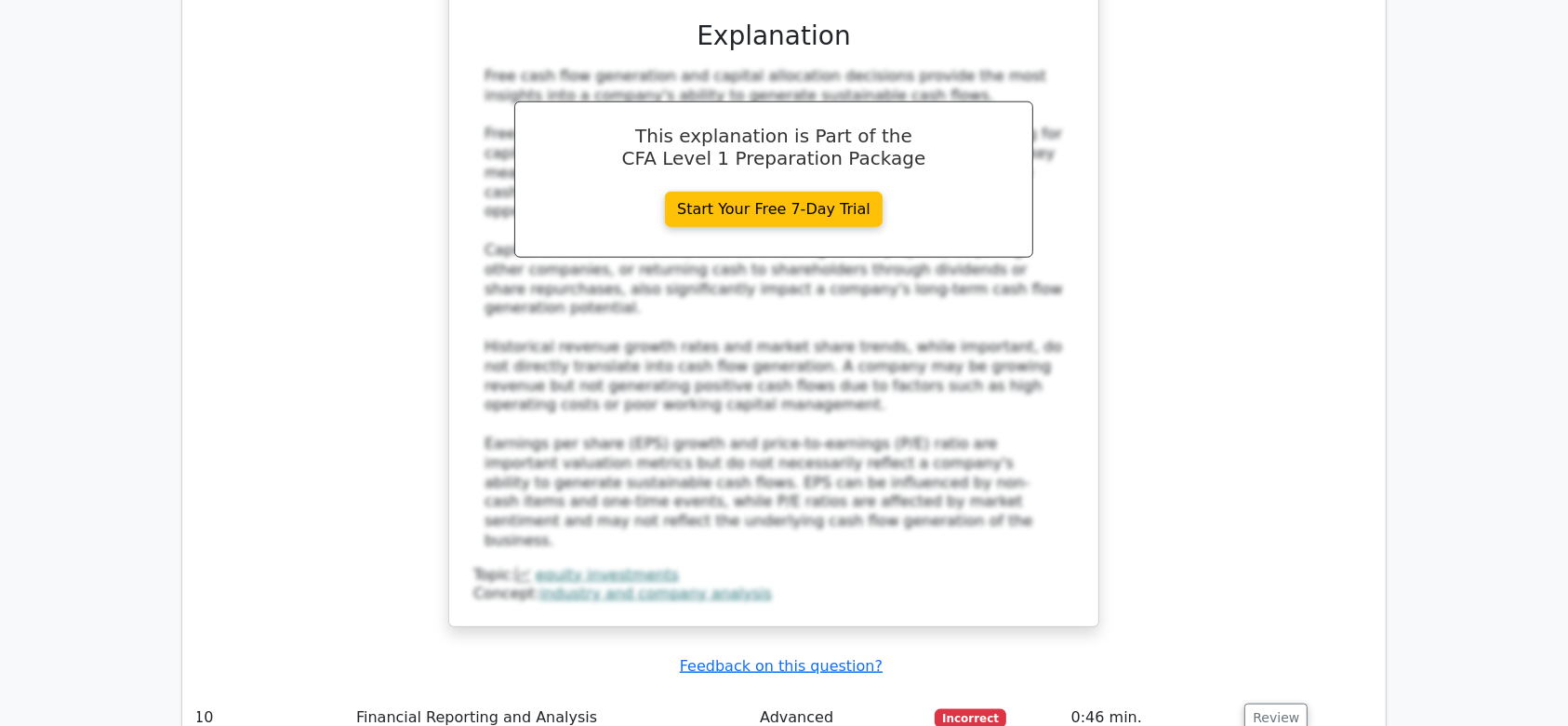
scroll to position [9027, 0]
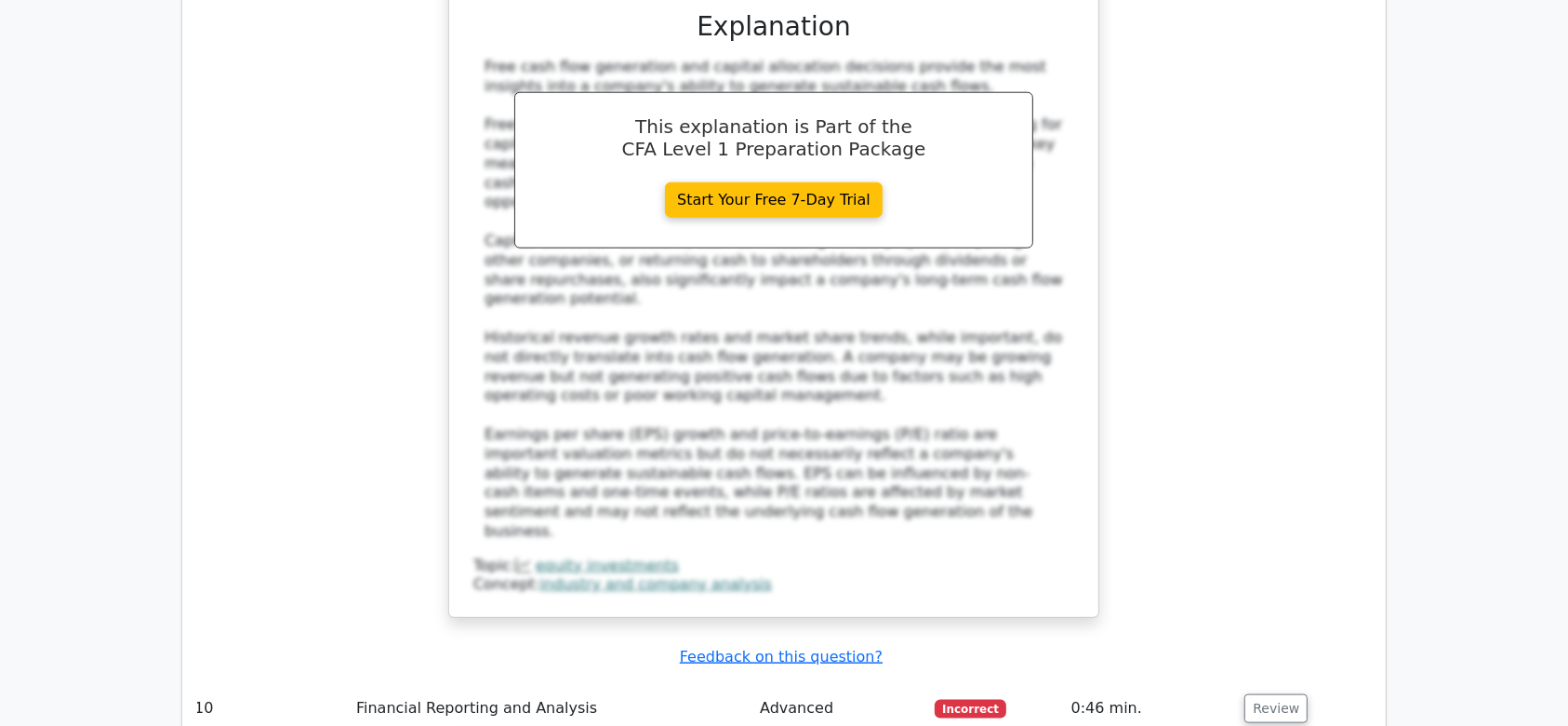
drag, startPoint x: 879, startPoint y: 266, endPoint x: 1016, endPoint y: 268, distance: 137.0
copy h5 "rho of an option"
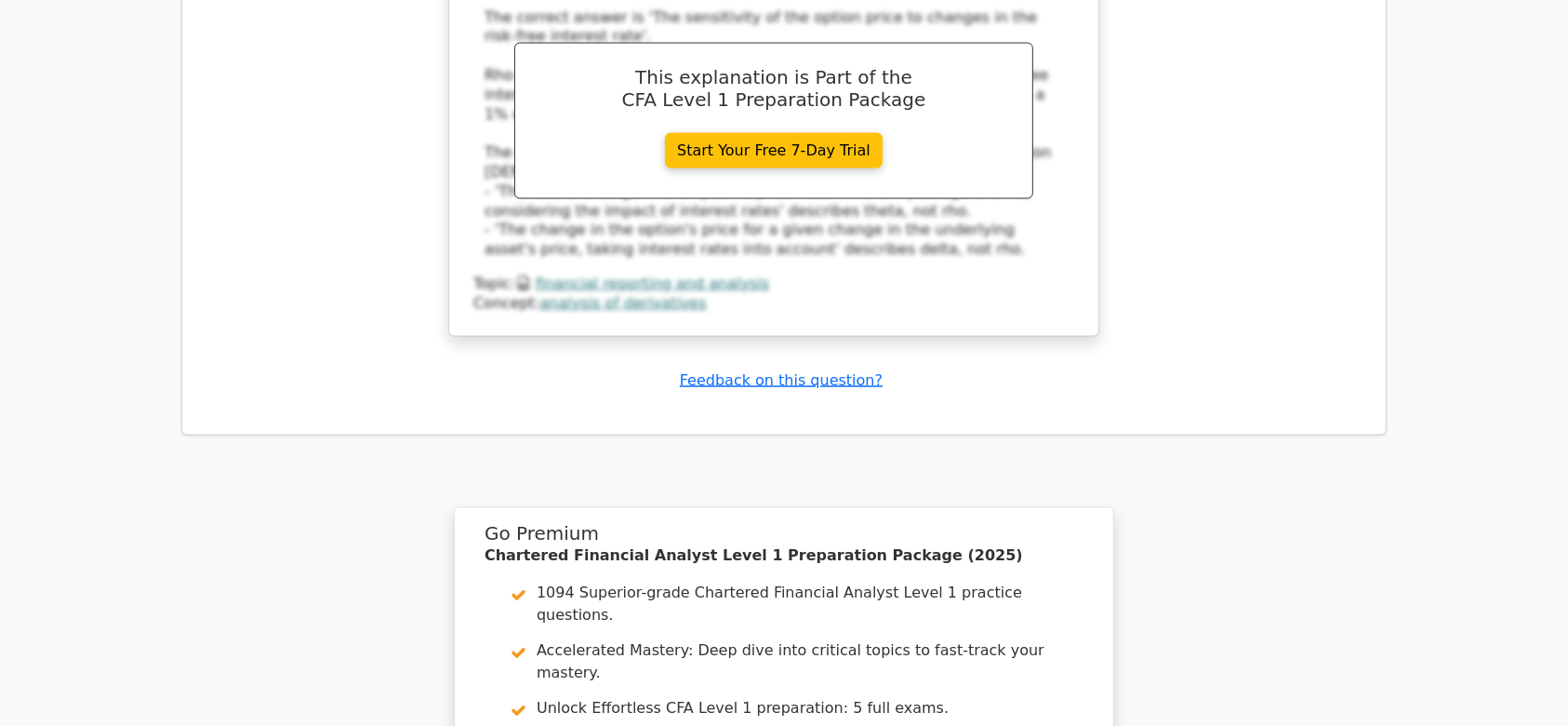
scroll to position [10129, 0]
